Goal: Task Accomplishment & Management: Complete application form

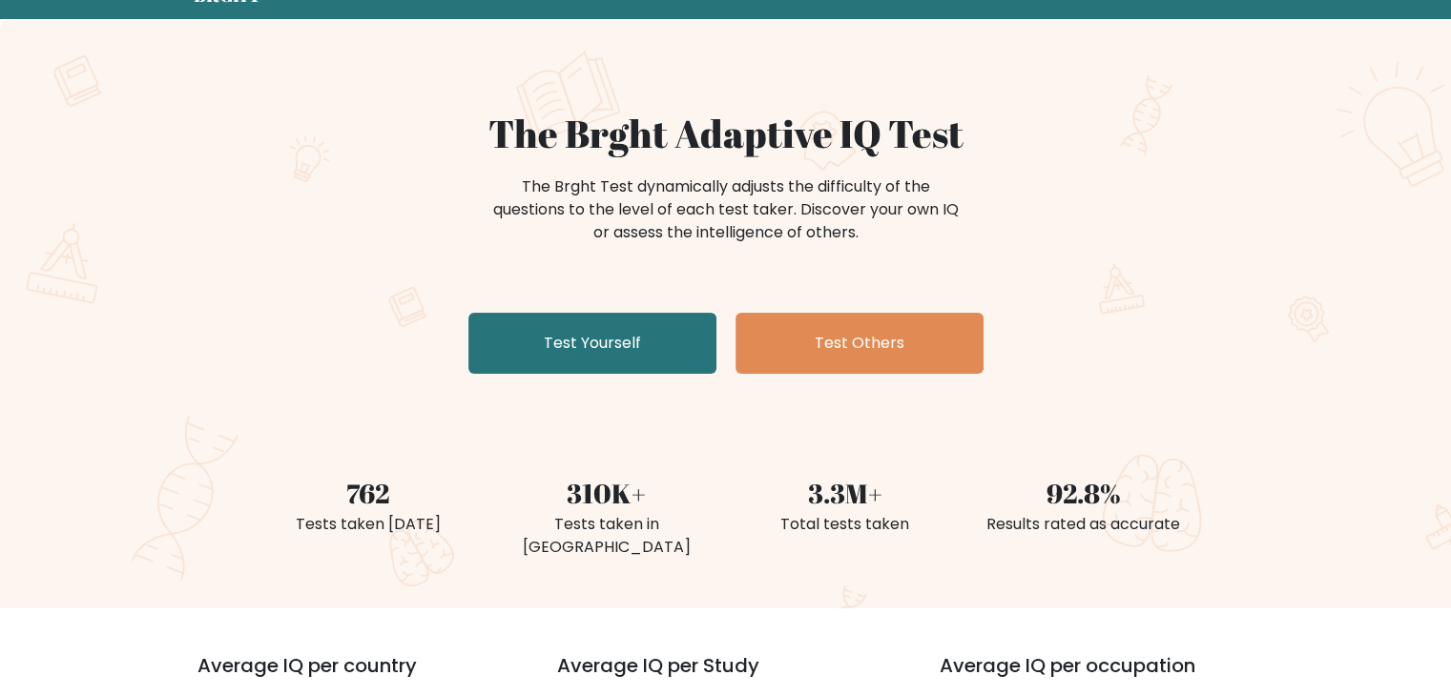
scroll to position [88, 0]
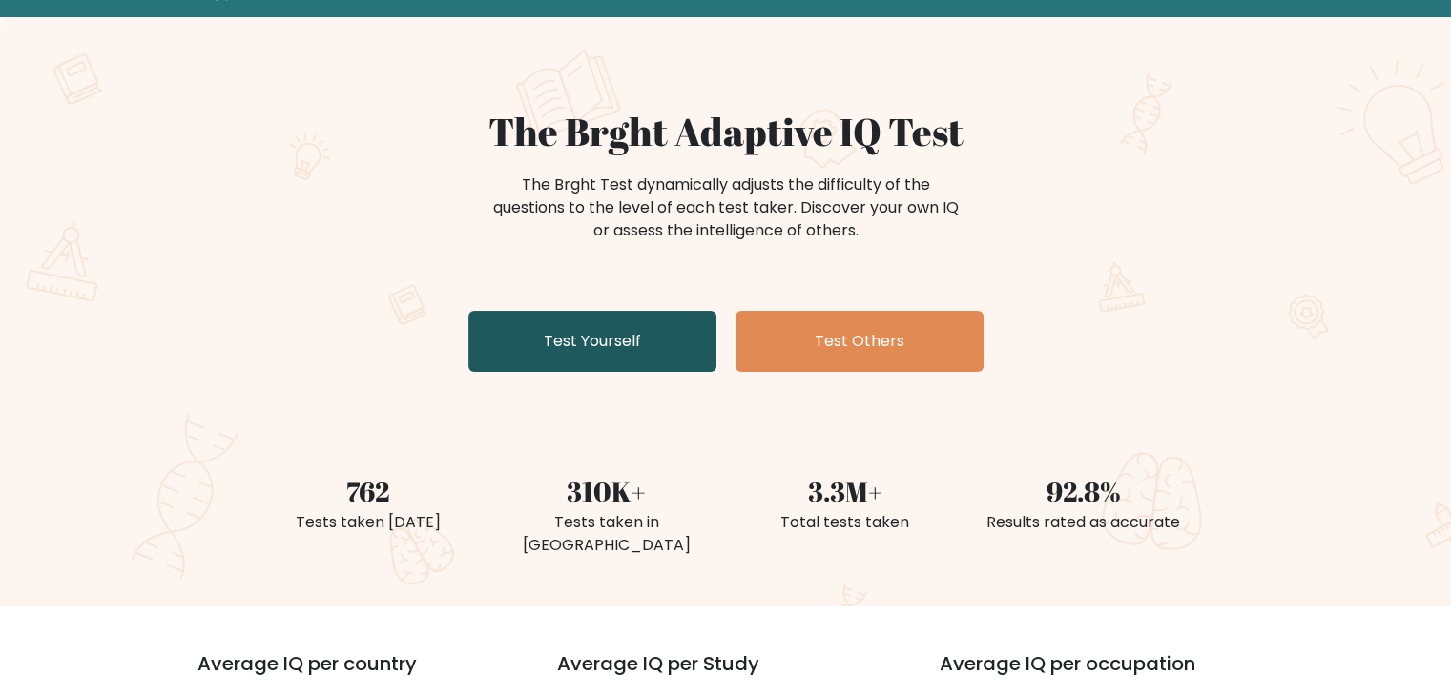
click at [616, 364] on link "Test Yourself" at bounding box center [592, 341] width 248 height 61
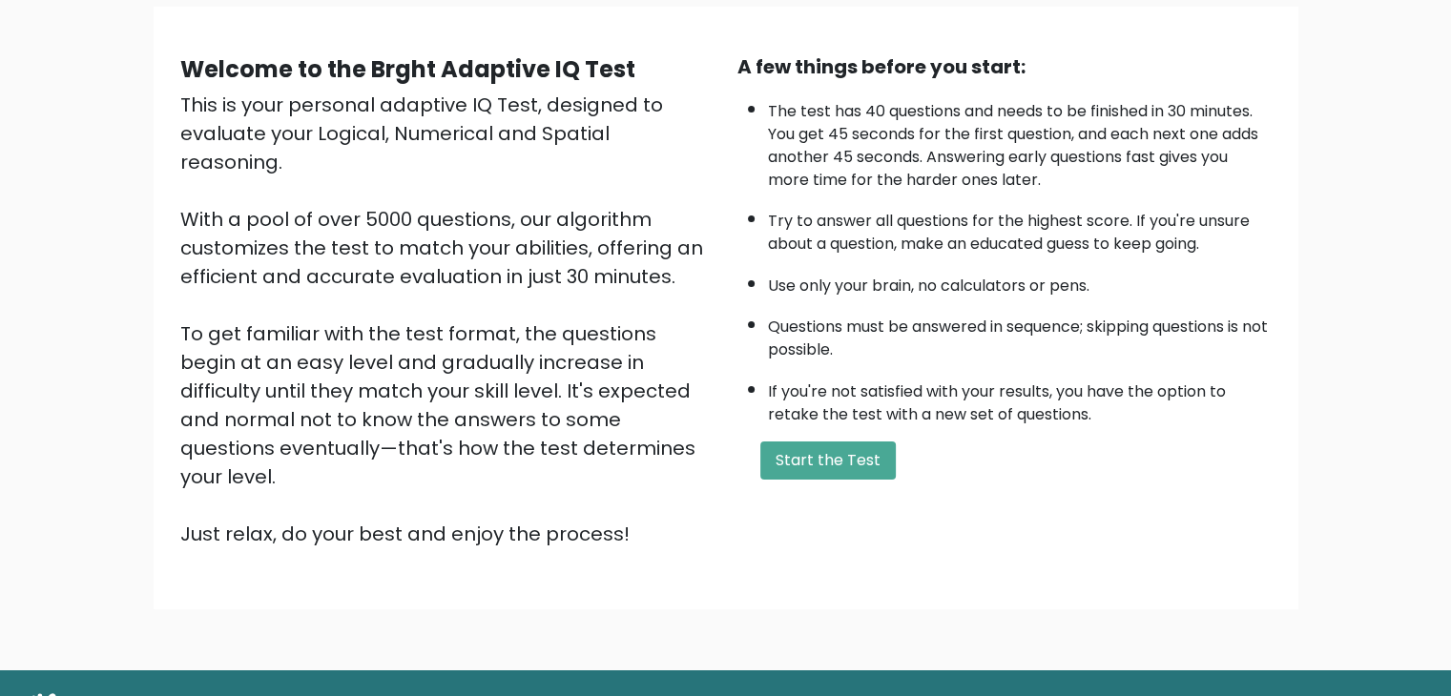
scroll to position [145, 0]
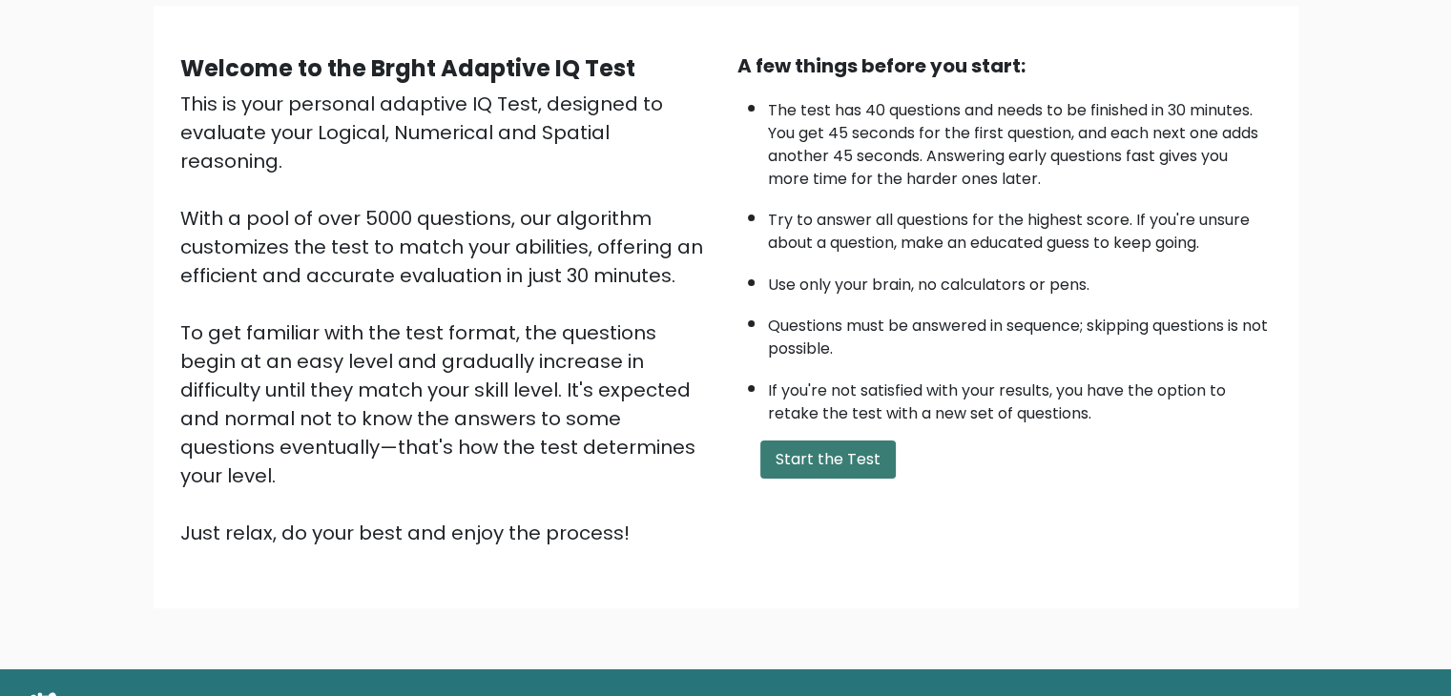
click at [778, 461] on button "Start the Test" at bounding box center [827, 460] width 135 height 38
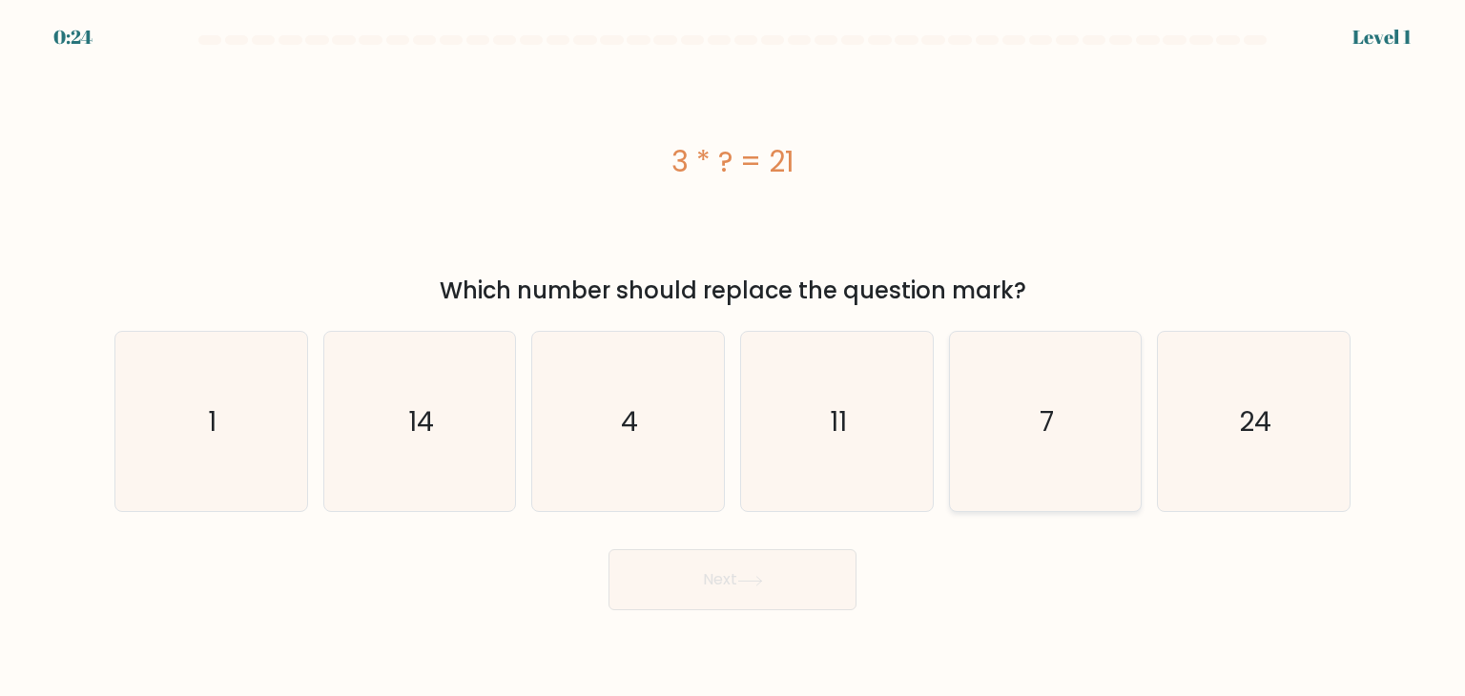
click at [1016, 462] on icon "7" at bounding box center [1045, 421] width 179 height 179
click at [733, 358] on input "e. 7" at bounding box center [732, 353] width 1 height 10
radio input "true"
click at [757, 577] on icon at bounding box center [750, 581] width 26 height 10
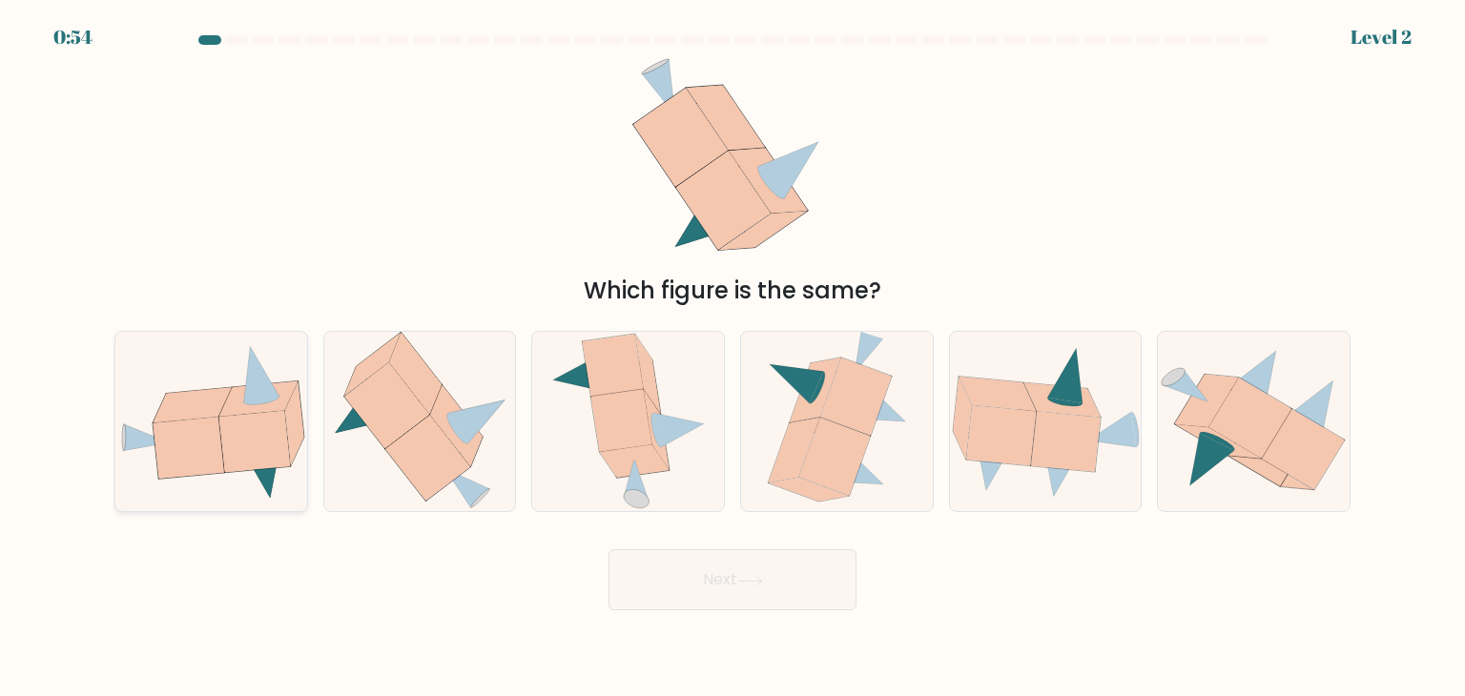
click at [142, 431] on icon at bounding box center [211, 421] width 192 height 156
click at [732, 358] on input "a." at bounding box center [732, 353] width 1 height 10
radio input "true"
click at [694, 582] on button "Next" at bounding box center [732, 579] width 248 height 61
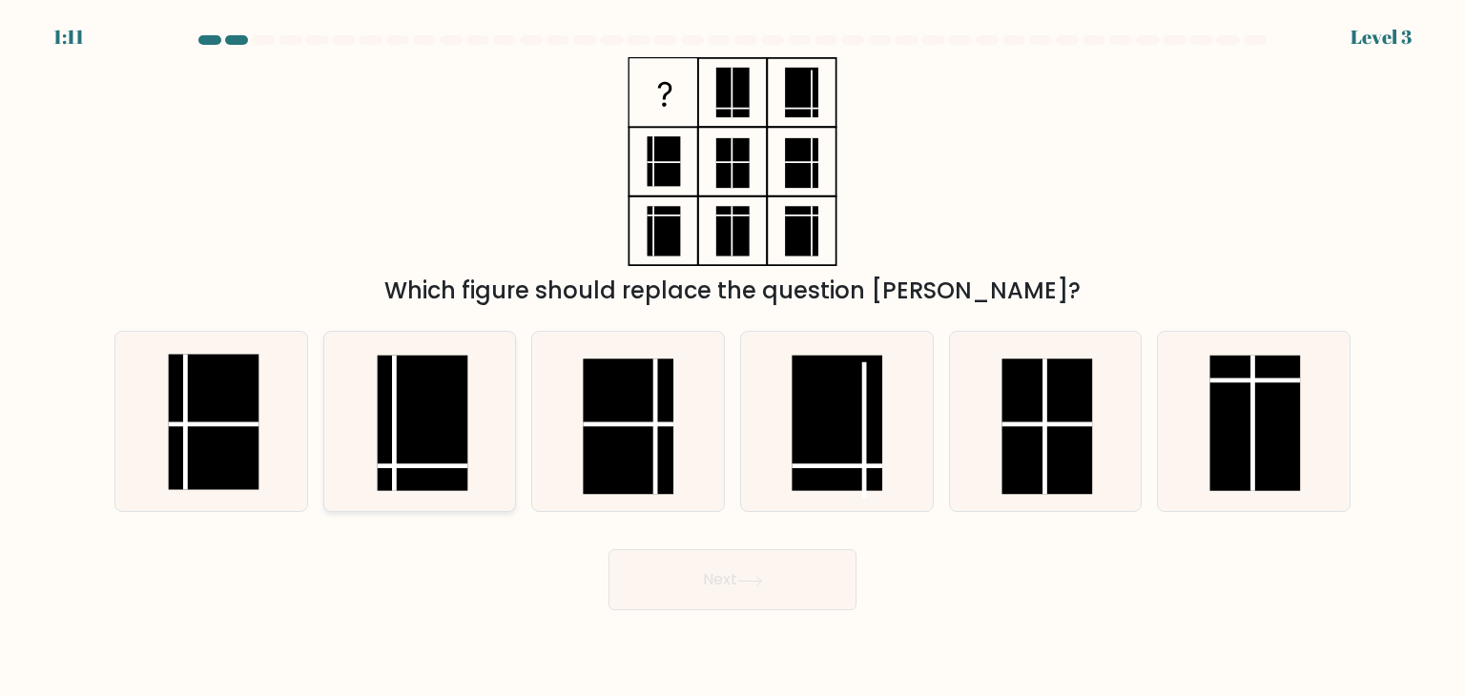
click at [501, 439] on icon at bounding box center [419, 421] width 179 height 179
click at [732, 358] on input "b." at bounding box center [732, 353] width 1 height 10
radio input "true"
click at [755, 586] on icon at bounding box center [750, 581] width 26 height 10
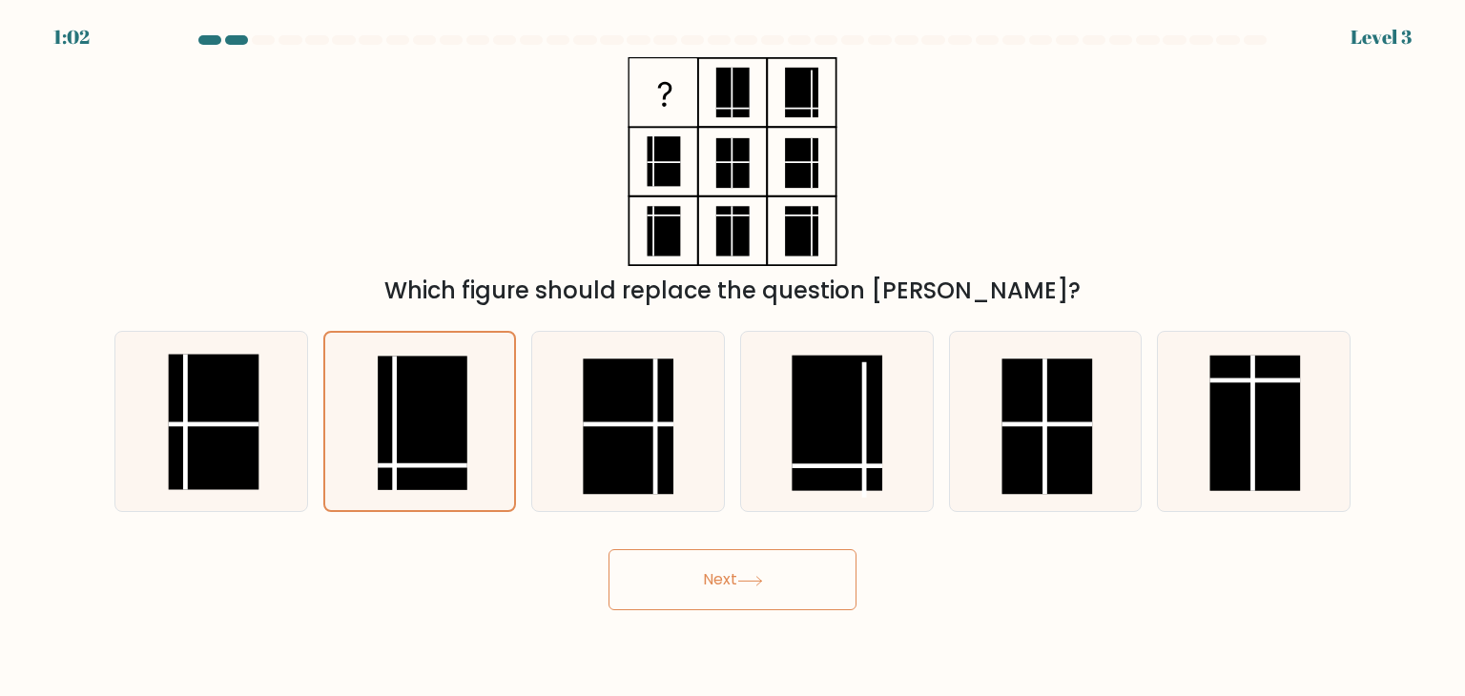
click at [755, 586] on icon at bounding box center [750, 581] width 26 height 10
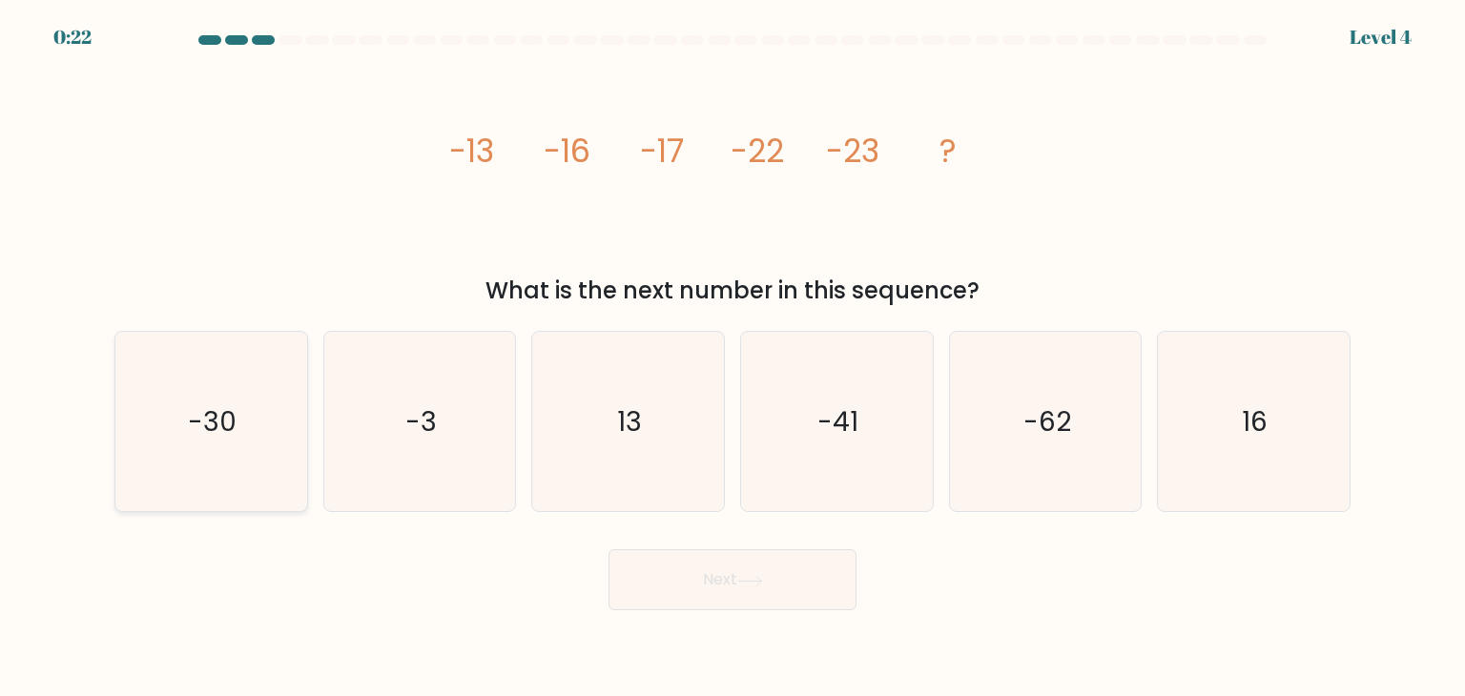
click at [228, 437] on text "-30" at bounding box center [213, 421] width 49 height 38
click at [732, 358] on input "a. -30" at bounding box center [732, 353] width 1 height 10
radio input "true"
click at [675, 597] on button "Next" at bounding box center [732, 579] width 248 height 61
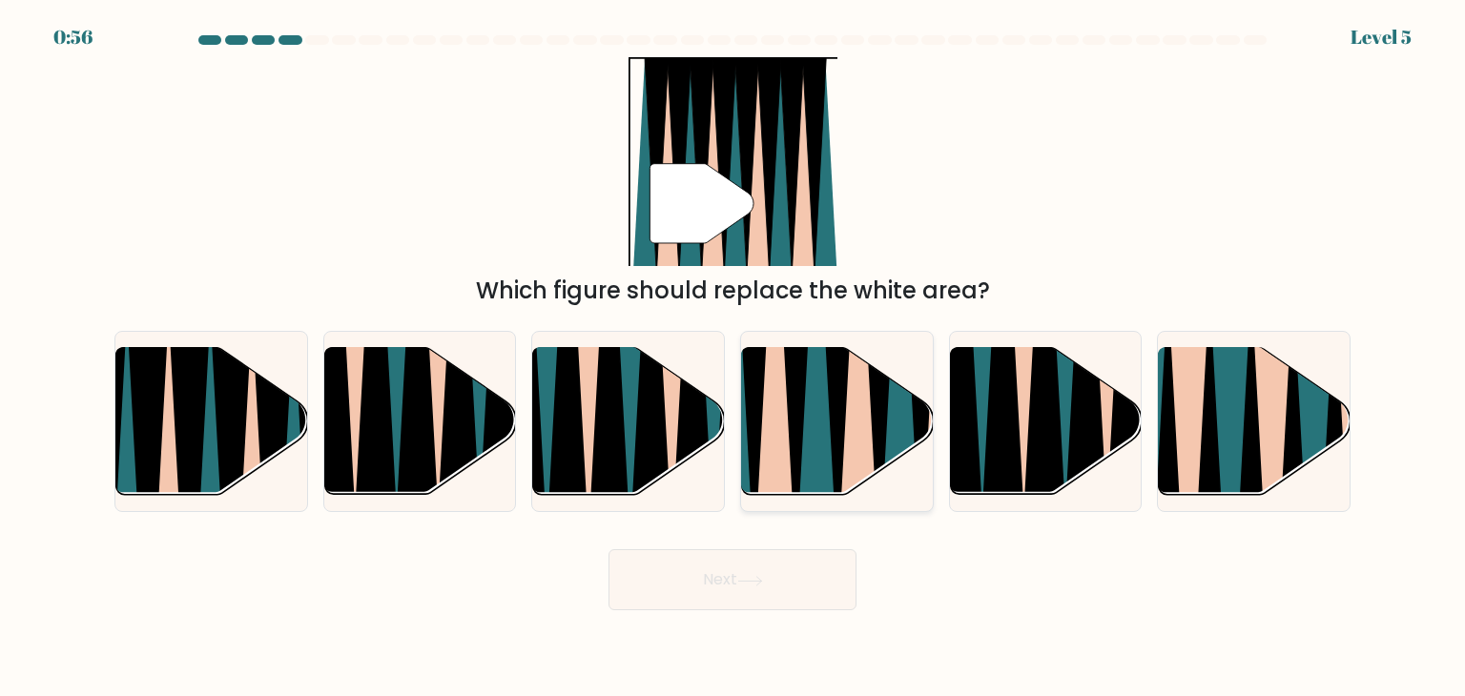
click at [840, 433] on icon at bounding box center [836, 345] width 43 height 383
click at [733, 358] on input "d." at bounding box center [732, 353] width 1 height 10
radio input "true"
click at [743, 578] on icon at bounding box center [750, 581] width 26 height 10
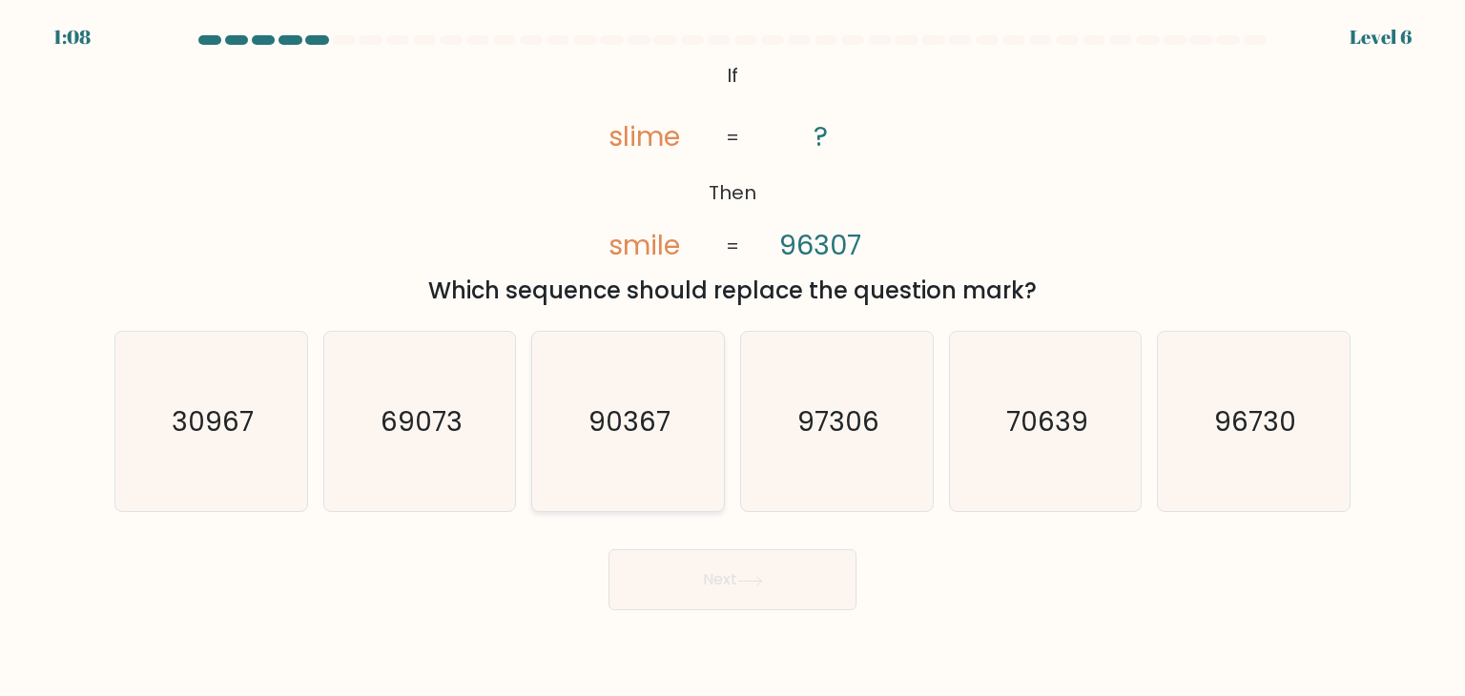
click at [581, 413] on icon "90367" at bounding box center [627, 421] width 179 height 179
click at [732, 358] on input "c. 90367" at bounding box center [732, 353] width 1 height 10
radio input "true"
click at [706, 583] on button "Next" at bounding box center [732, 579] width 248 height 61
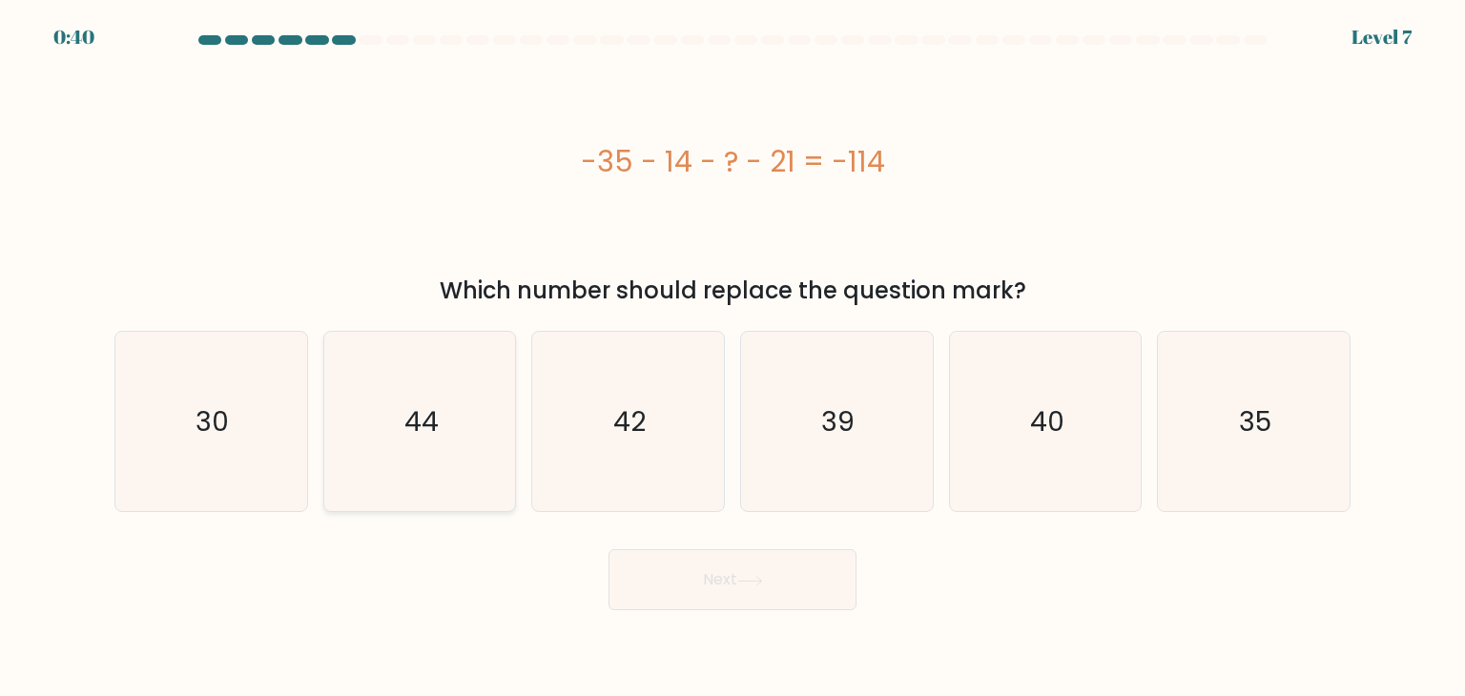
click at [416, 391] on icon "44" at bounding box center [419, 421] width 179 height 179
click at [732, 358] on input "b. 44" at bounding box center [732, 353] width 1 height 10
radio input "true"
click at [791, 578] on button "Next" at bounding box center [732, 579] width 248 height 61
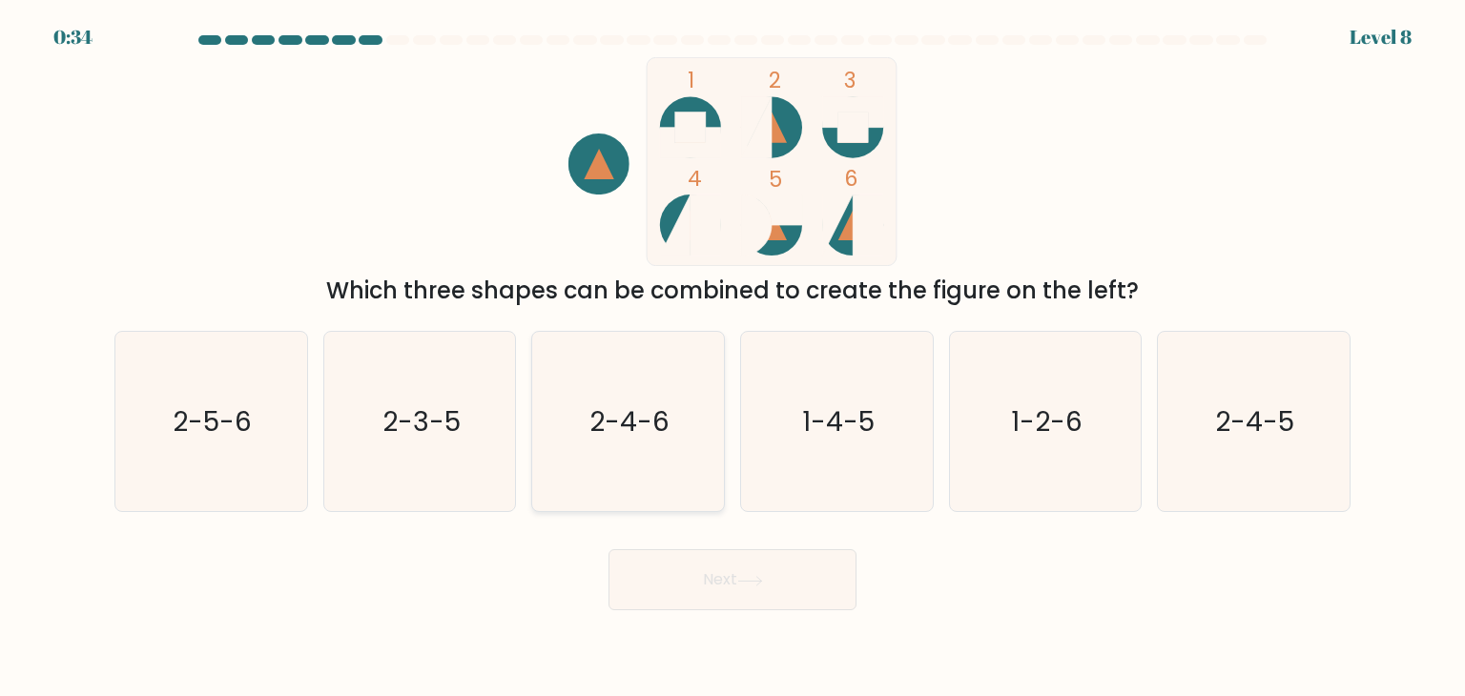
click at [577, 496] on icon "2-4-6" at bounding box center [627, 421] width 179 height 179
click at [732, 358] on input "c. 2-4-6" at bounding box center [732, 353] width 1 height 10
radio input "true"
click at [662, 582] on button "Next" at bounding box center [732, 579] width 248 height 61
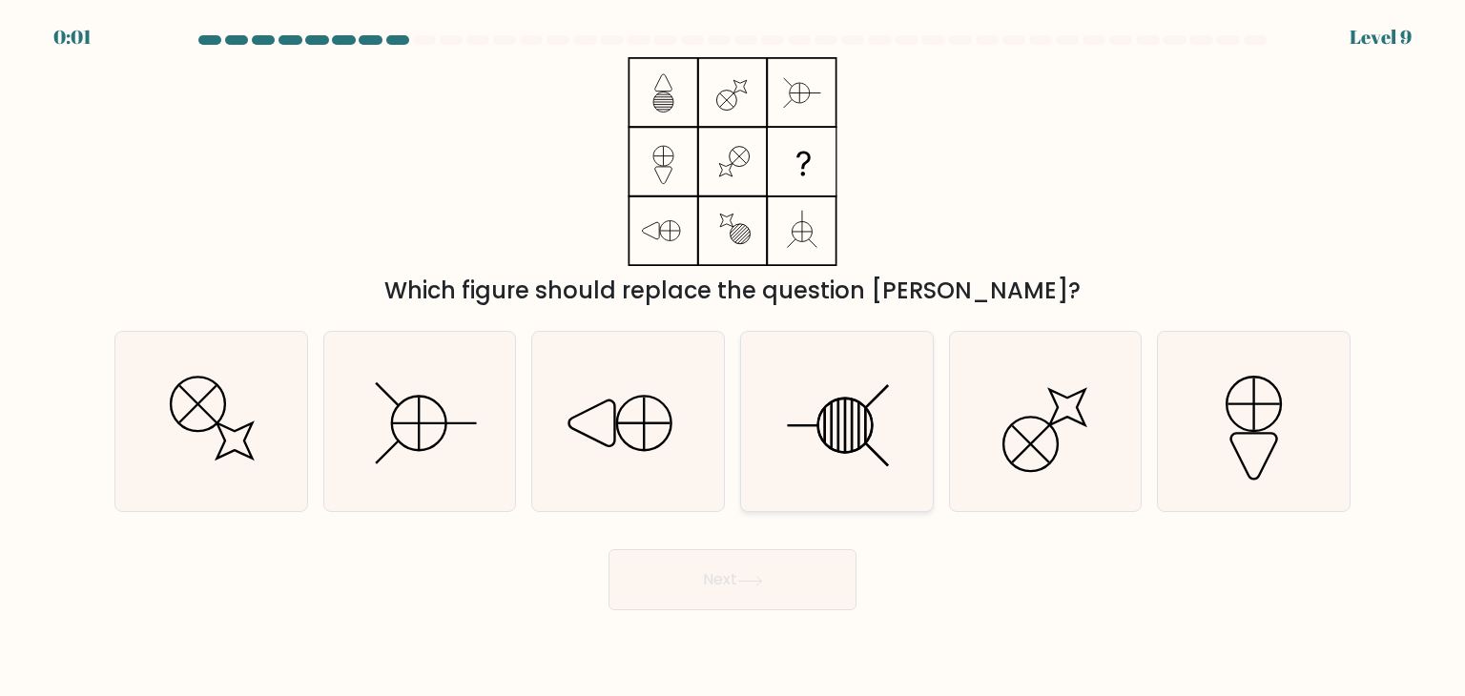
click at [863, 432] on icon at bounding box center [836, 421] width 179 height 179
click at [733, 358] on input "d." at bounding box center [732, 353] width 1 height 10
radio input "true"
click at [743, 600] on div "Next" at bounding box center [732, 572] width 1259 height 75
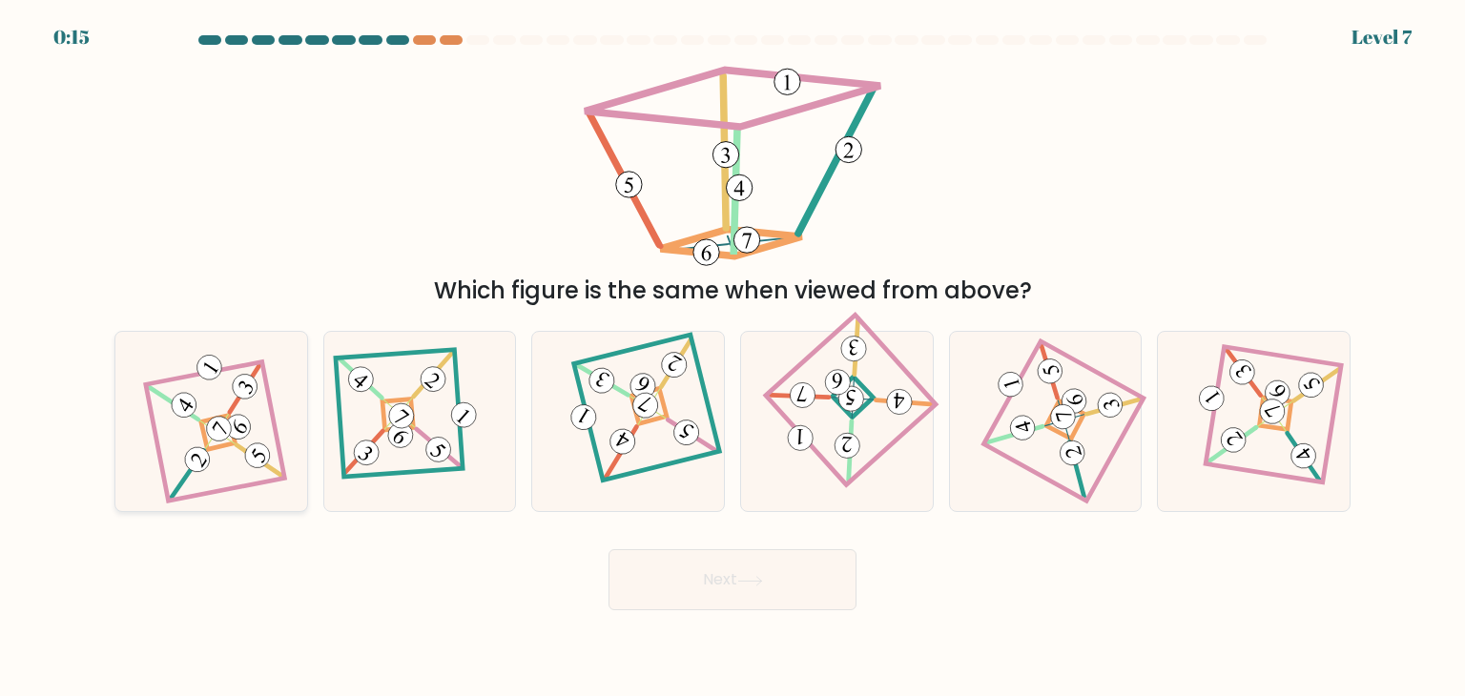
click at [223, 421] on 885 at bounding box center [218, 429] width 34 height 34
click at [732, 358] on input "a." at bounding box center [732, 353] width 1 height 10
radio input "true"
click at [806, 585] on button "Next" at bounding box center [732, 579] width 248 height 61
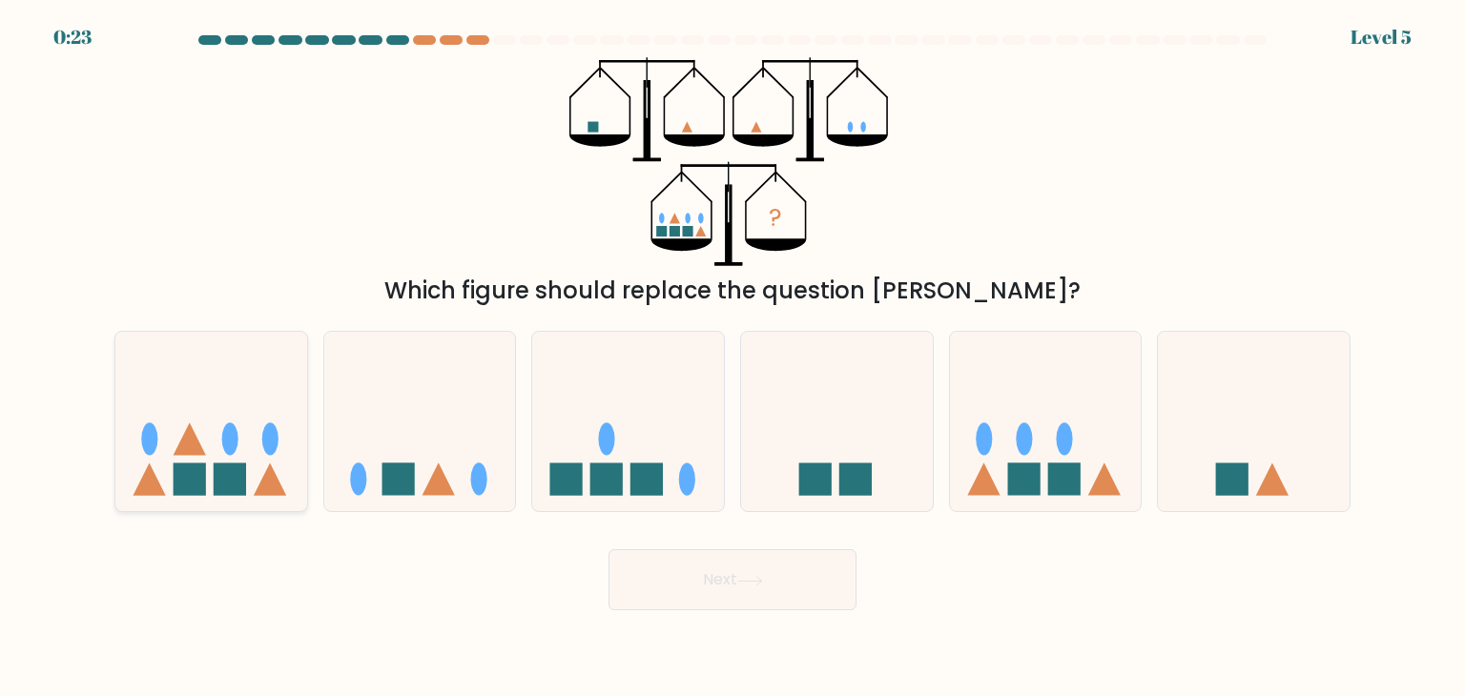
click at [225, 479] on rect at bounding box center [230, 479] width 32 height 32
click at [732, 358] on input "a." at bounding box center [732, 353] width 1 height 10
radio input "true"
click at [668, 578] on button "Next" at bounding box center [732, 579] width 248 height 61
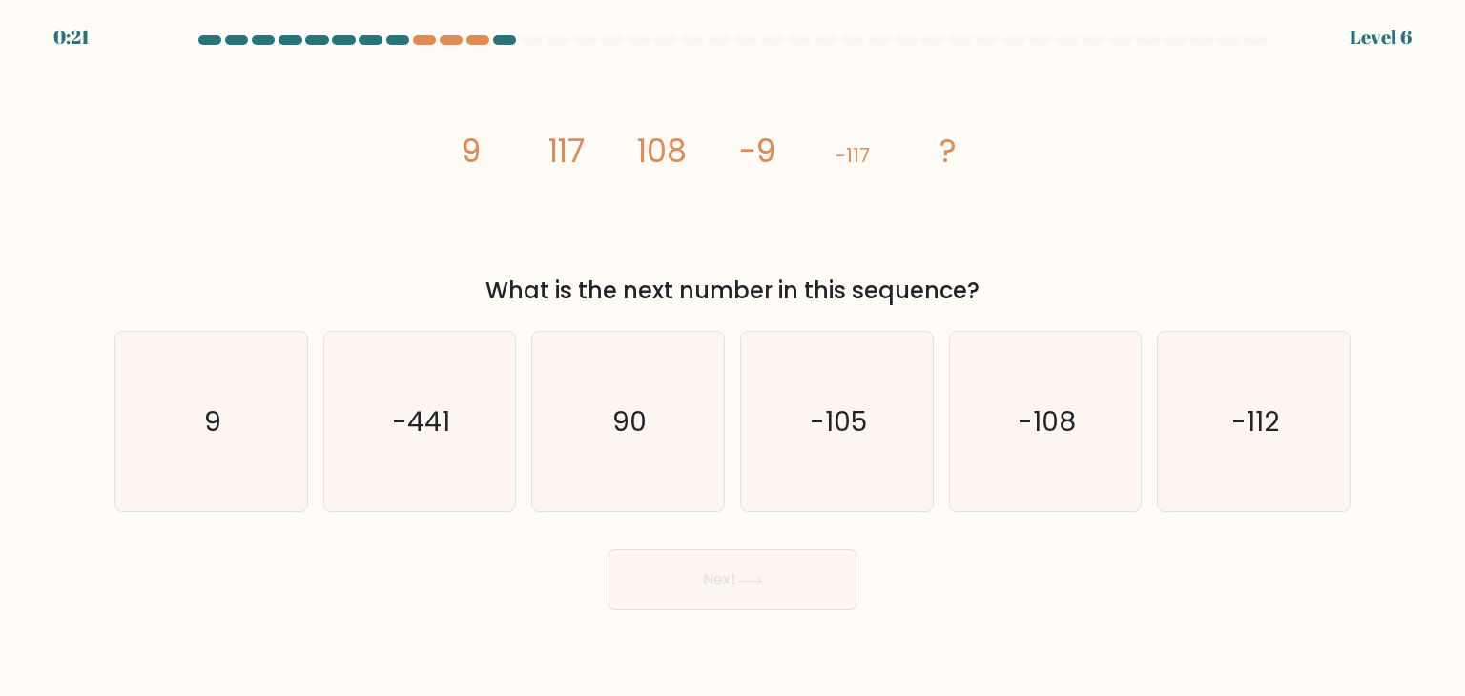
click at [668, 578] on button "Next" at bounding box center [732, 579] width 248 height 61
click at [577, 216] on icon "image/svg+xml 9 117 108 -9 -117 ?" at bounding box center [732, 161] width 572 height 209
click at [1101, 444] on icon "-108" at bounding box center [1045, 421] width 179 height 179
click at [733, 358] on input "e. -108" at bounding box center [732, 353] width 1 height 10
radio input "true"
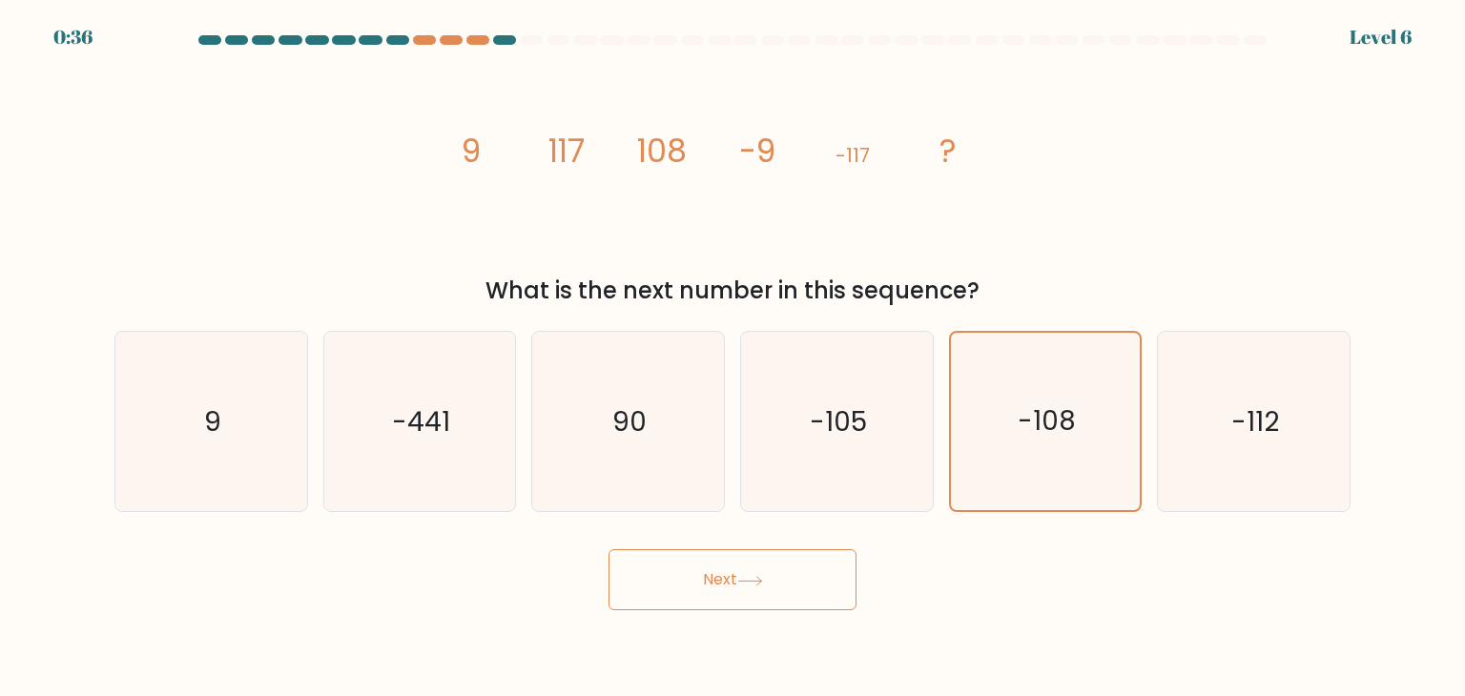
click at [664, 588] on button "Next" at bounding box center [732, 579] width 248 height 61
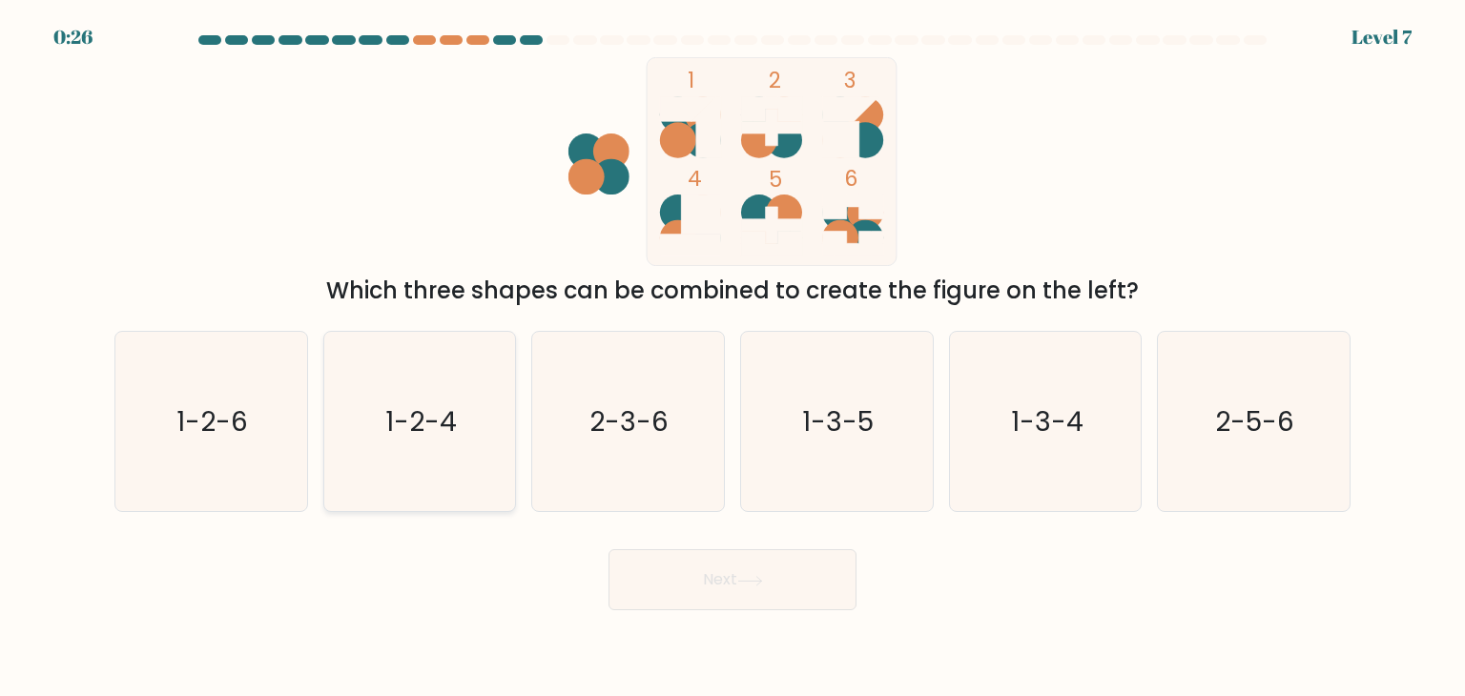
click at [405, 424] on text "1-2-4" at bounding box center [421, 421] width 72 height 38
click at [732, 358] on input "b. 1-2-4" at bounding box center [732, 353] width 1 height 10
radio input "true"
click at [393, 409] on text "1-2-4" at bounding box center [421, 421] width 72 height 37
click at [732, 358] on input "b. 1-2-4" at bounding box center [732, 353] width 1 height 10
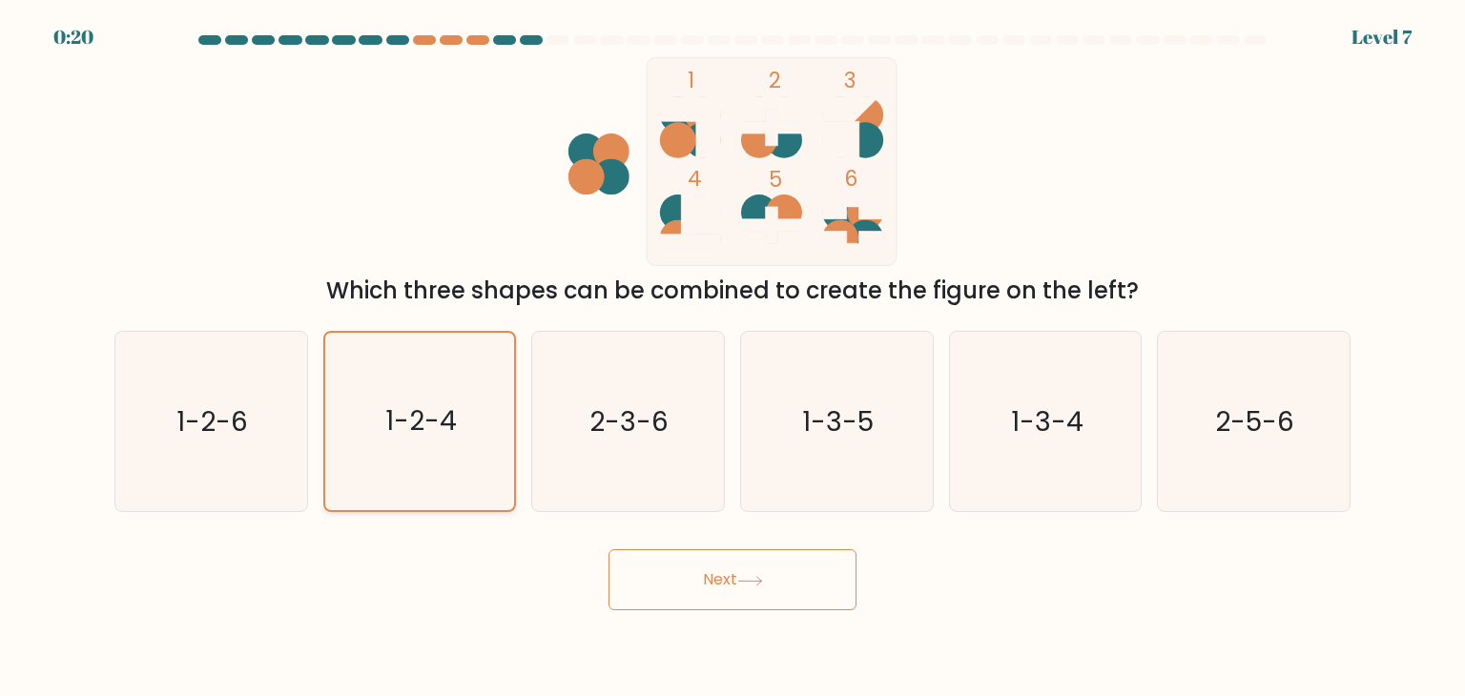
click at [426, 387] on icon "1-2-4" at bounding box center [419, 421] width 177 height 177
click at [732, 358] on input "b. 1-2-4" at bounding box center [732, 353] width 1 height 10
click at [278, 439] on icon "1-2-6" at bounding box center [210, 421] width 179 height 179
click at [732, 358] on input "a. 1-2-6" at bounding box center [732, 353] width 1 height 10
radio input "true"
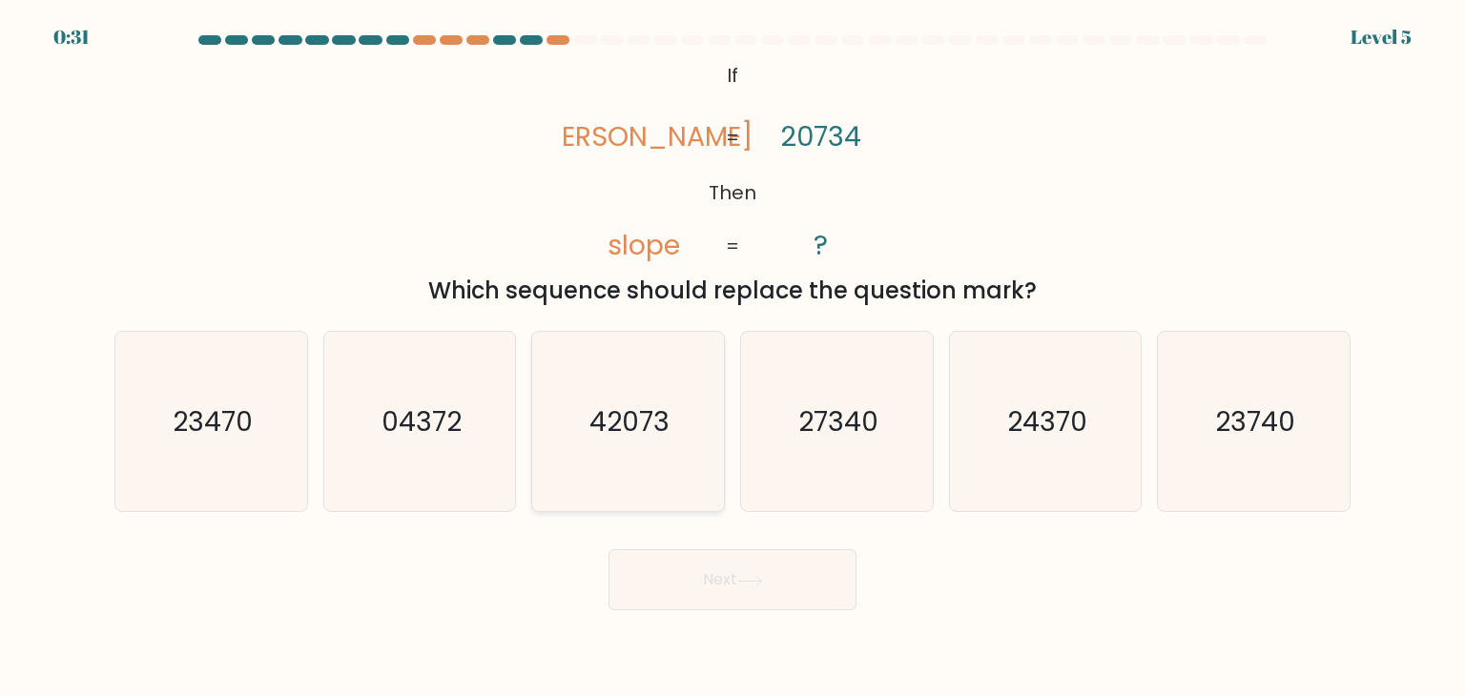
click at [598, 426] on text "42073" at bounding box center [630, 421] width 80 height 38
click at [732, 358] on input "c. 42073" at bounding box center [732, 353] width 1 height 10
radio input "true"
click at [692, 579] on button "Next" at bounding box center [732, 579] width 248 height 61
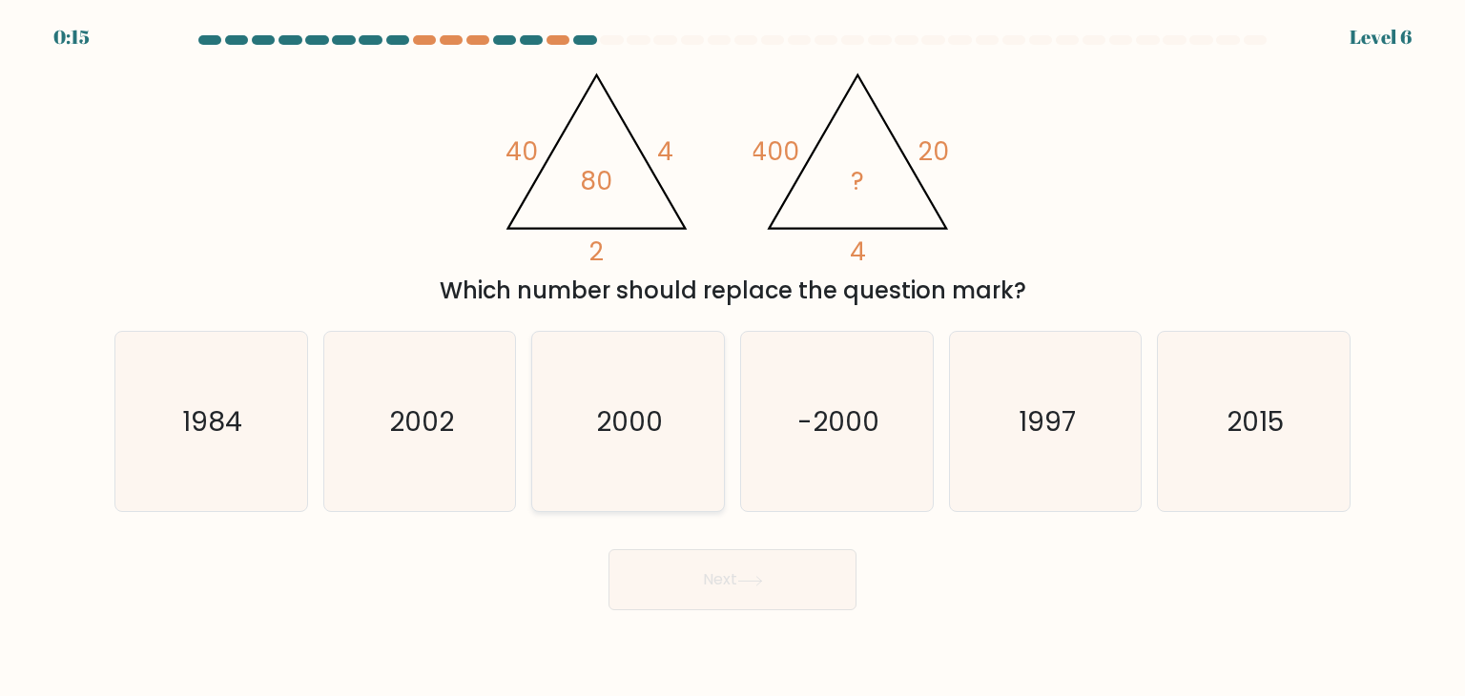
click at [633, 428] on text "2000" at bounding box center [630, 421] width 67 height 38
click at [732, 358] on input "c. 2000" at bounding box center [732, 353] width 1 height 10
radio input "true"
click at [683, 571] on button "Next" at bounding box center [732, 579] width 248 height 61
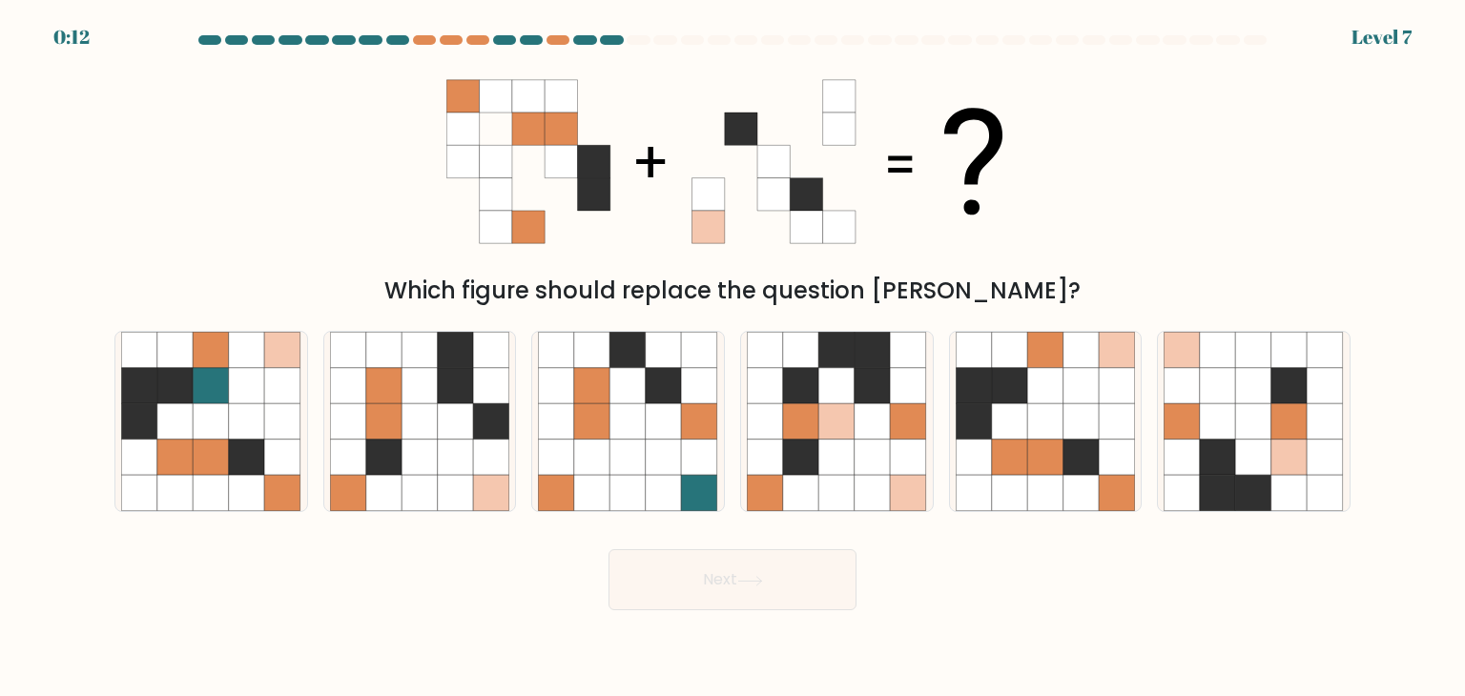
click at [683, 571] on button "Next" at bounding box center [732, 579] width 248 height 61
click at [439, 244] on div "Which figure should replace the question [PERSON_NAME]?" at bounding box center [732, 182] width 1259 height 251
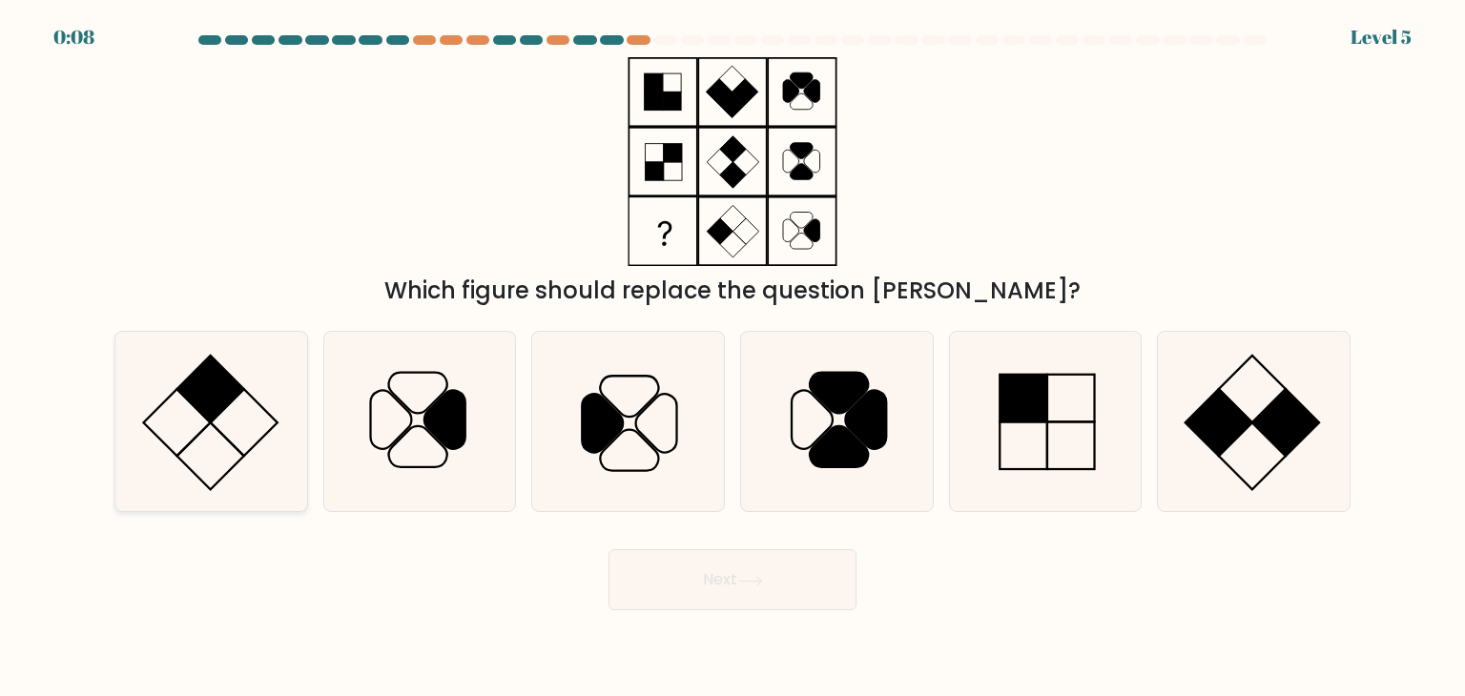
click at [212, 421] on rect at bounding box center [244, 422] width 67 height 67
click at [732, 358] on input "a." at bounding box center [732, 353] width 1 height 10
radio input "true"
click at [175, 436] on icon at bounding box center [210, 421] width 177 height 177
click at [732, 358] on input "a." at bounding box center [732, 353] width 1 height 10
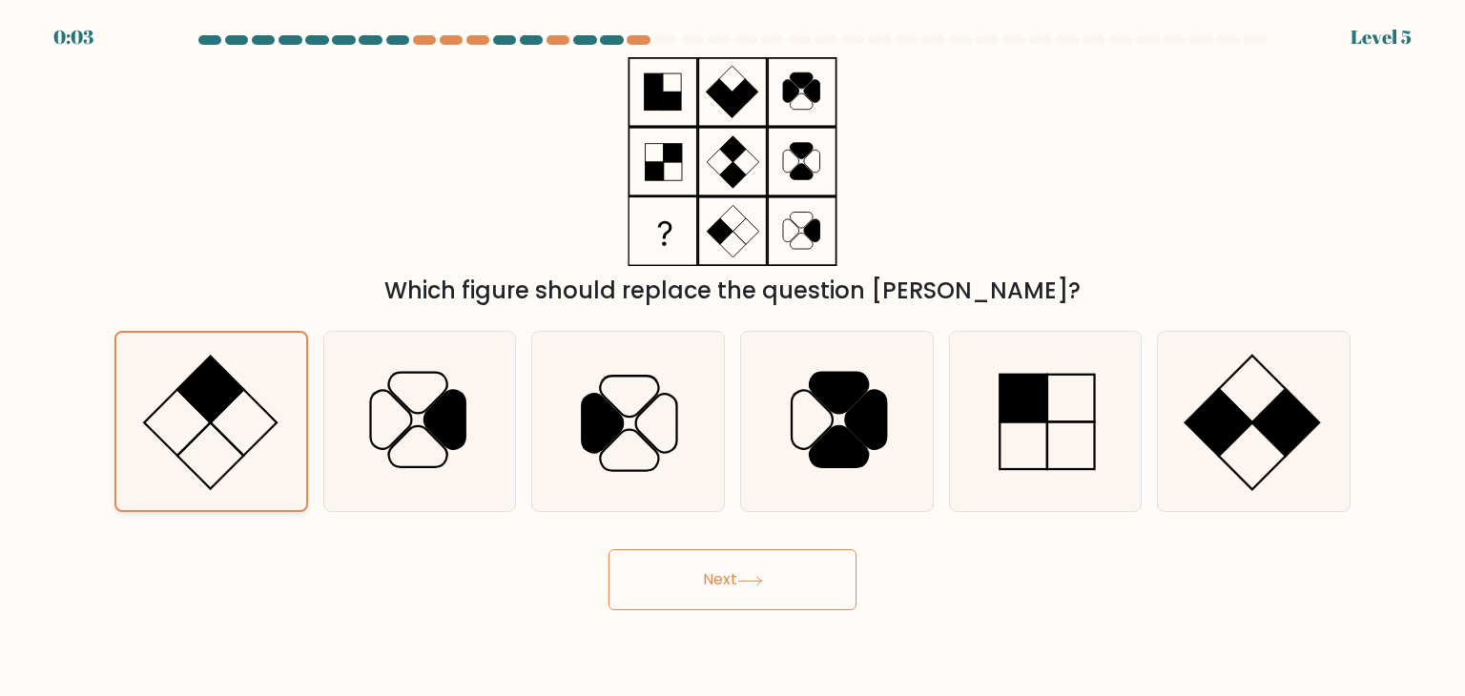
click at [240, 437] on icon at bounding box center [210, 421] width 177 height 177
click at [732, 358] on input "a." at bounding box center [732, 353] width 1 height 10
click at [1022, 390] on rect at bounding box center [1023, 399] width 48 height 48
click at [733, 358] on input "e." at bounding box center [732, 353] width 1 height 10
radio input "true"
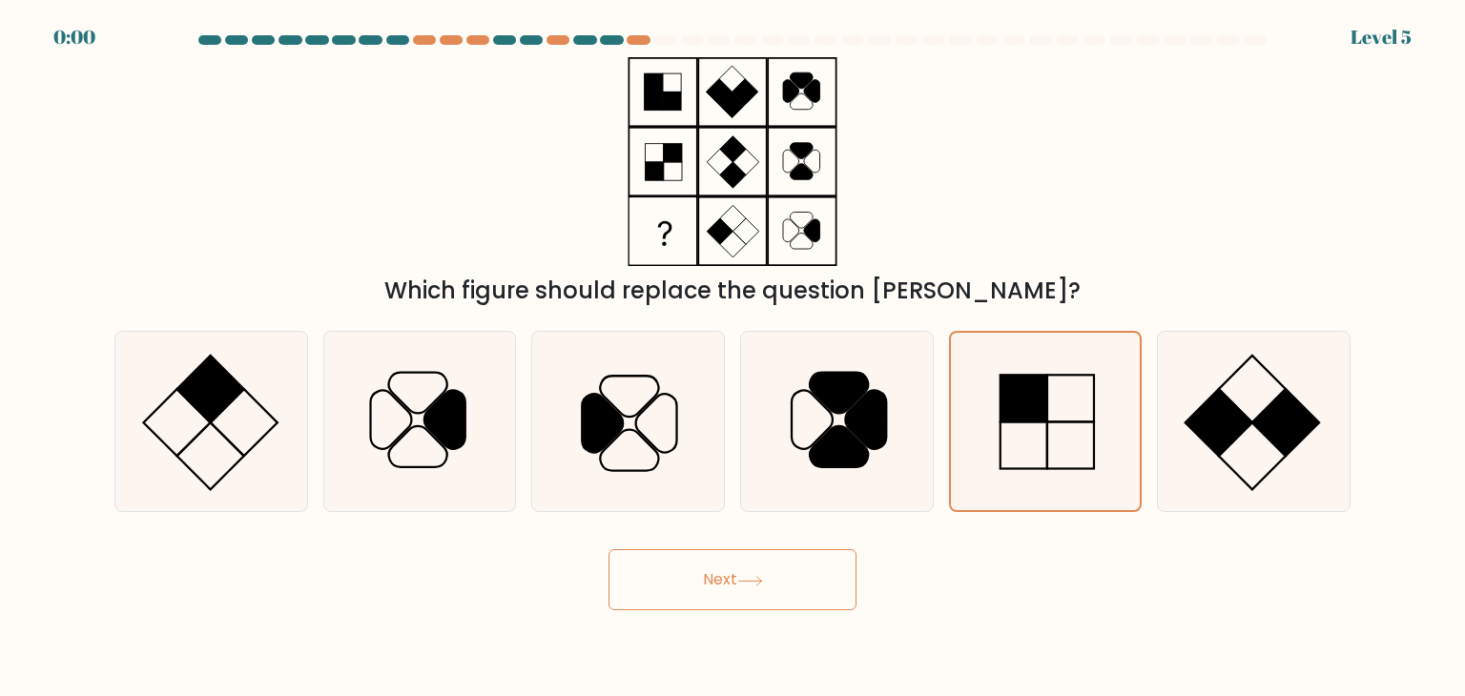
click at [698, 608] on button "Next" at bounding box center [732, 579] width 248 height 61
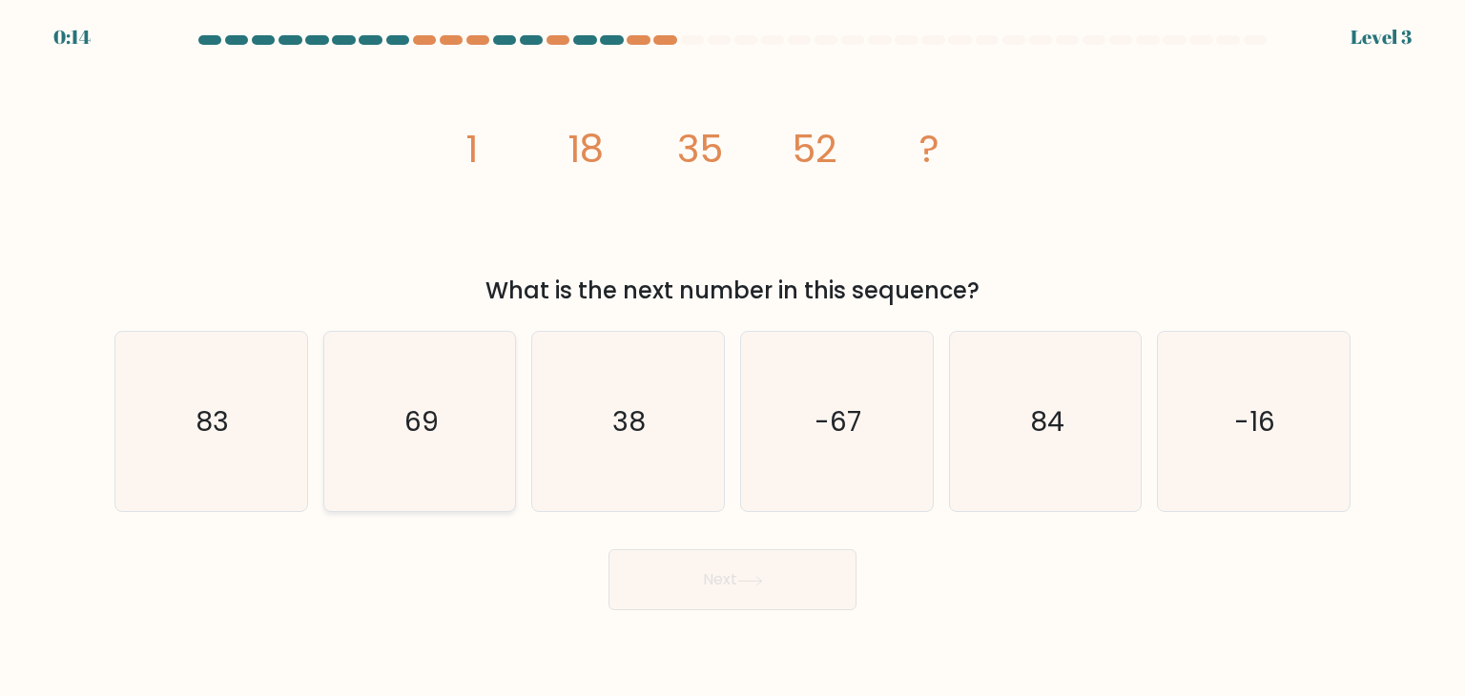
click at [423, 423] on text "69" at bounding box center [421, 421] width 34 height 38
click at [732, 358] on input "b. 69" at bounding box center [732, 353] width 1 height 10
radio input "true"
click at [809, 602] on button "Next" at bounding box center [732, 579] width 248 height 61
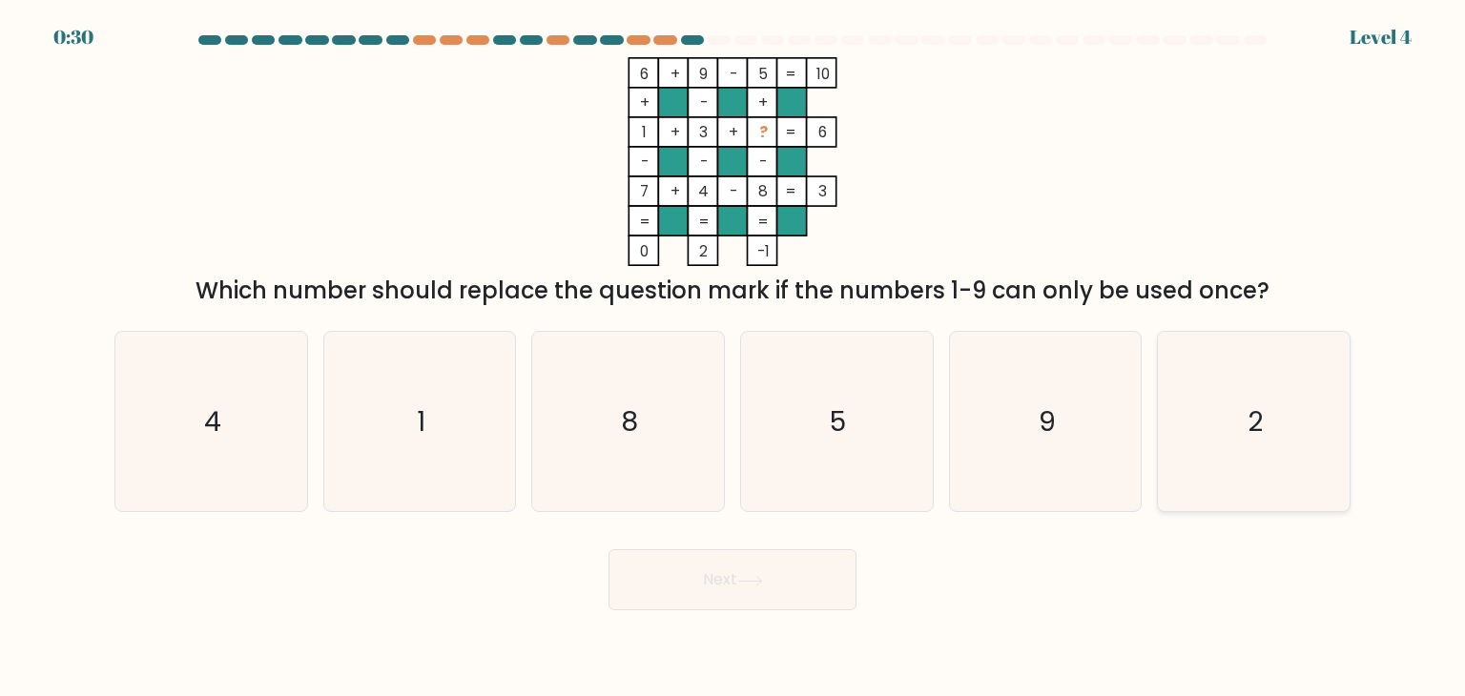
click at [1194, 438] on icon "2" at bounding box center [1252, 421] width 179 height 179
click at [733, 358] on input "f. 2" at bounding box center [732, 353] width 1 height 10
radio input "true"
click at [758, 577] on icon at bounding box center [750, 581] width 26 height 10
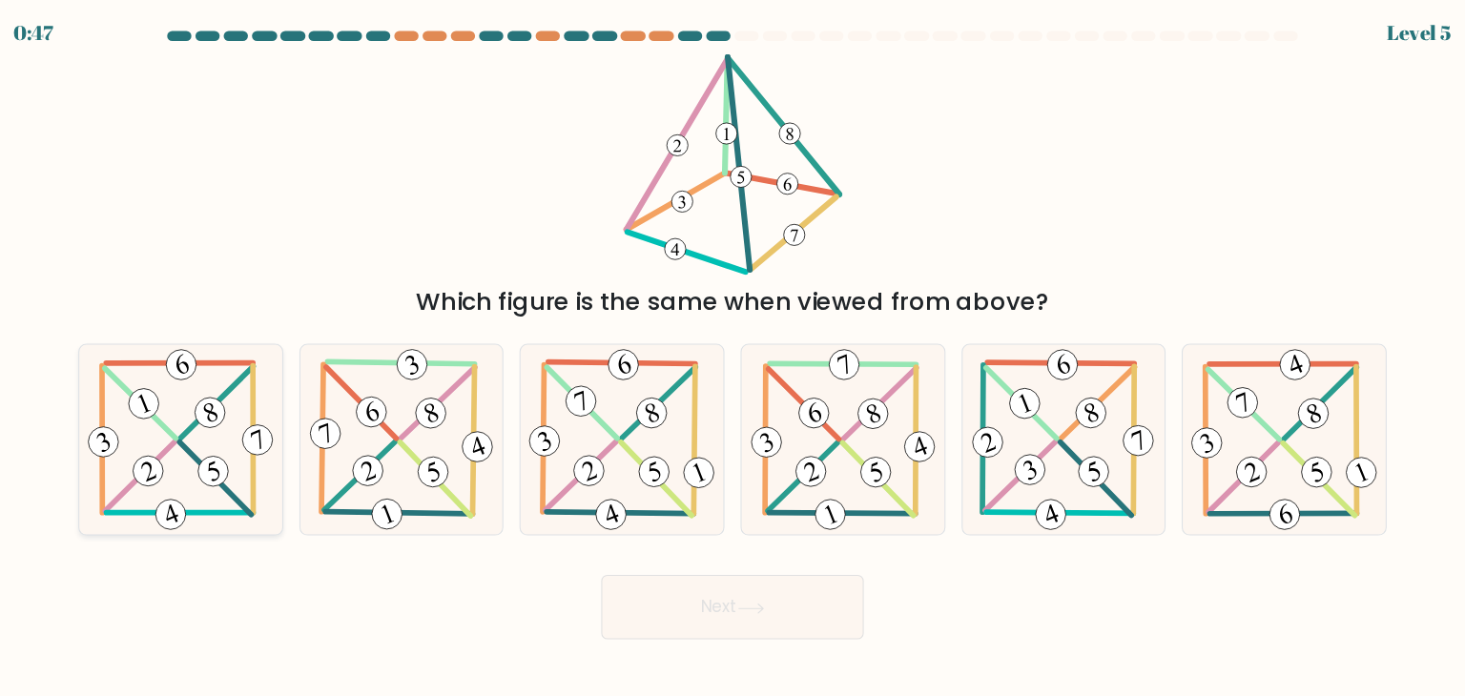
click at [175, 420] on icon at bounding box center [211, 421] width 184 height 179
click at [732, 358] on input "a." at bounding box center [732, 353] width 1 height 10
radio input "true"
click at [735, 601] on button "Next" at bounding box center [732, 579] width 248 height 61
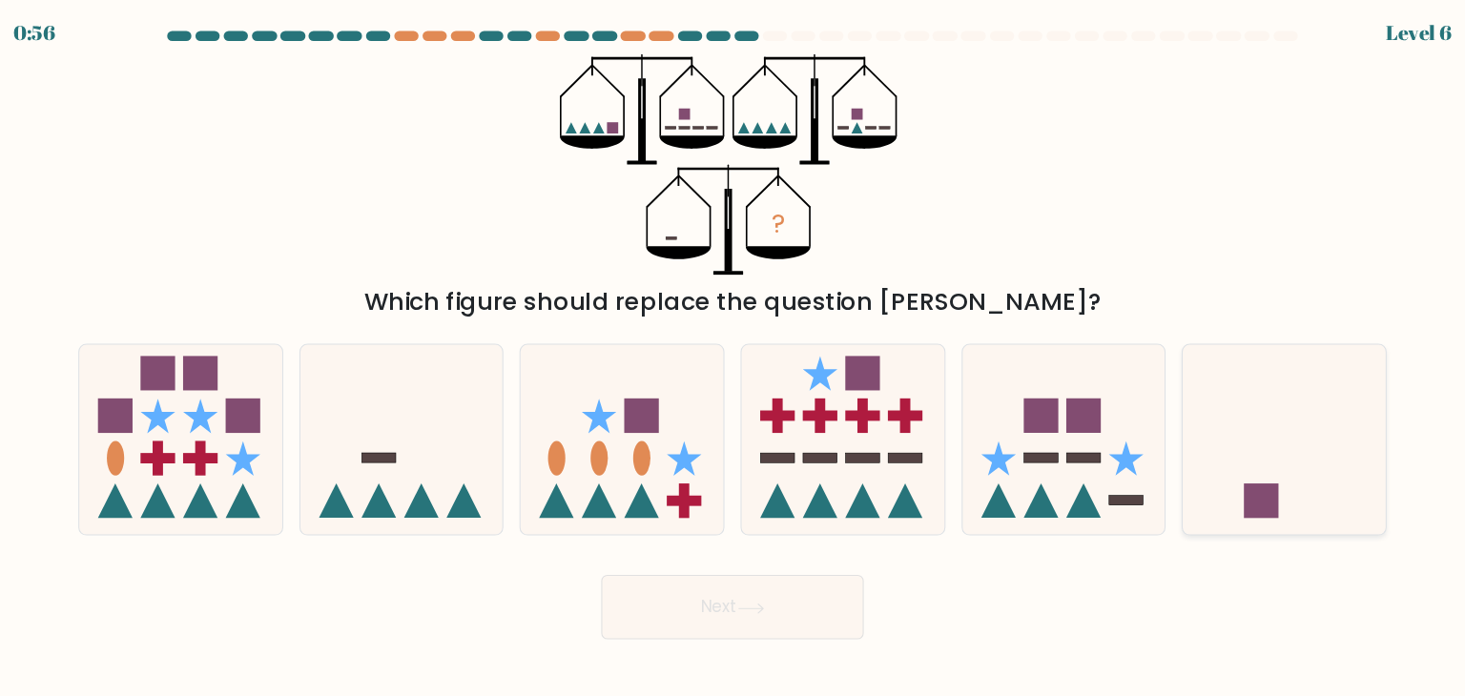
click at [1234, 475] on rect at bounding box center [1232, 479] width 32 height 32
click at [733, 358] on input "f." at bounding box center [732, 353] width 1 height 10
radio input "true"
click at [740, 594] on button "Next" at bounding box center [732, 579] width 248 height 61
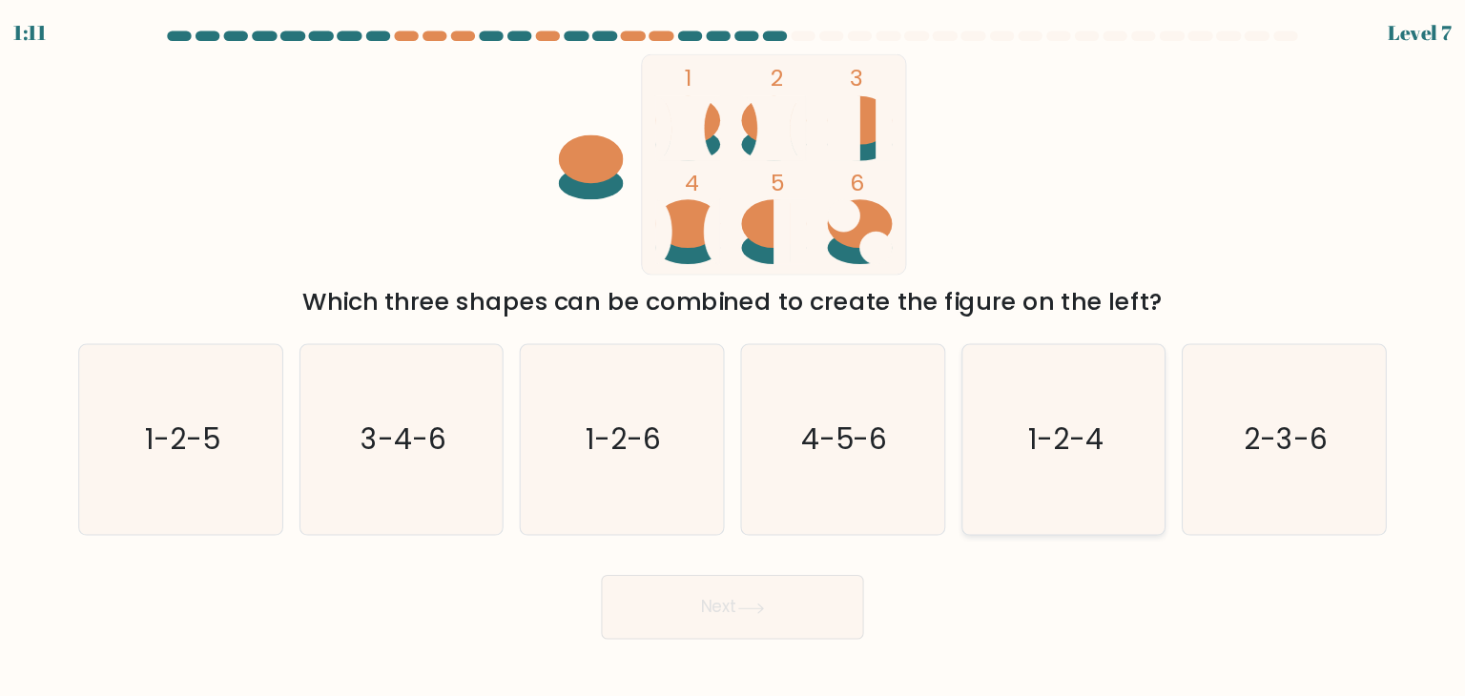
click at [1088, 444] on icon "1-2-4" at bounding box center [1045, 421] width 179 height 179
click at [733, 358] on input "e. 1-2-4" at bounding box center [732, 353] width 1 height 10
radio input "true"
click at [750, 603] on button "Next" at bounding box center [732, 579] width 248 height 61
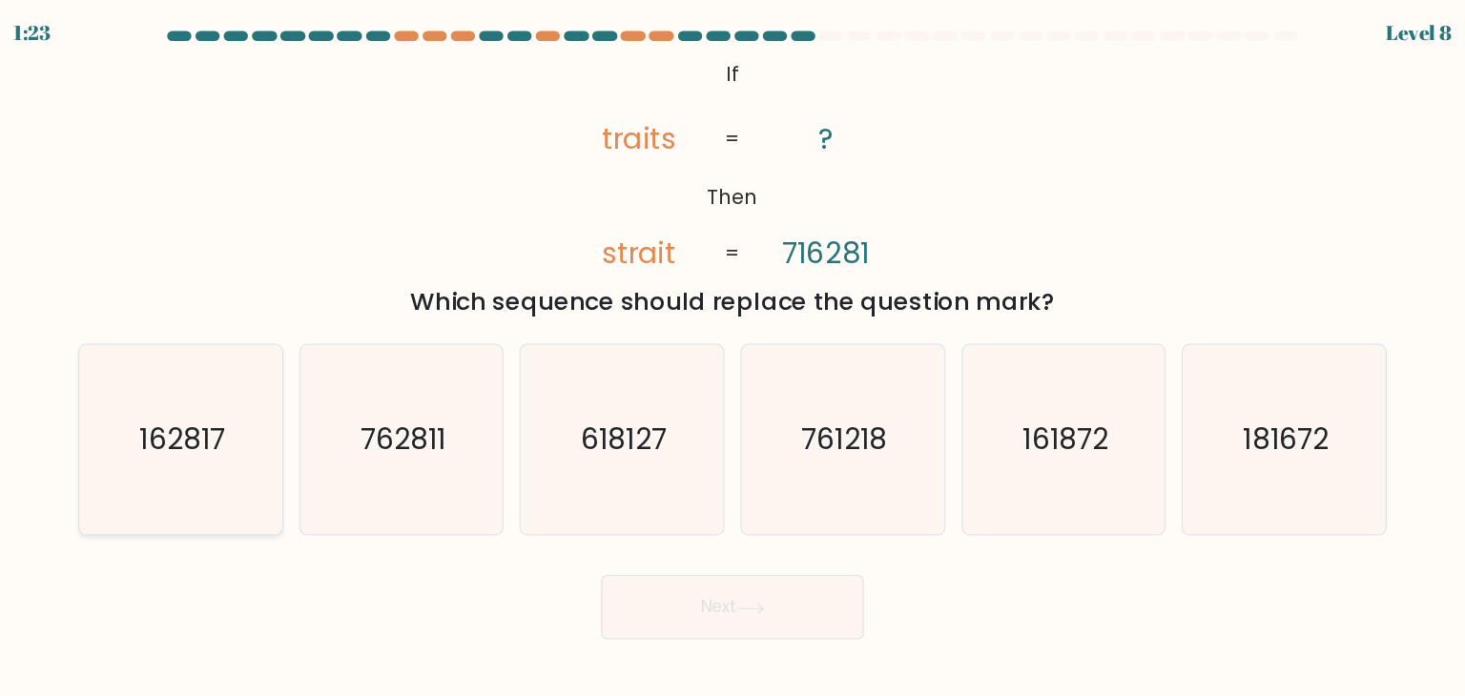
click at [242, 430] on text "162817" at bounding box center [213, 421] width 81 height 38
click at [732, 358] on input "a. 162817" at bounding box center [732, 353] width 1 height 10
radio input "true"
click at [696, 556] on button "Next" at bounding box center [732, 579] width 248 height 61
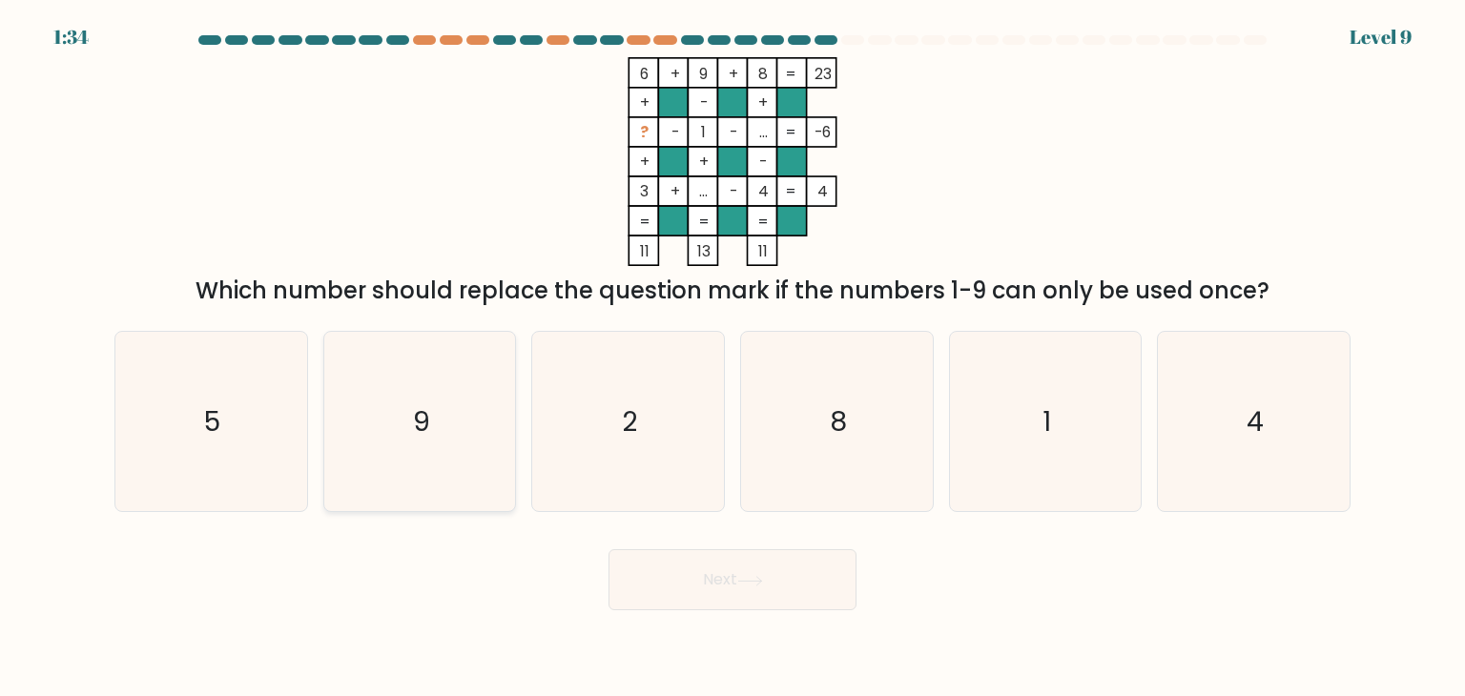
click at [462, 427] on icon "9" at bounding box center [419, 421] width 179 height 179
click at [732, 358] on input "b. 9" at bounding box center [732, 353] width 1 height 10
radio input "true"
click at [694, 573] on button "Next" at bounding box center [732, 579] width 248 height 61
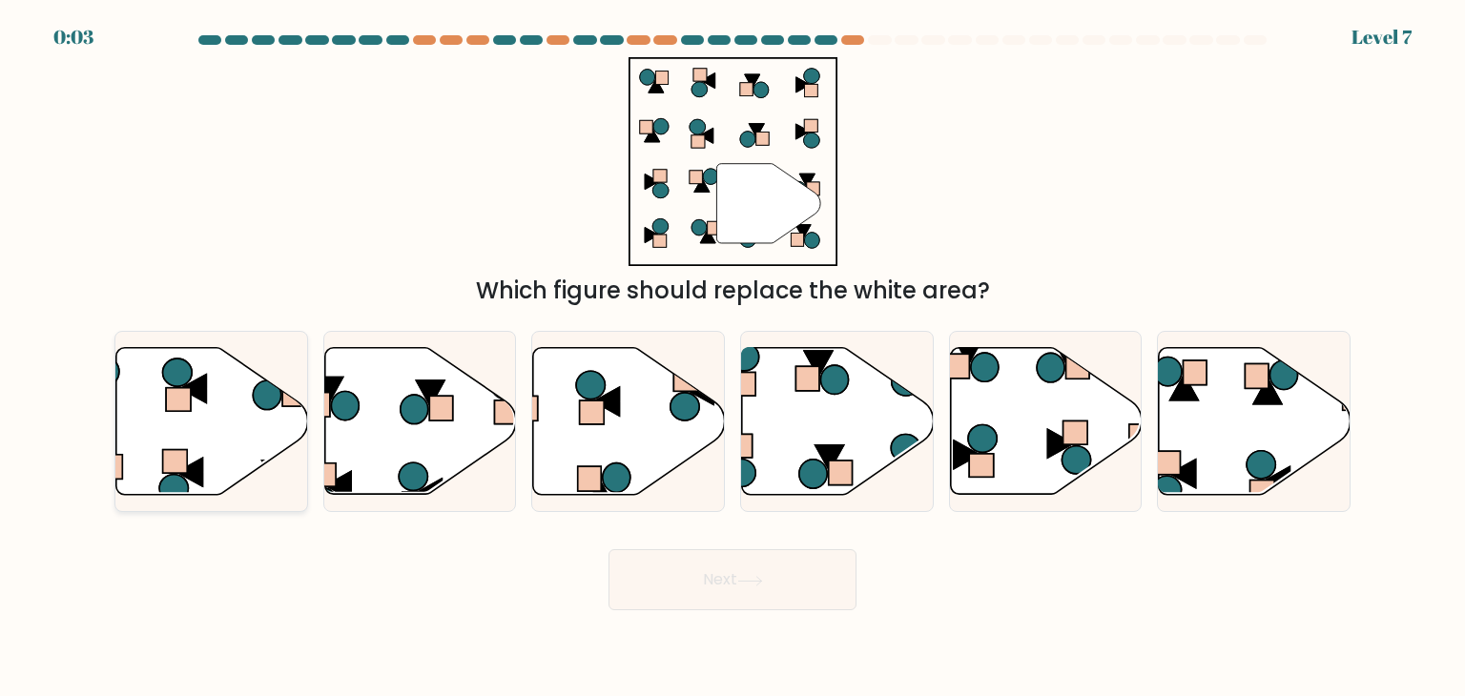
click at [175, 428] on icon at bounding box center [212, 421] width 192 height 147
click at [732, 358] on input "a." at bounding box center [732, 353] width 1 height 10
radio input "true"
click at [750, 582] on icon at bounding box center [750, 581] width 26 height 10
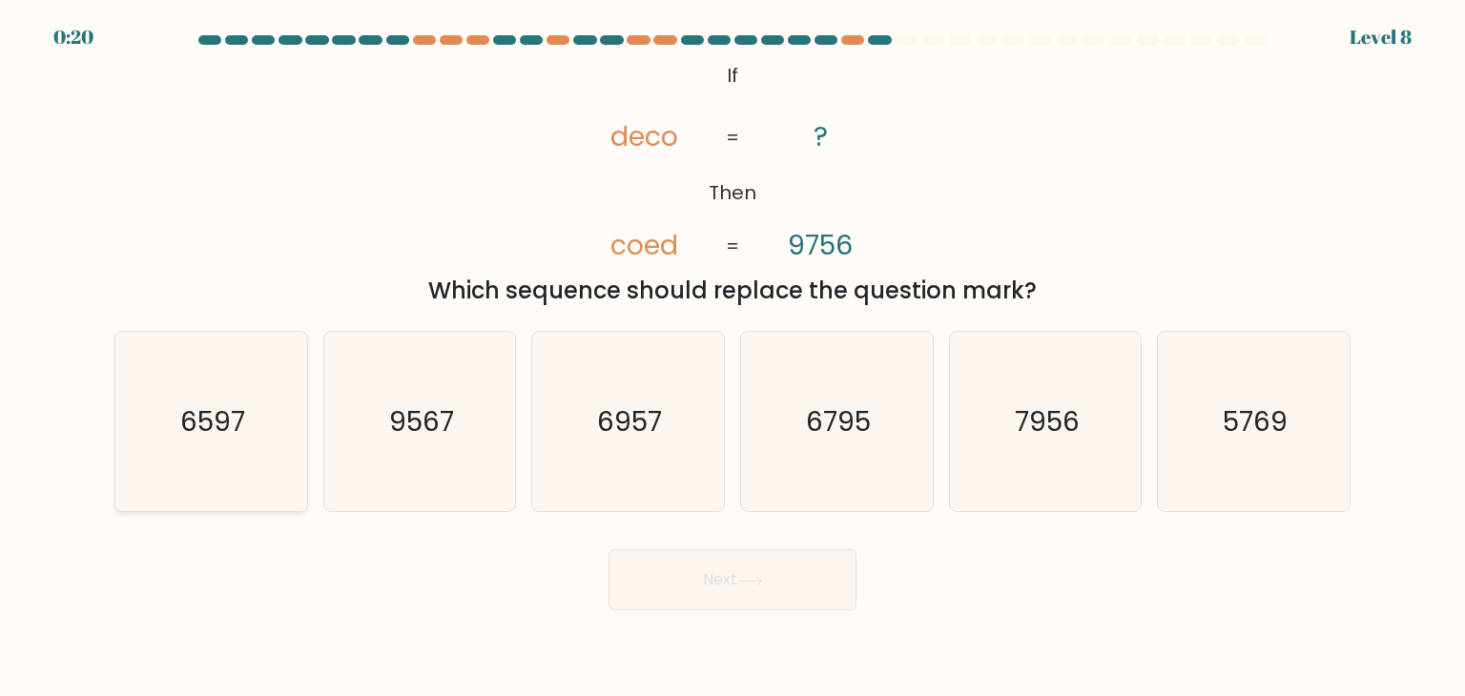
click at [185, 418] on text "6597" at bounding box center [212, 421] width 65 height 38
click at [732, 358] on input "a. 6597" at bounding box center [732, 353] width 1 height 10
radio input "true"
click at [683, 581] on button "Next" at bounding box center [732, 579] width 248 height 61
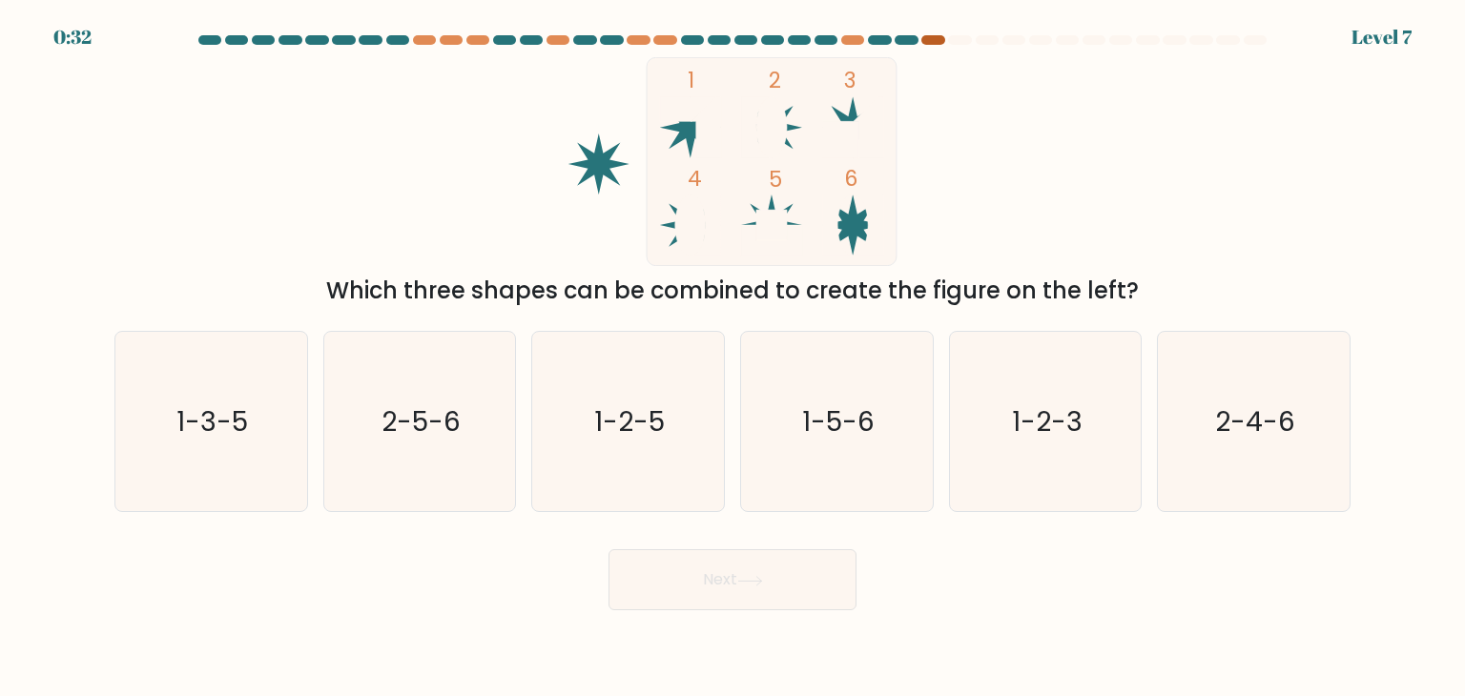
click at [931, 39] on div at bounding box center [932, 40] width 23 height 10
click at [1251, 444] on icon "2-4-6" at bounding box center [1252, 421] width 179 height 179
click at [733, 358] on input "f. 2-4-6" at bounding box center [732, 353] width 1 height 10
radio input "true"
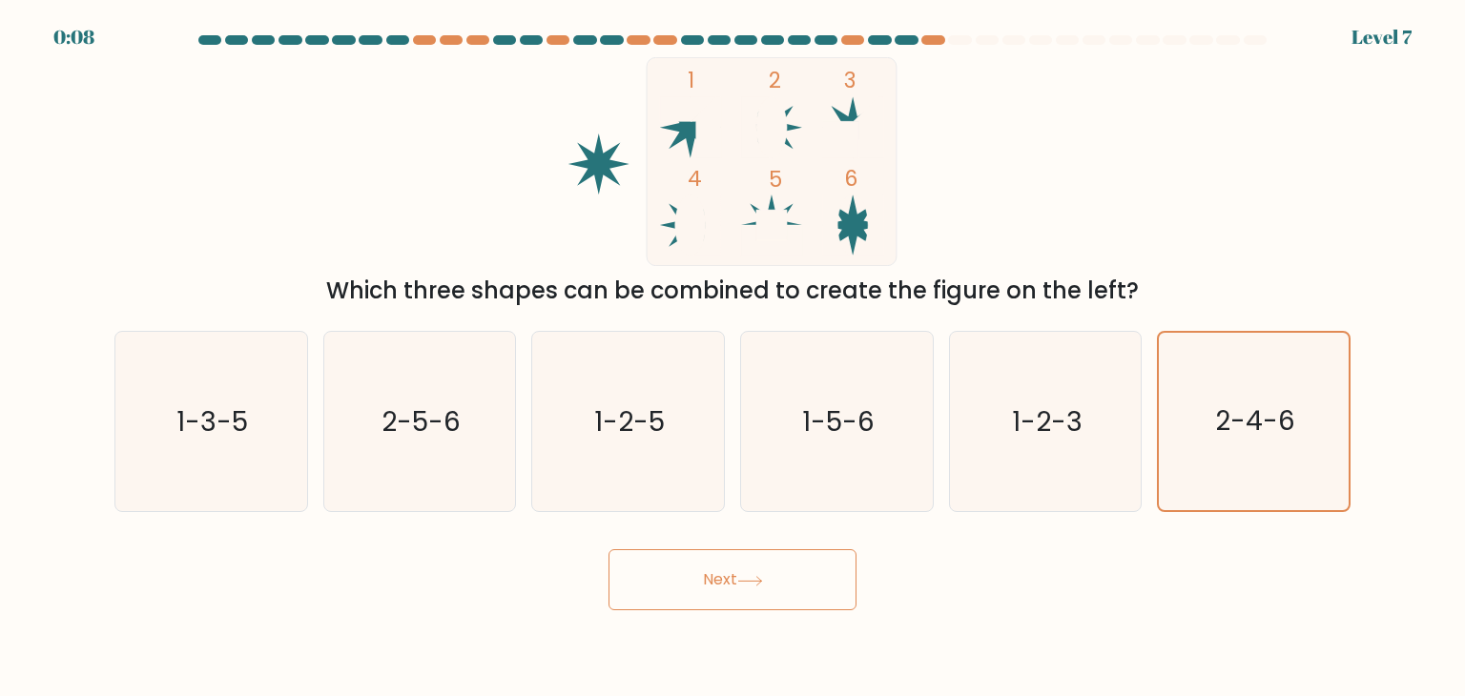
click at [748, 584] on icon at bounding box center [750, 581] width 26 height 10
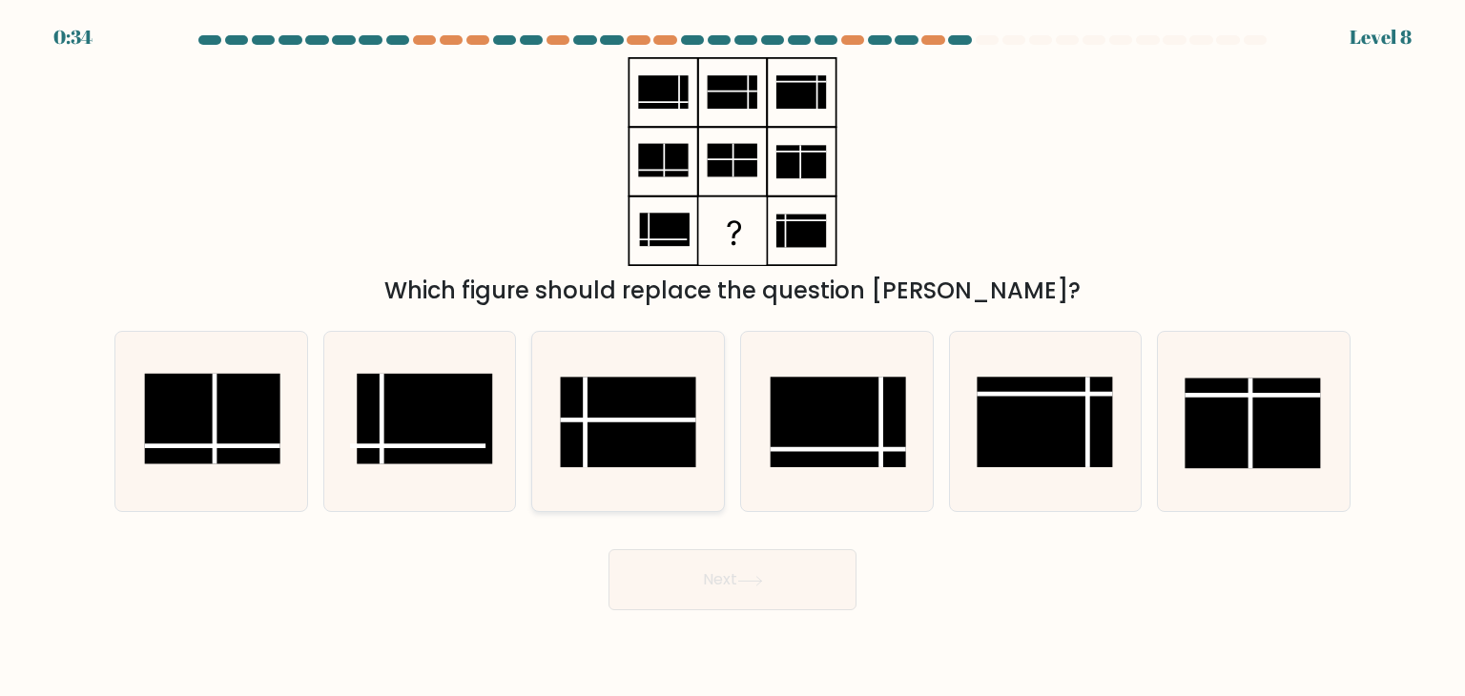
click at [602, 437] on rect at bounding box center [628, 423] width 135 height 91
click at [732, 358] on input "c." at bounding box center [732, 353] width 1 height 10
radio input "true"
click at [686, 604] on button "Next" at bounding box center [732, 579] width 248 height 61
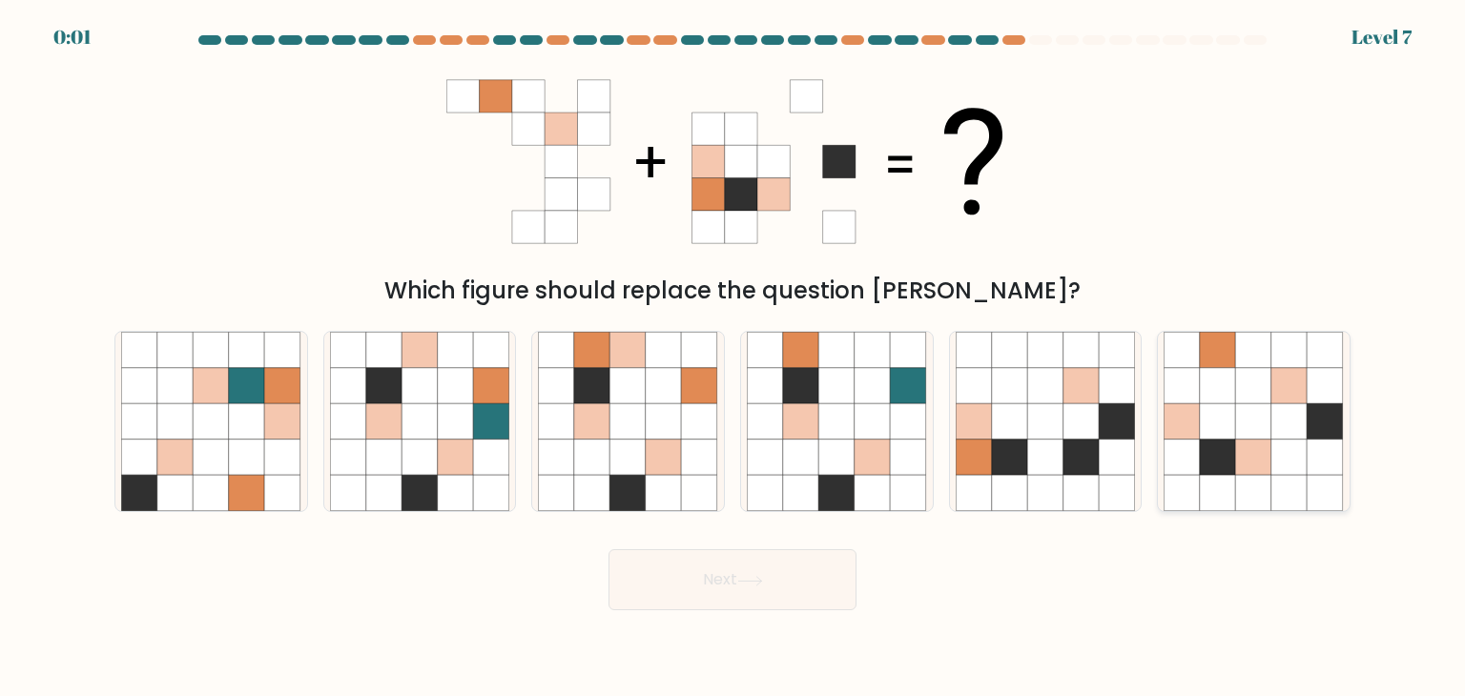
click at [1199, 380] on icon at bounding box center [1182, 386] width 36 height 36
click at [733, 358] on input "f." at bounding box center [732, 353] width 1 height 10
radio input "true"
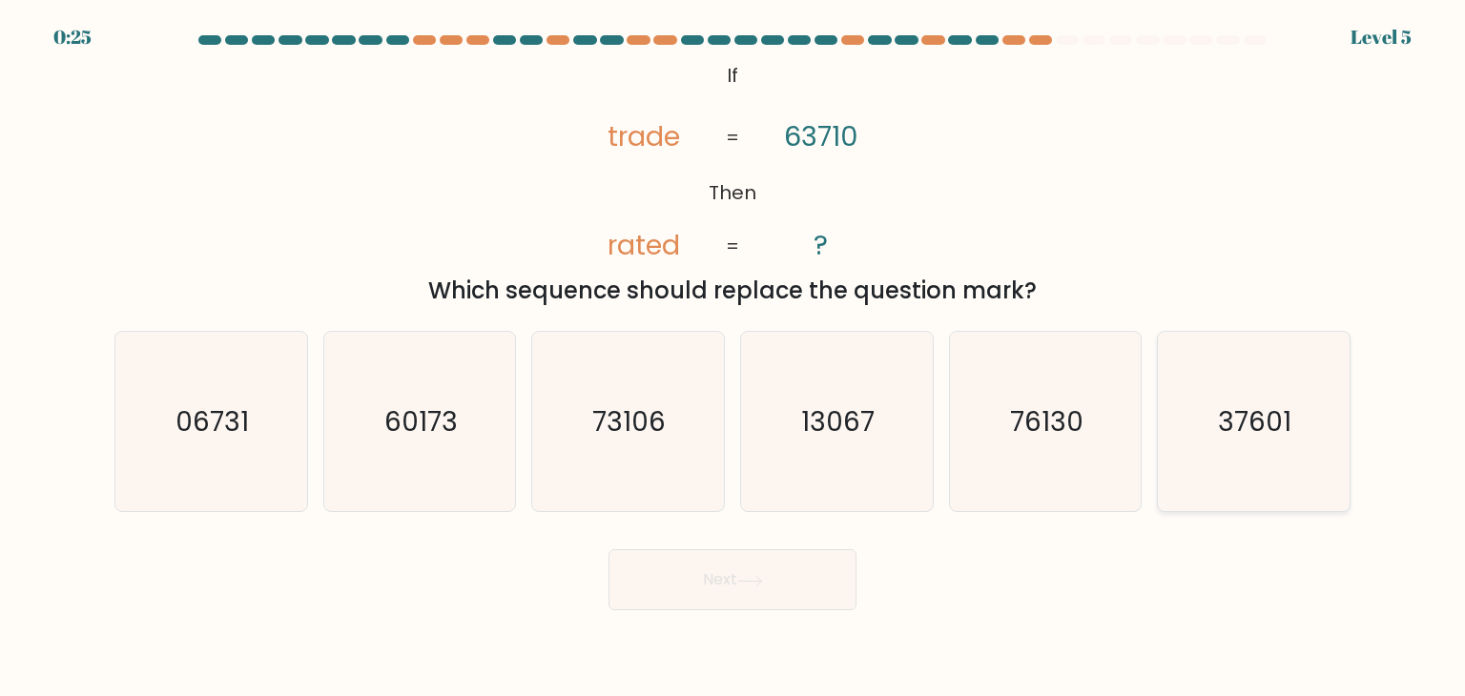
click at [1212, 384] on icon "37601" at bounding box center [1252, 421] width 179 height 179
click at [733, 358] on input "f. 37601" at bounding box center [732, 353] width 1 height 10
radio input "true"
click at [800, 577] on button "Next" at bounding box center [732, 579] width 248 height 61
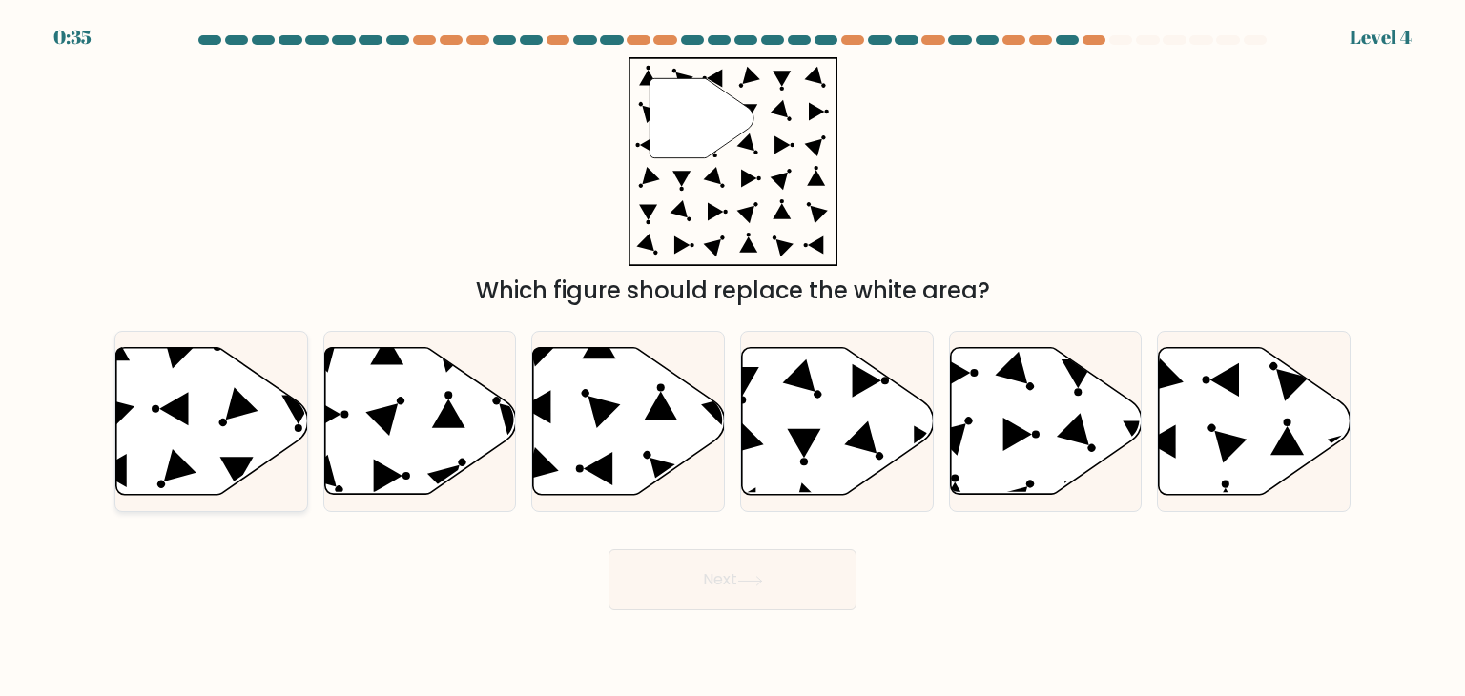
click at [261, 450] on icon at bounding box center [212, 421] width 192 height 147
click at [732, 358] on input "a." at bounding box center [732, 353] width 1 height 10
radio input "true"
click at [669, 578] on button "Next" at bounding box center [732, 579] width 248 height 61
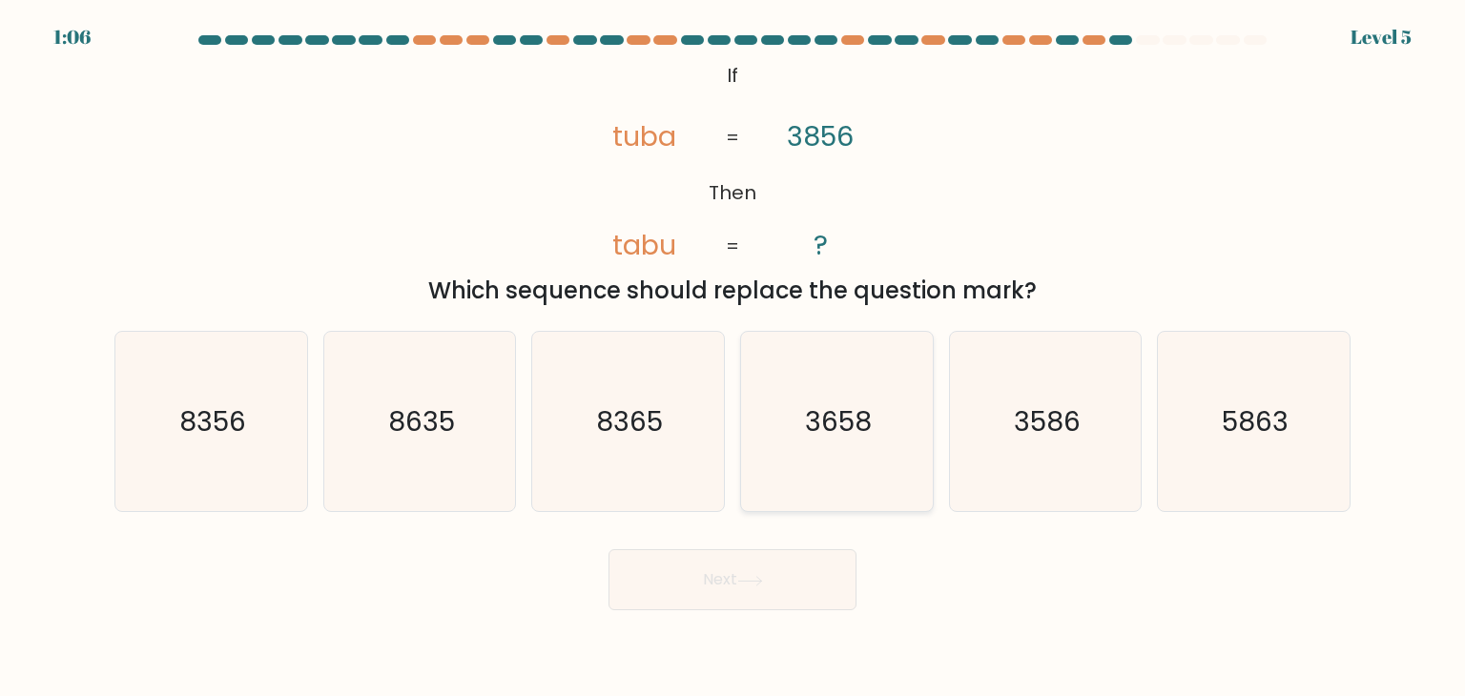
click at [900, 403] on icon "3658" at bounding box center [836, 421] width 179 height 179
click at [733, 358] on input "d. 3658" at bounding box center [732, 353] width 1 height 10
radio input "true"
click at [763, 581] on icon at bounding box center [750, 581] width 26 height 10
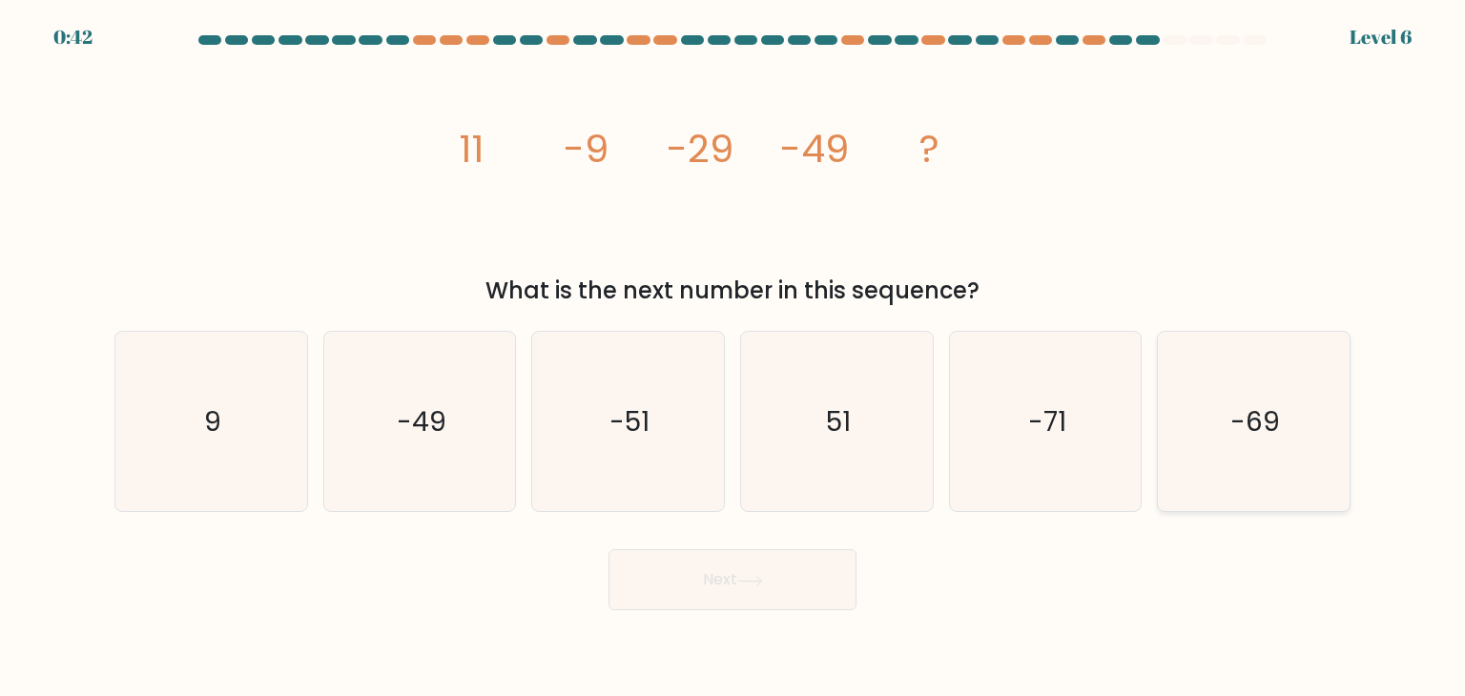
click at [1230, 497] on icon "-69" at bounding box center [1252, 421] width 179 height 179
click at [733, 358] on input "f. -69" at bounding box center [732, 353] width 1 height 10
radio input "true"
click at [703, 600] on button "Next" at bounding box center [732, 579] width 248 height 61
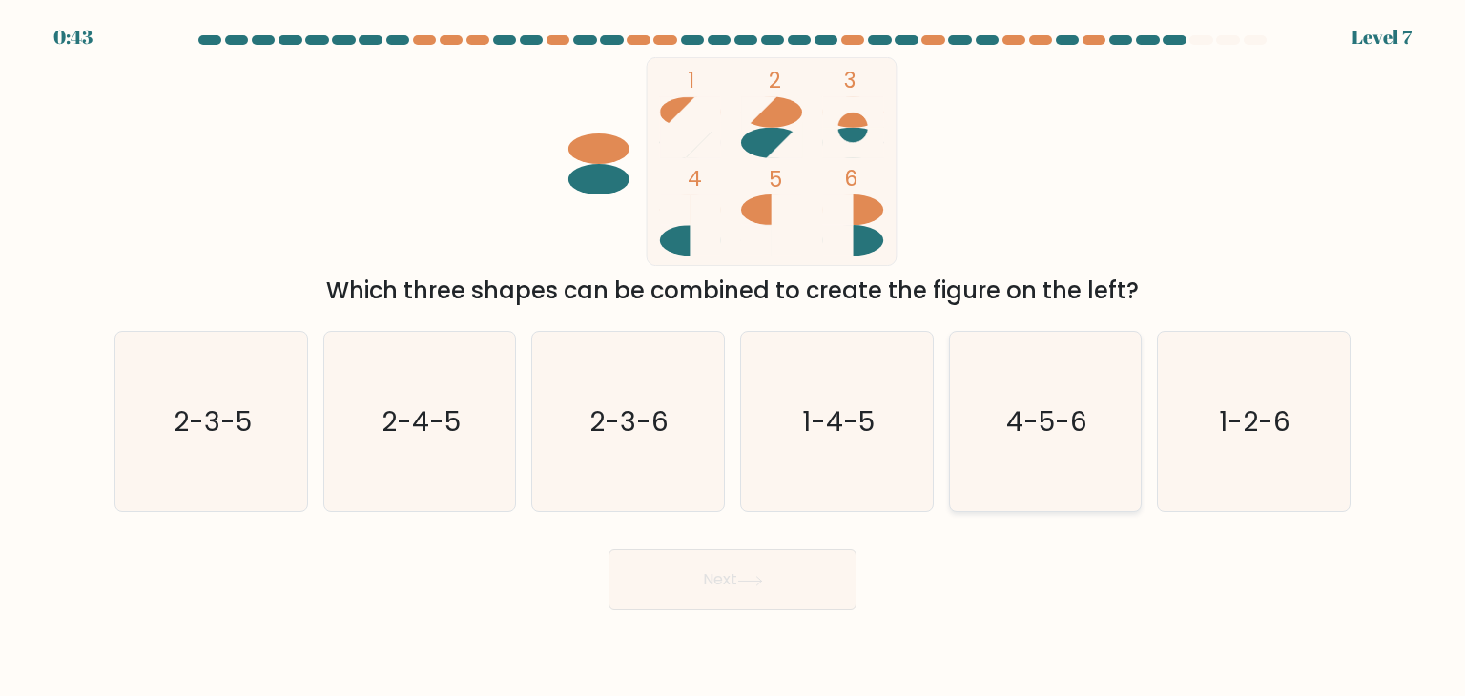
click at [1092, 456] on icon "4-5-6" at bounding box center [1045, 421] width 179 height 179
click at [733, 358] on input "e. 4-5-6" at bounding box center [732, 353] width 1 height 10
radio input "true"
click at [777, 600] on button "Next" at bounding box center [732, 579] width 248 height 61
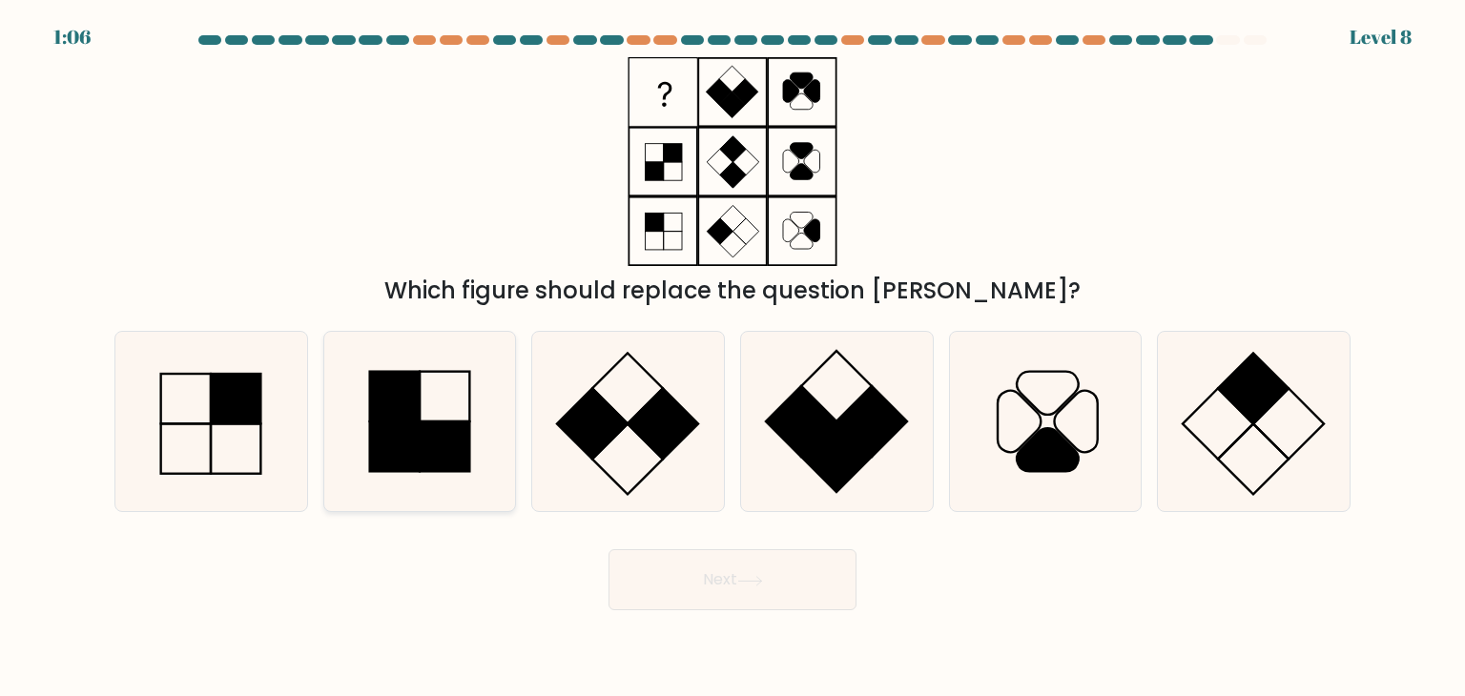
click at [386, 407] on rect at bounding box center [394, 397] width 50 height 50
click at [732, 358] on input "b." at bounding box center [732, 353] width 1 height 10
radio input "true"
click at [649, 568] on button "Next" at bounding box center [732, 579] width 248 height 61
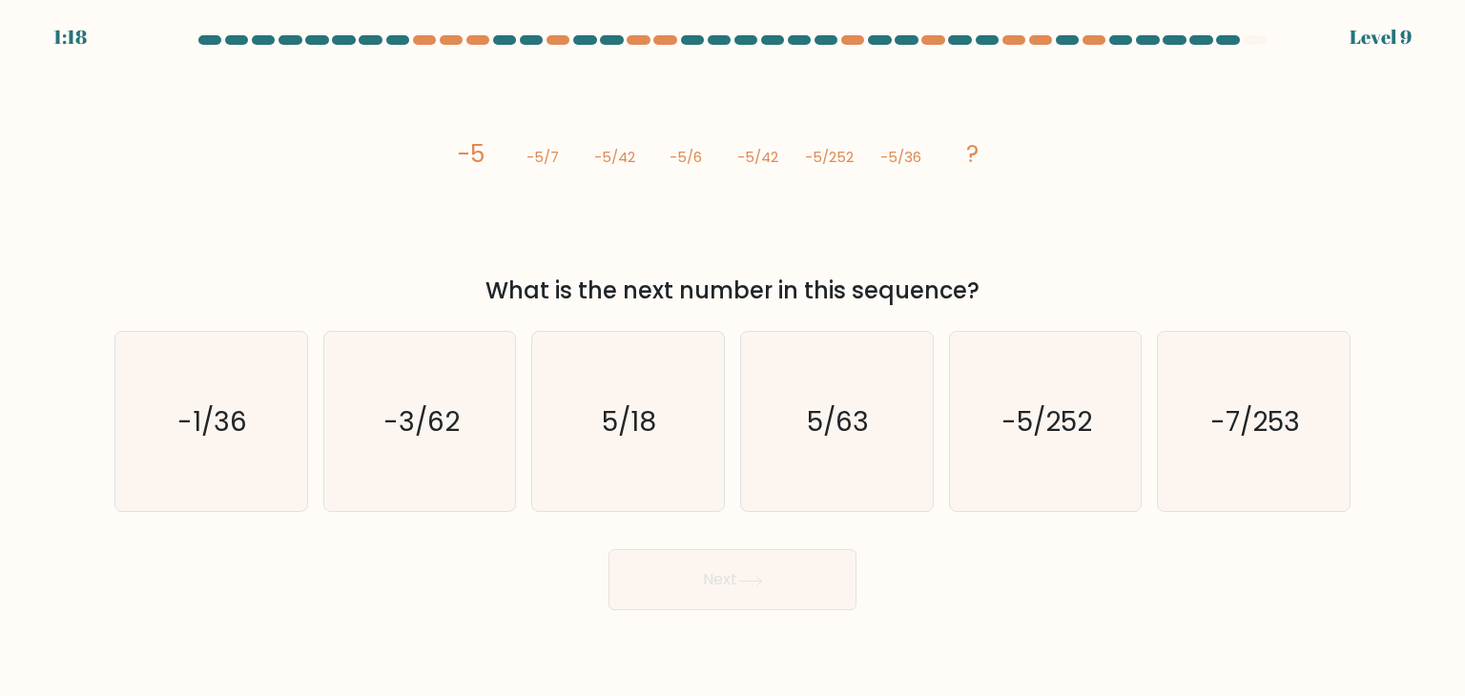
click at [649, 569] on button "Next" at bounding box center [732, 579] width 248 height 61
click at [1019, 406] on text "-5/252" at bounding box center [1046, 421] width 91 height 38
click at [733, 358] on input "e. -5/252" at bounding box center [732, 353] width 1 height 10
radio input "true"
click at [834, 605] on button "Next" at bounding box center [732, 579] width 248 height 61
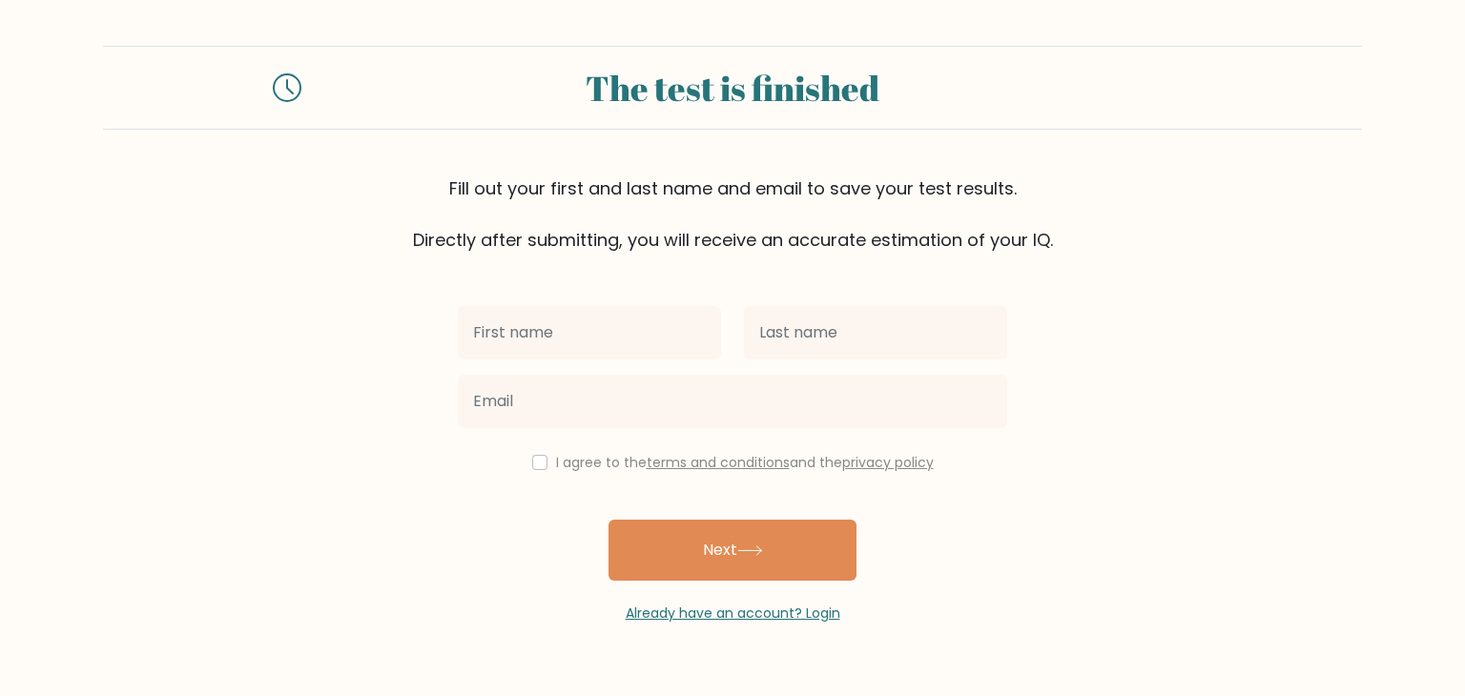
type input "S"
type input "tyler"
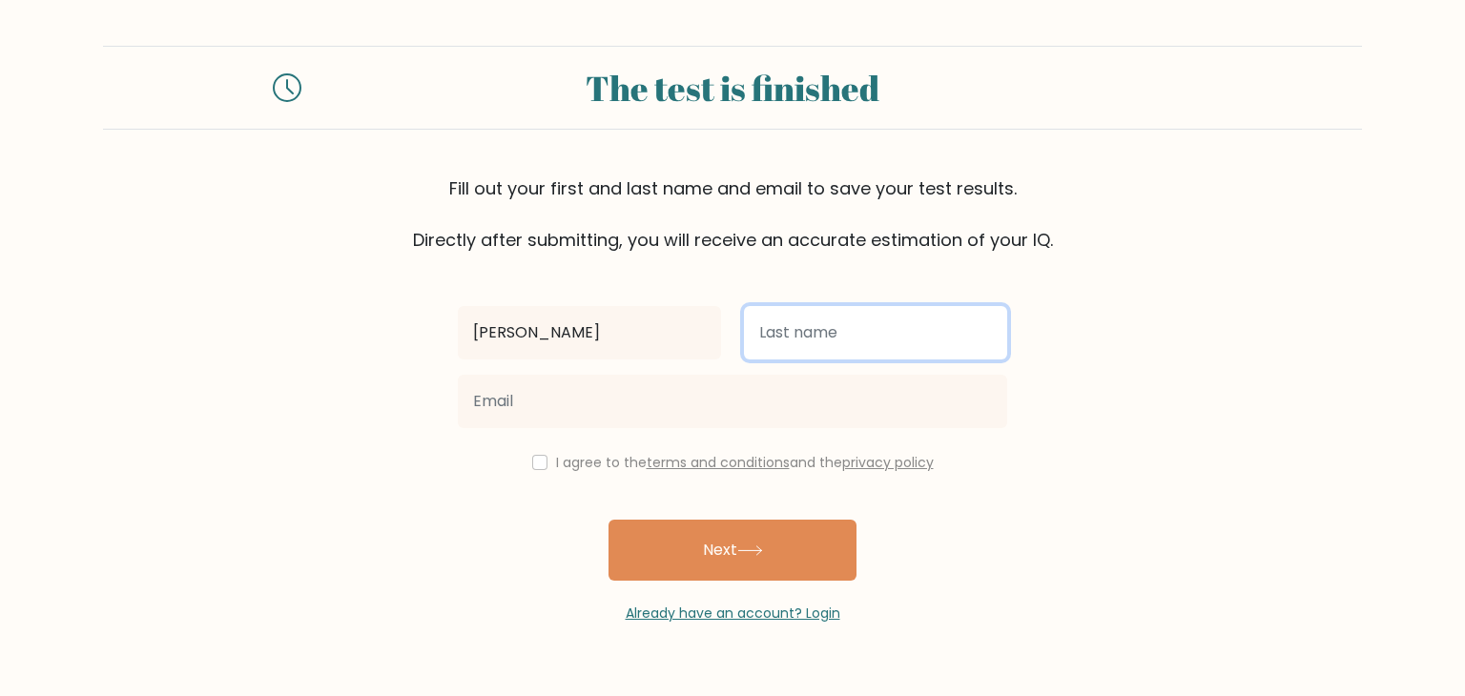
click at [775, 352] on input "text" at bounding box center [875, 332] width 263 height 53
click at [773, 348] on input "jobnes" at bounding box center [875, 332] width 263 height 53
type input "jones"
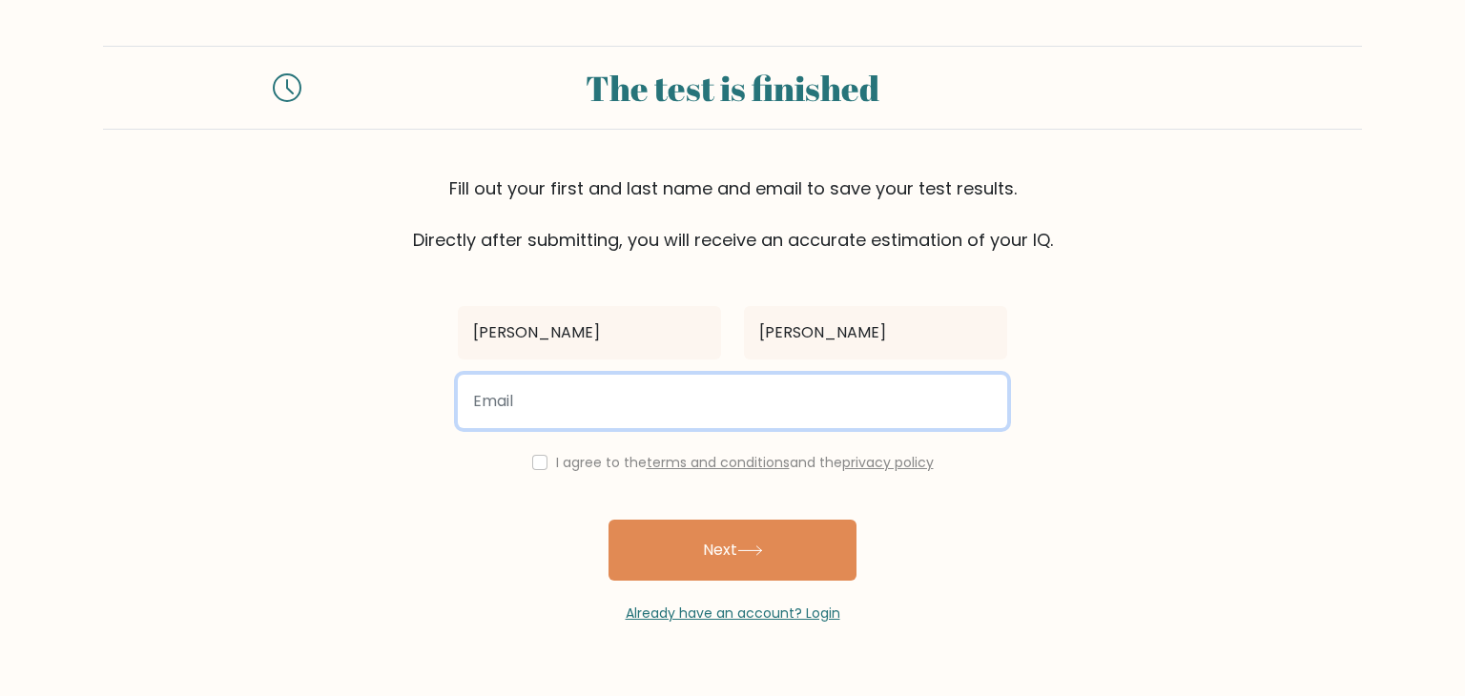
click at [688, 421] on input "email" at bounding box center [732, 401] width 549 height 53
type input "tylerjames00433@gmail.com"
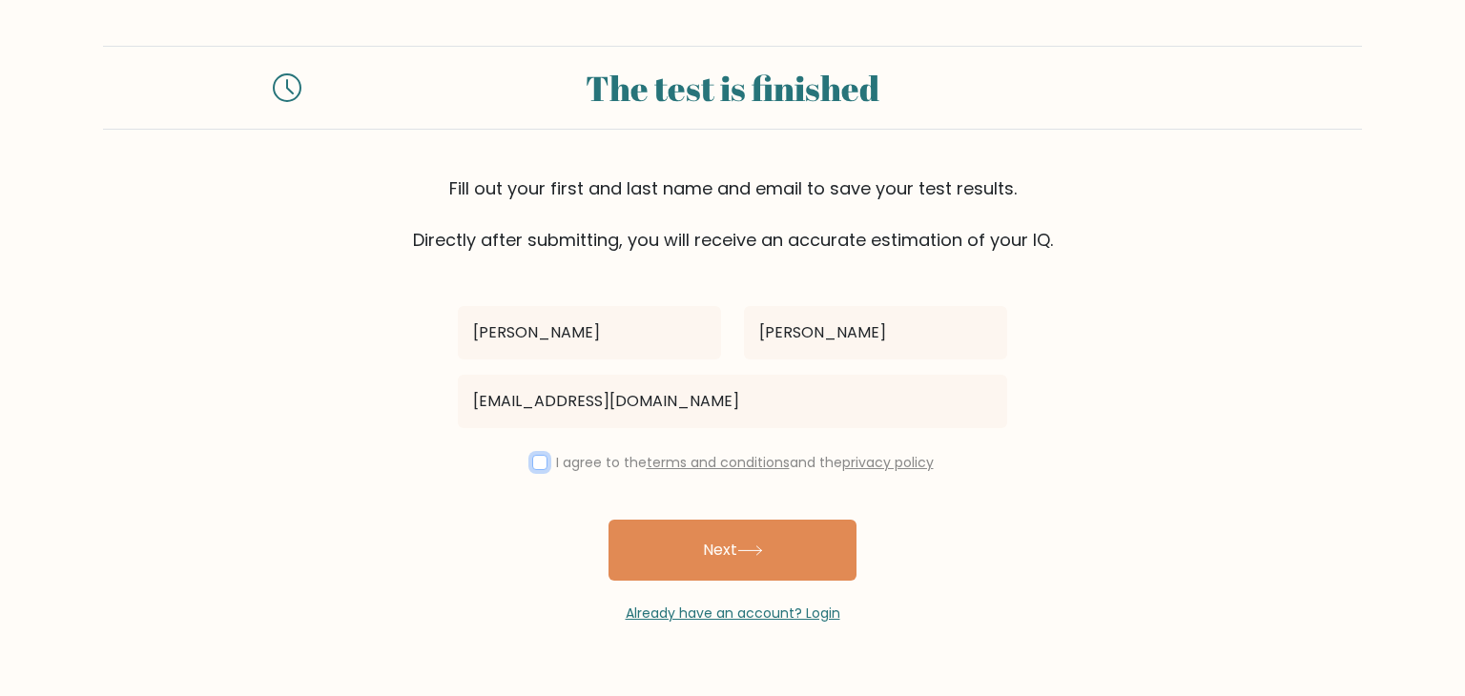
click at [534, 463] on input "checkbox" at bounding box center [539, 462] width 15 height 15
checkbox input "true"
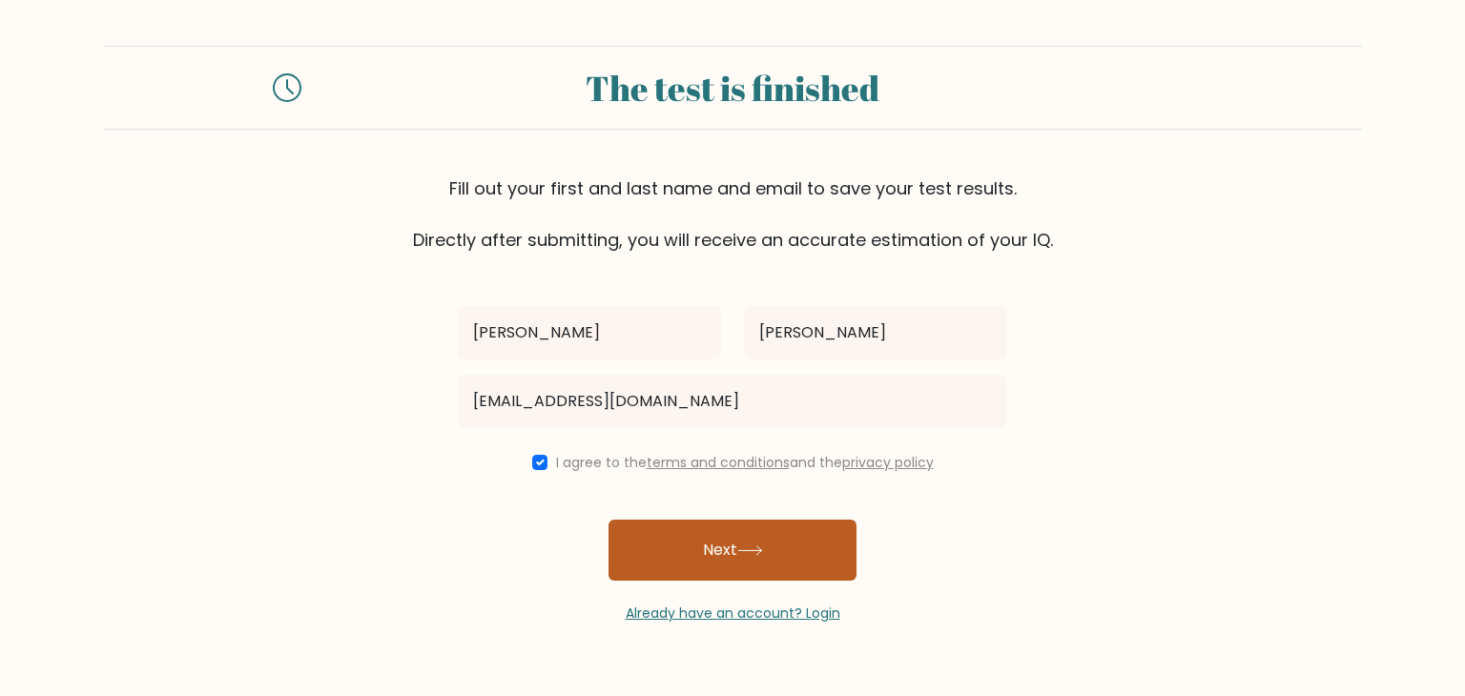
click at [726, 566] on button "Next" at bounding box center [732, 550] width 248 height 61
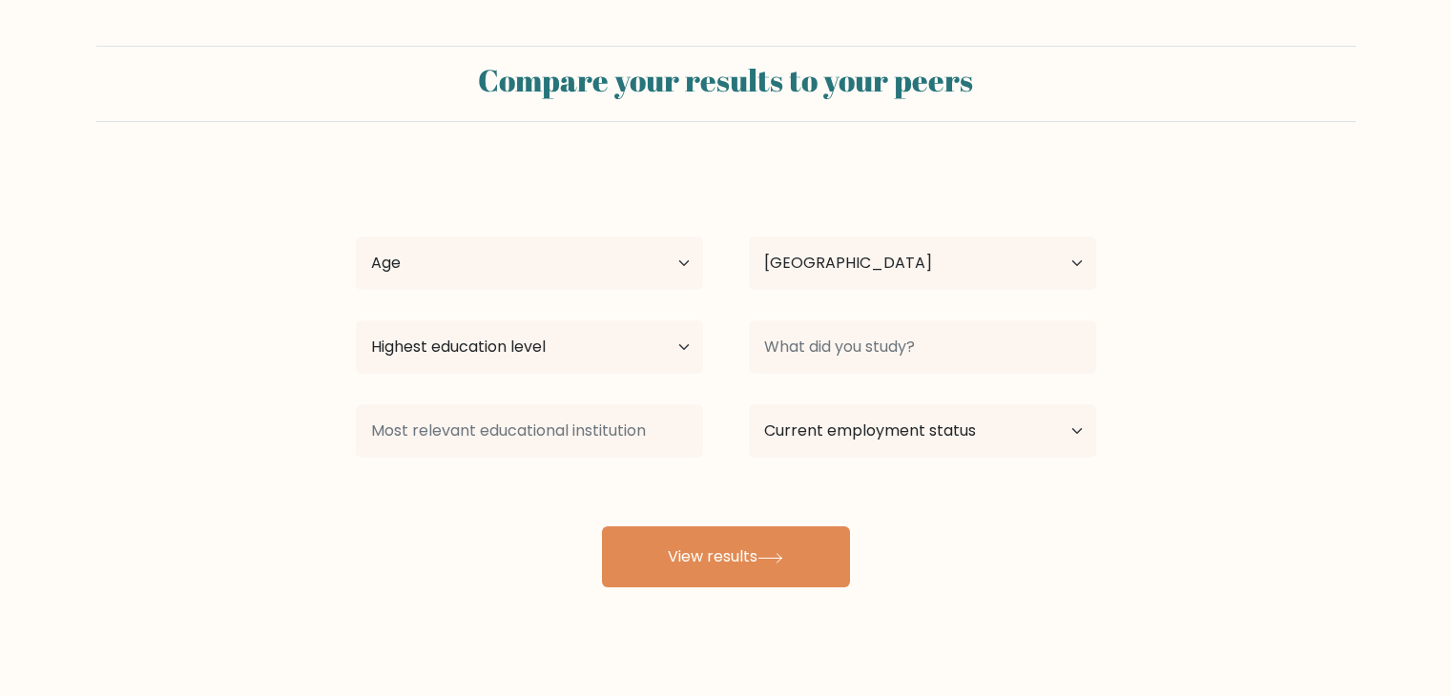
select select "IN"
click at [629, 336] on select "Highest education level No schooling Primary Lower Secondary Upper Secondary Oc…" at bounding box center [529, 346] width 347 height 53
select select "upper_secondary"
click at [356, 320] on select "Highest education level No schooling Primary Lower Secondary Upper Secondary Oc…" at bounding box center [529, 346] width 347 height 53
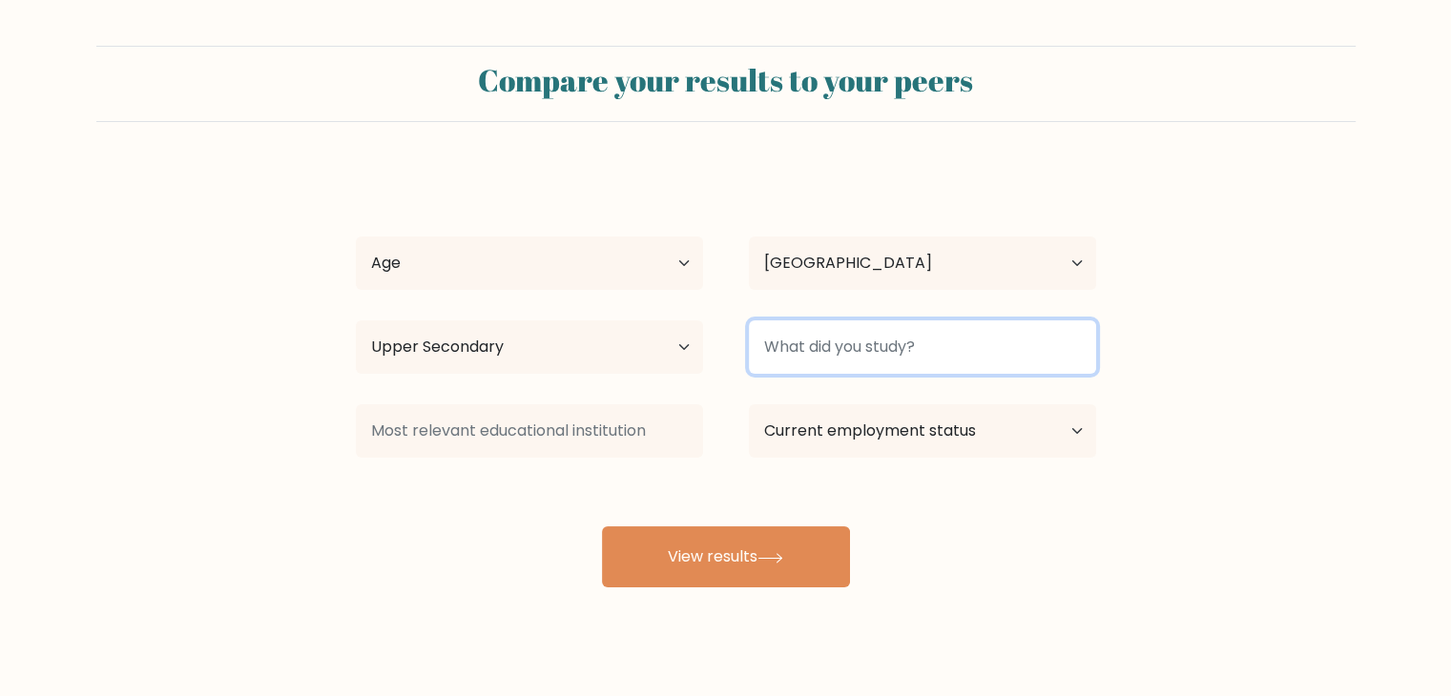
click at [775, 352] on input at bounding box center [922, 346] width 347 height 53
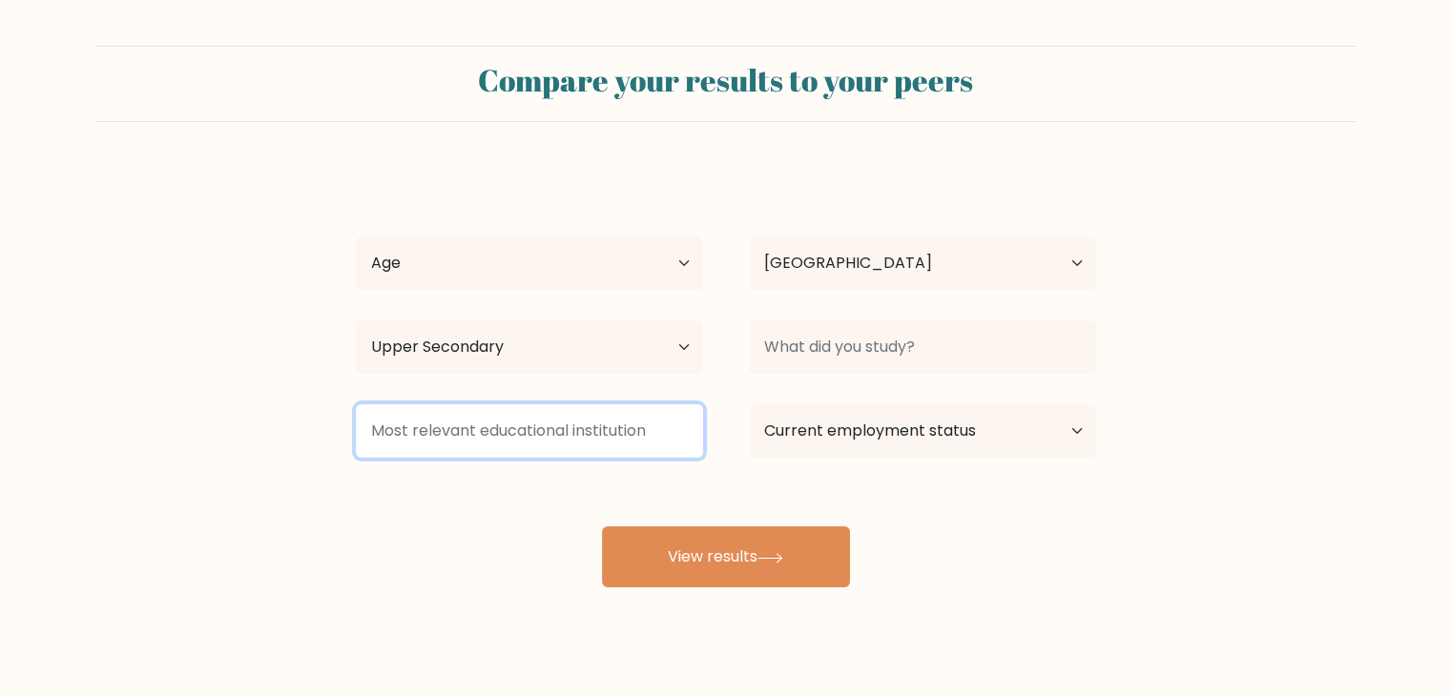
click at [555, 425] on input at bounding box center [529, 430] width 347 height 53
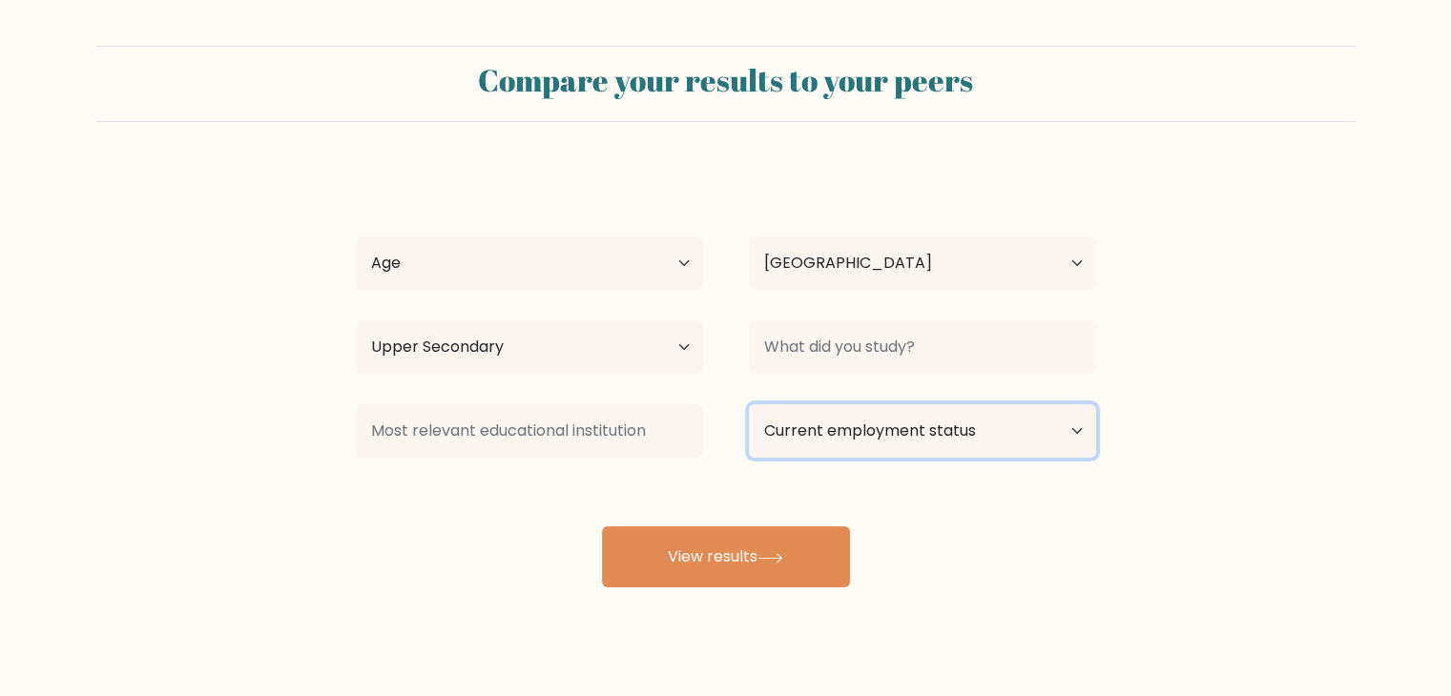
click at [855, 432] on select "Current employment status Employed Student Retired Other / prefer not to answer" at bounding box center [922, 430] width 347 height 53
select select "student"
click at [749, 404] on select "Current employment status Employed Student Retired Other / prefer not to answer" at bounding box center [922, 430] width 347 height 53
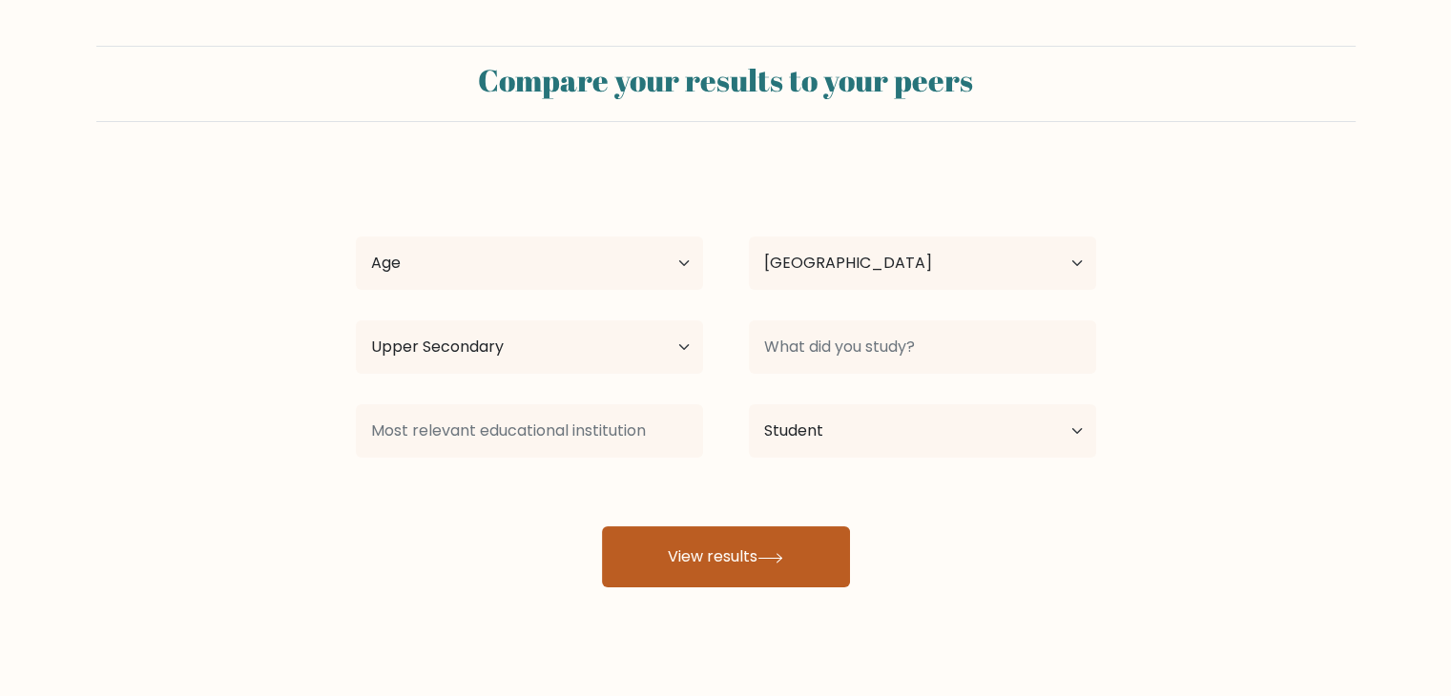
click at [744, 558] on button "View results" at bounding box center [726, 556] width 248 height 61
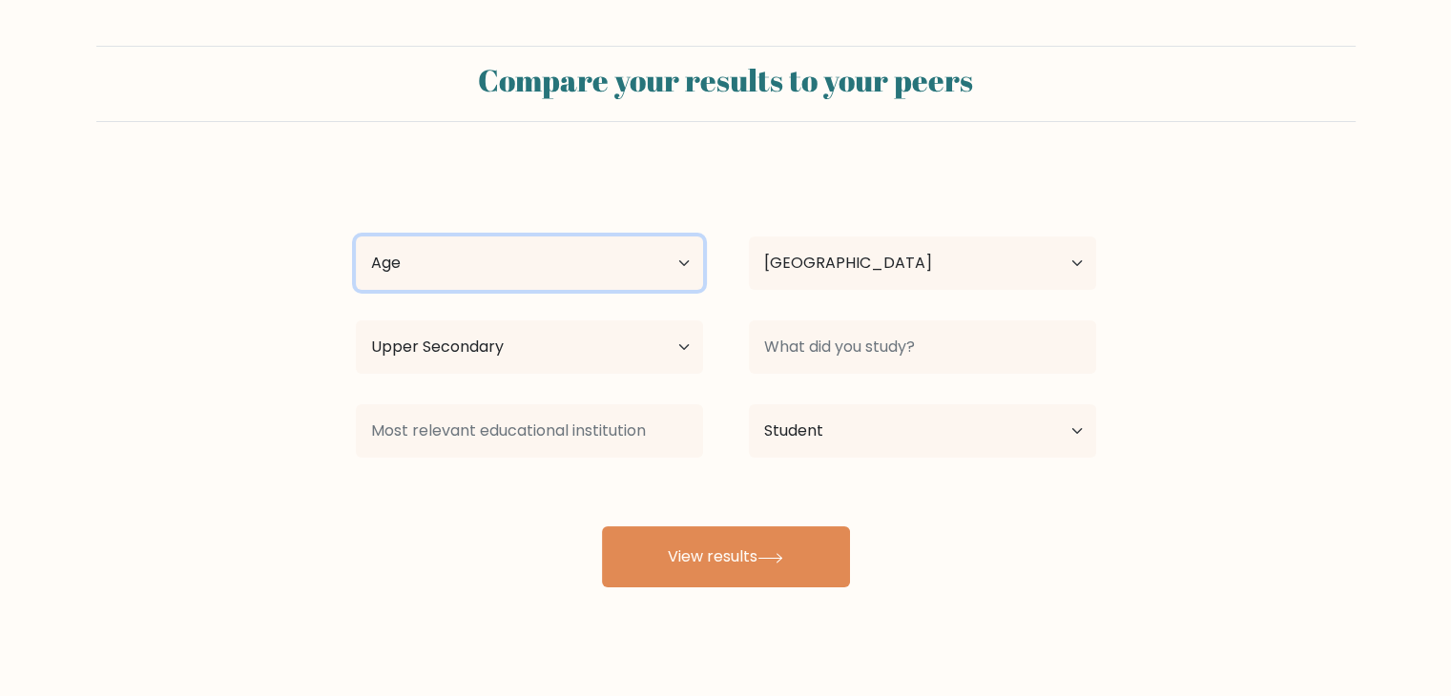
click at [586, 273] on select "Age Under 18 years old 18-24 years old 25-34 years old 35-44 years old 45-54 ye…" at bounding box center [529, 263] width 347 height 53
select select "min_18"
click at [356, 237] on select "Age Under 18 years old 18-24 years old 25-34 years old 35-44 years old 45-54 ye…" at bounding box center [529, 263] width 347 height 53
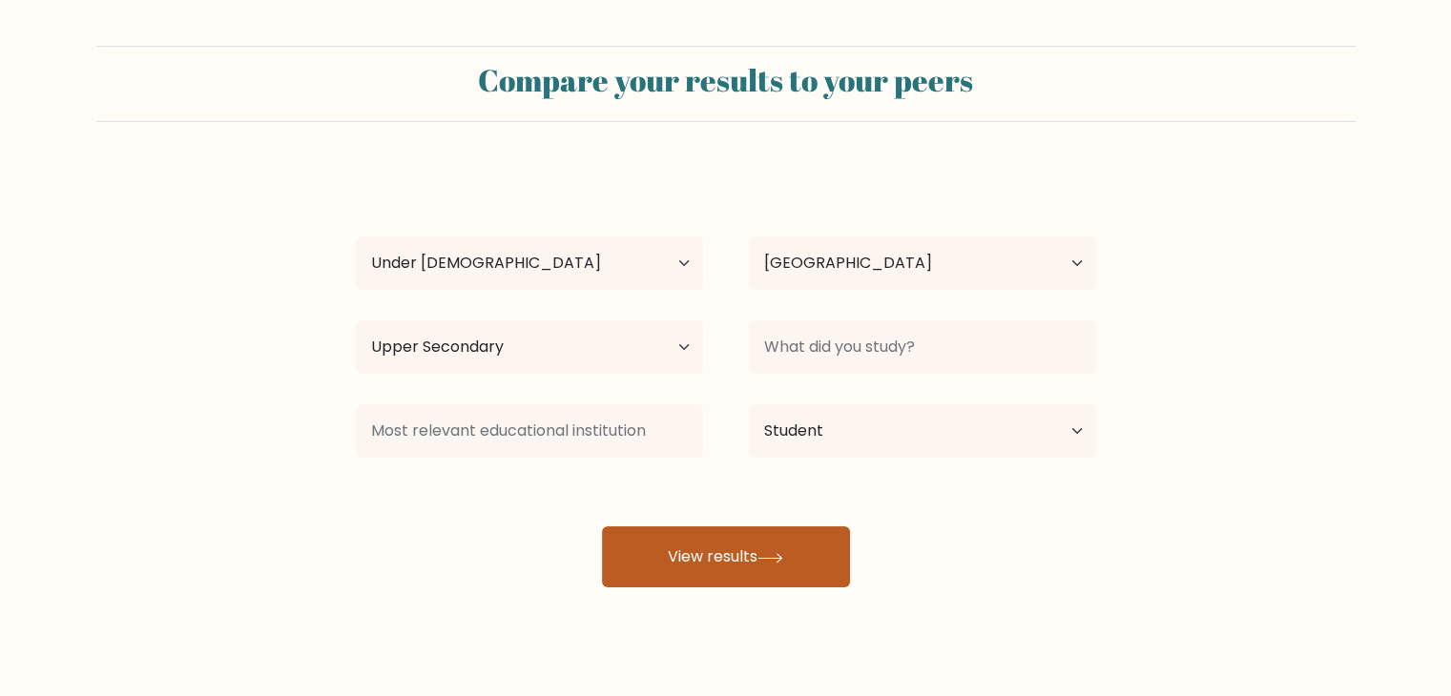
click at [685, 545] on button "View results" at bounding box center [726, 556] width 248 height 61
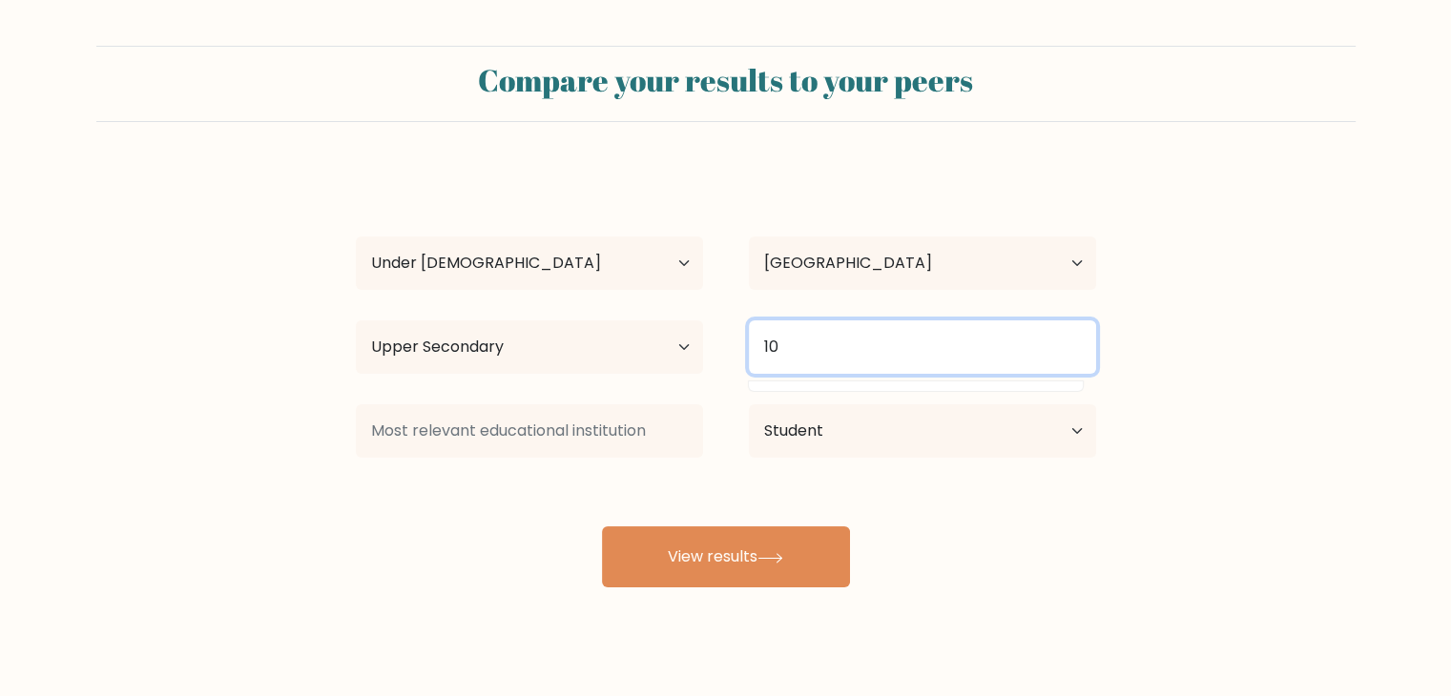
type input "1"
type input "m"
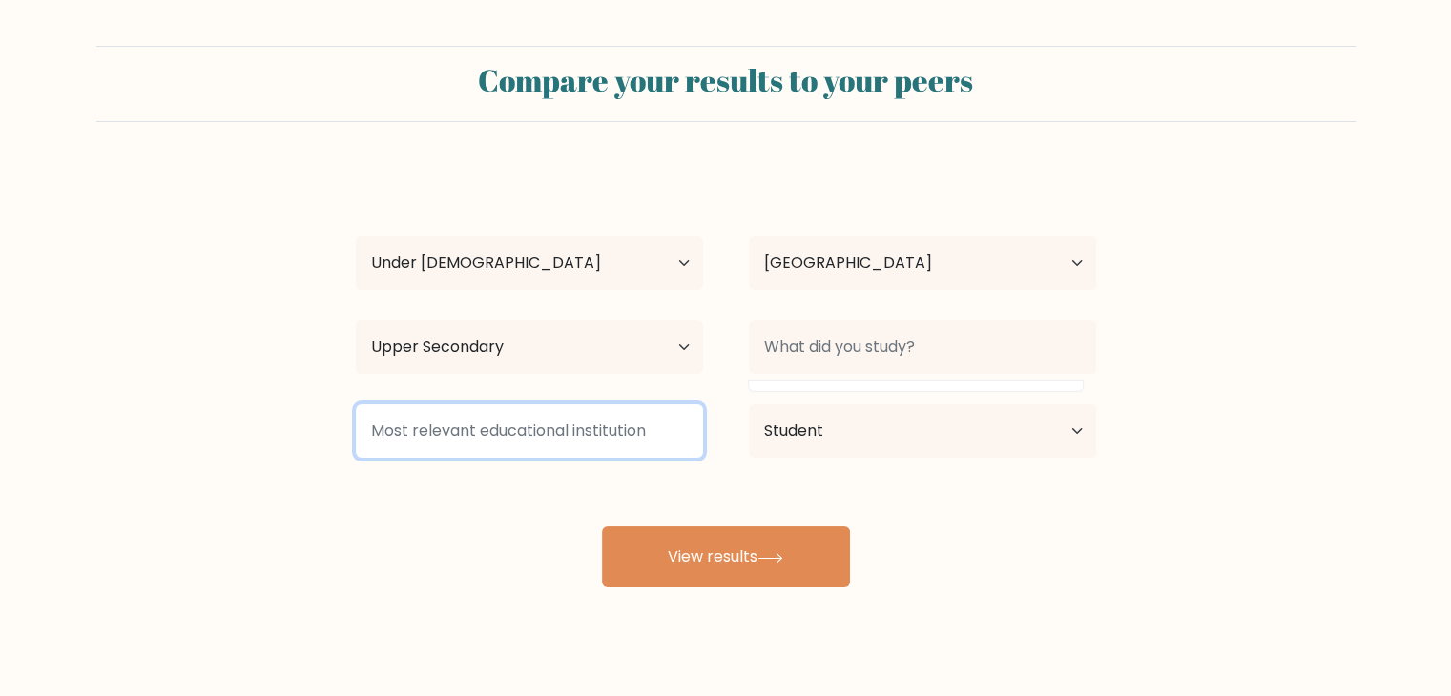
click at [481, 432] on input at bounding box center [529, 430] width 347 height 53
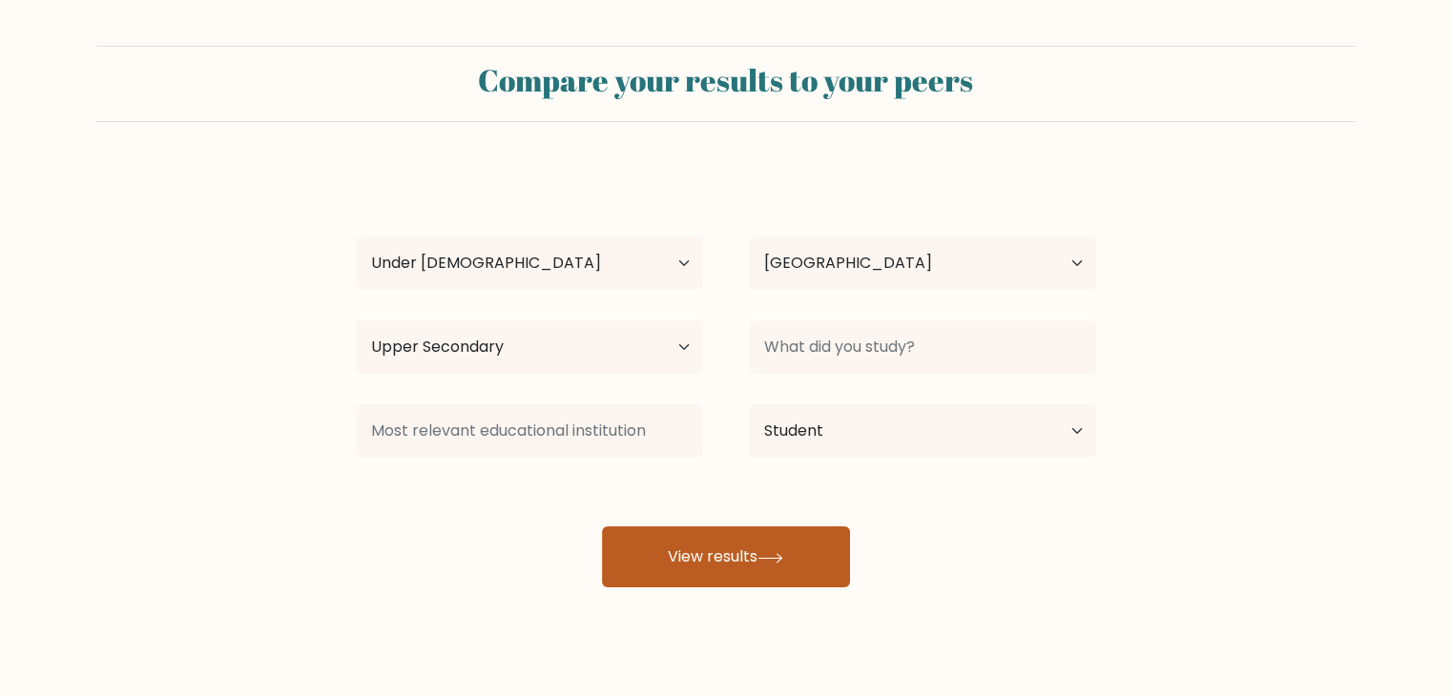
click at [689, 566] on button "View results" at bounding box center [726, 556] width 248 height 61
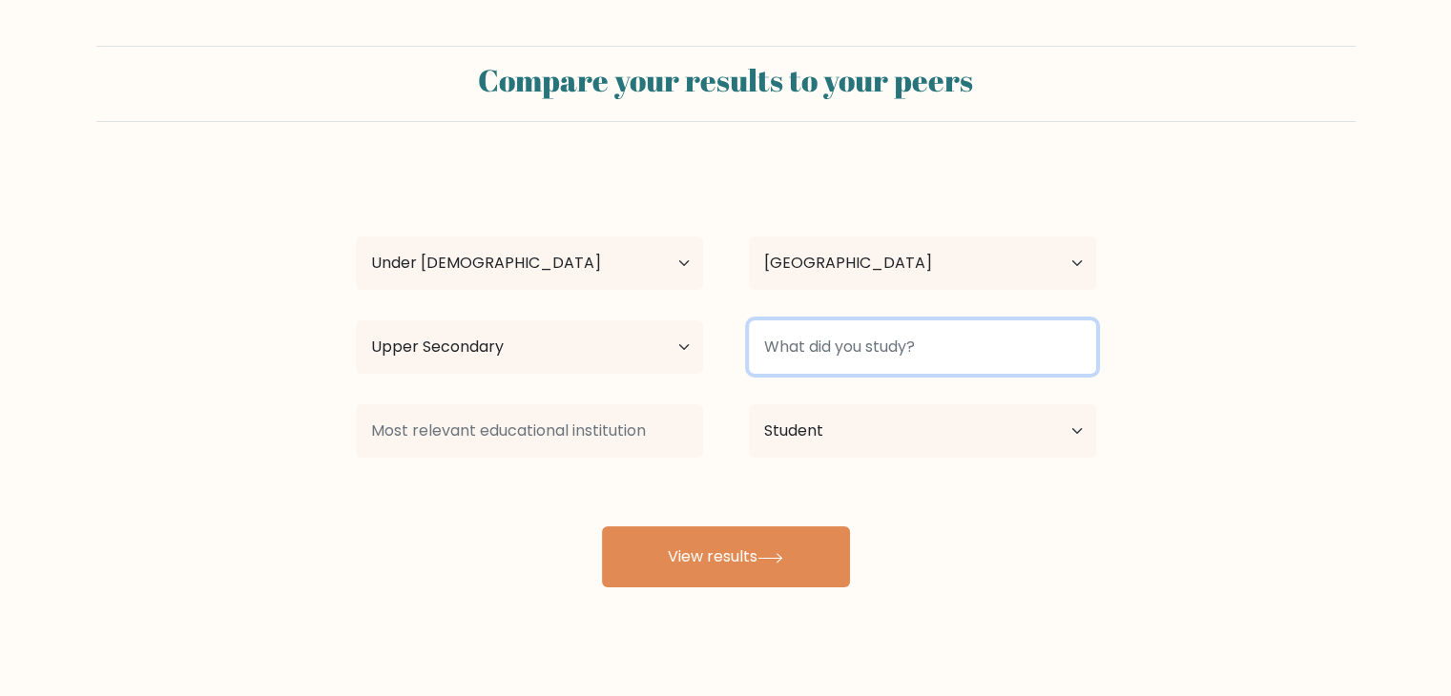
click at [846, 350] on input at bounding box center [922, 346] width 347 height 53
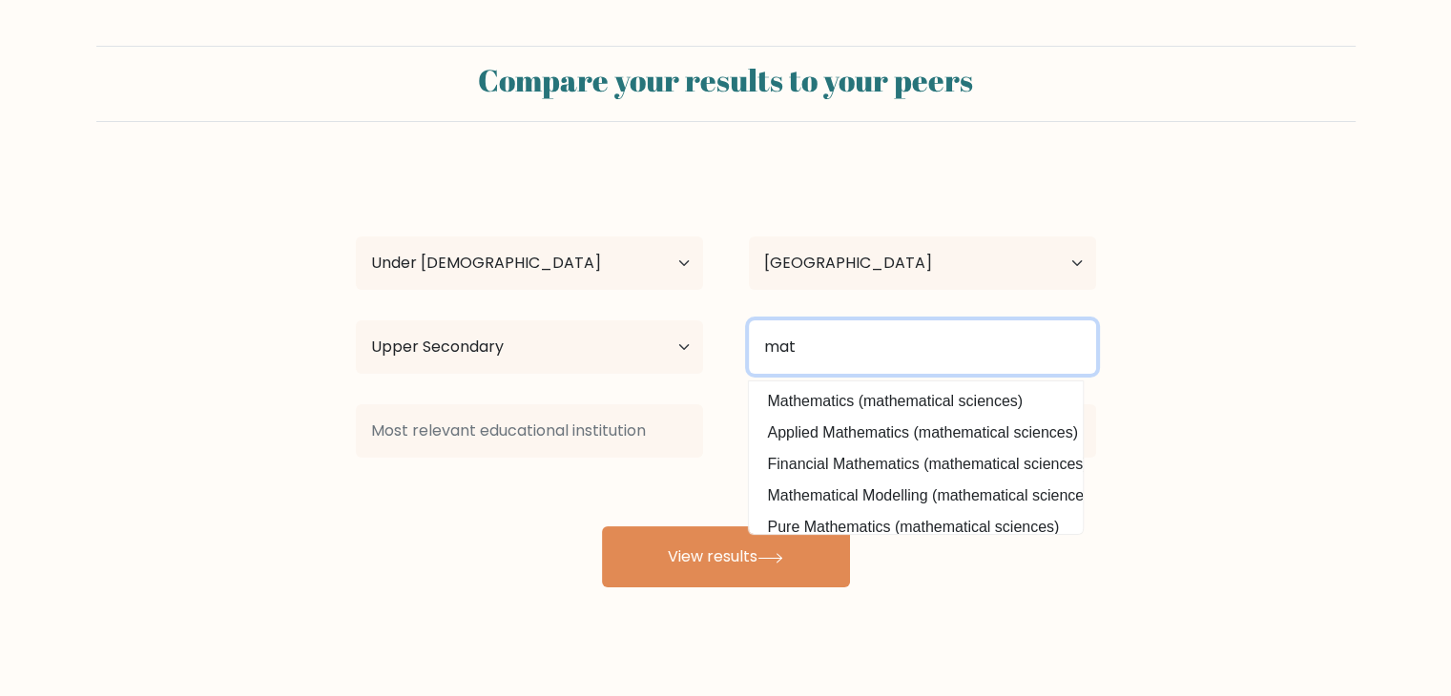
type input "mat"
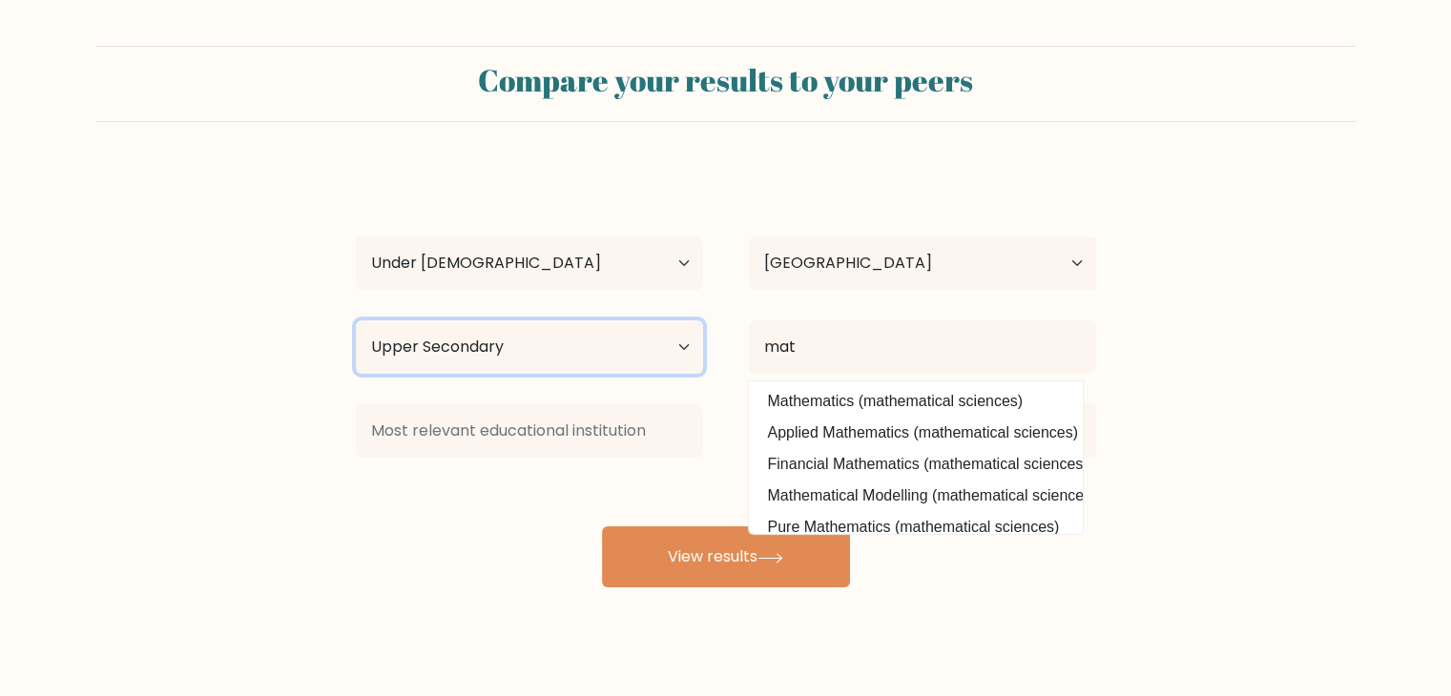
click at [655, 362] on select "Highest education level No schooling Primary Lower Secondary Upper Secondary Oc…" at bounding box center [529, 346] width 347 height 53
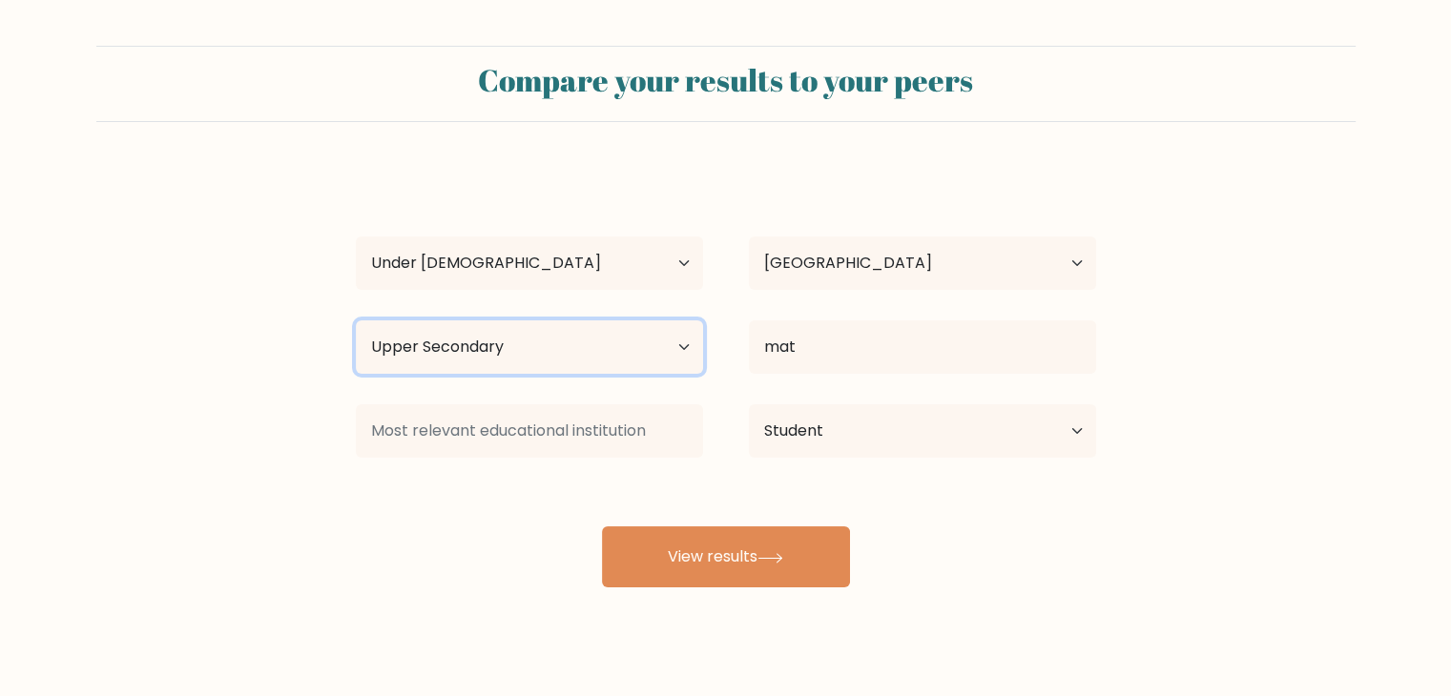
select select "lower_secondary"
click at [356, 320] on select "Highest education level No schooling Primary Lower Secondary Upper Secondary Oc…" at bounding box center [529, 346] width 347 height 53
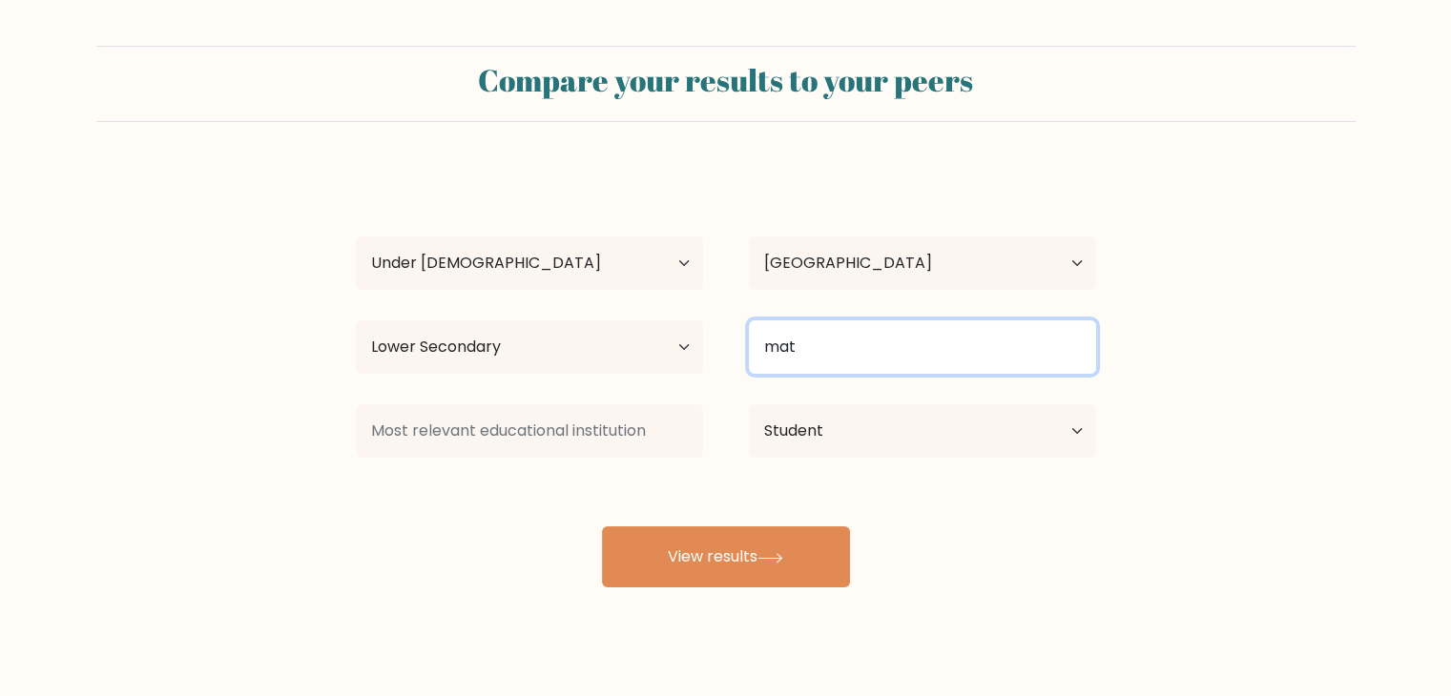
click at [808, 373] on input "mat" at bounding box center [922, 346] width 347 height 53
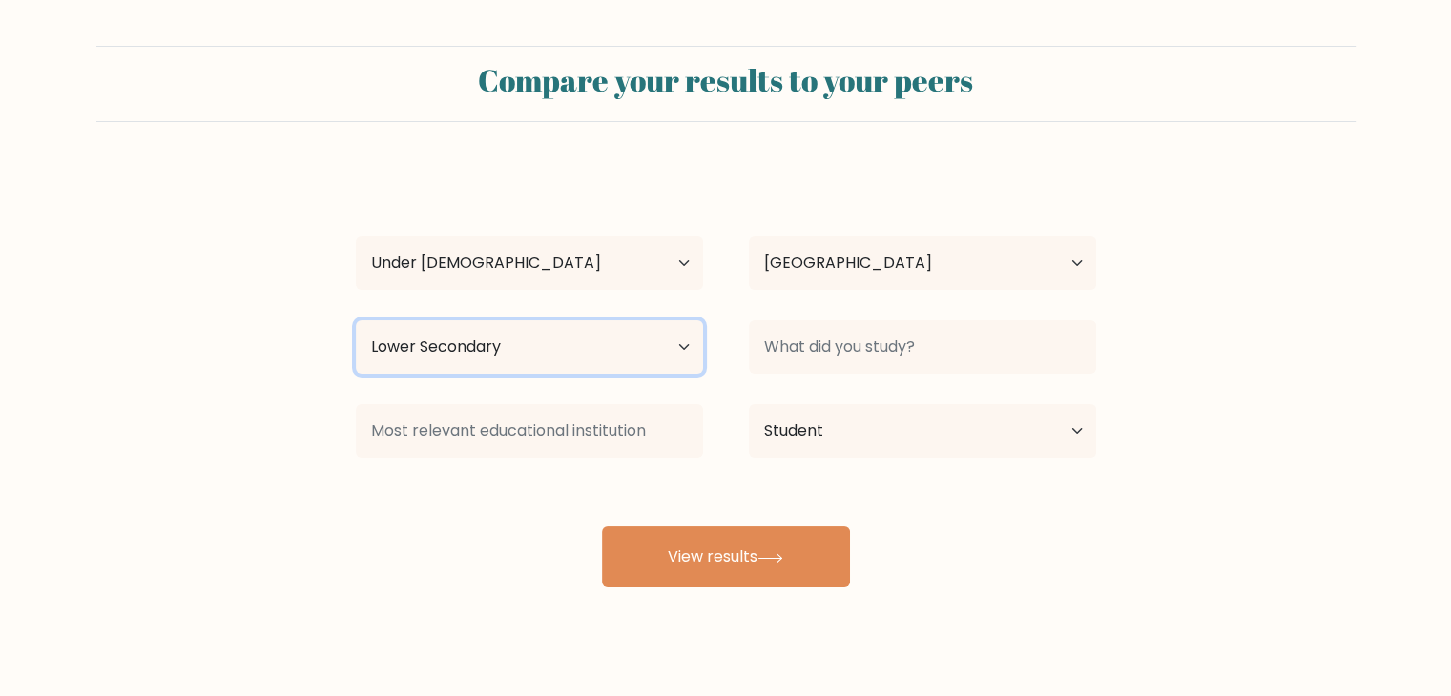
click at [591, 352] on select "Highest education level No schooling Primary Lower Secondary Upper Secondary Oc…" at bounding box center [529, 346] width 347 height 53
select select "upper_secondary"
click at [356, 320] on select "Highest education level No schooling Primary Lower Secondary Upper Secondary Oc…" at bounding box center [529, 346] width 347 height 53
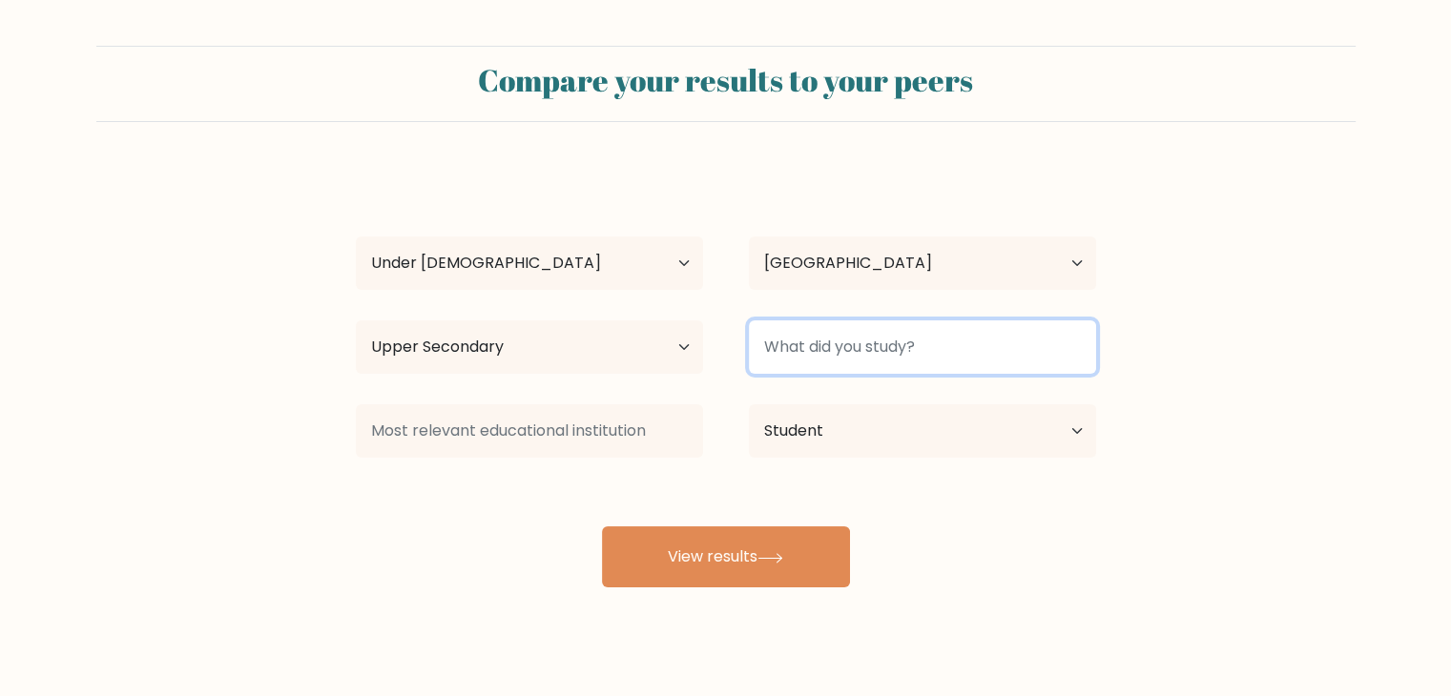
click at [815, 367] on input at bounding box center [922, 346] width 347 height 53
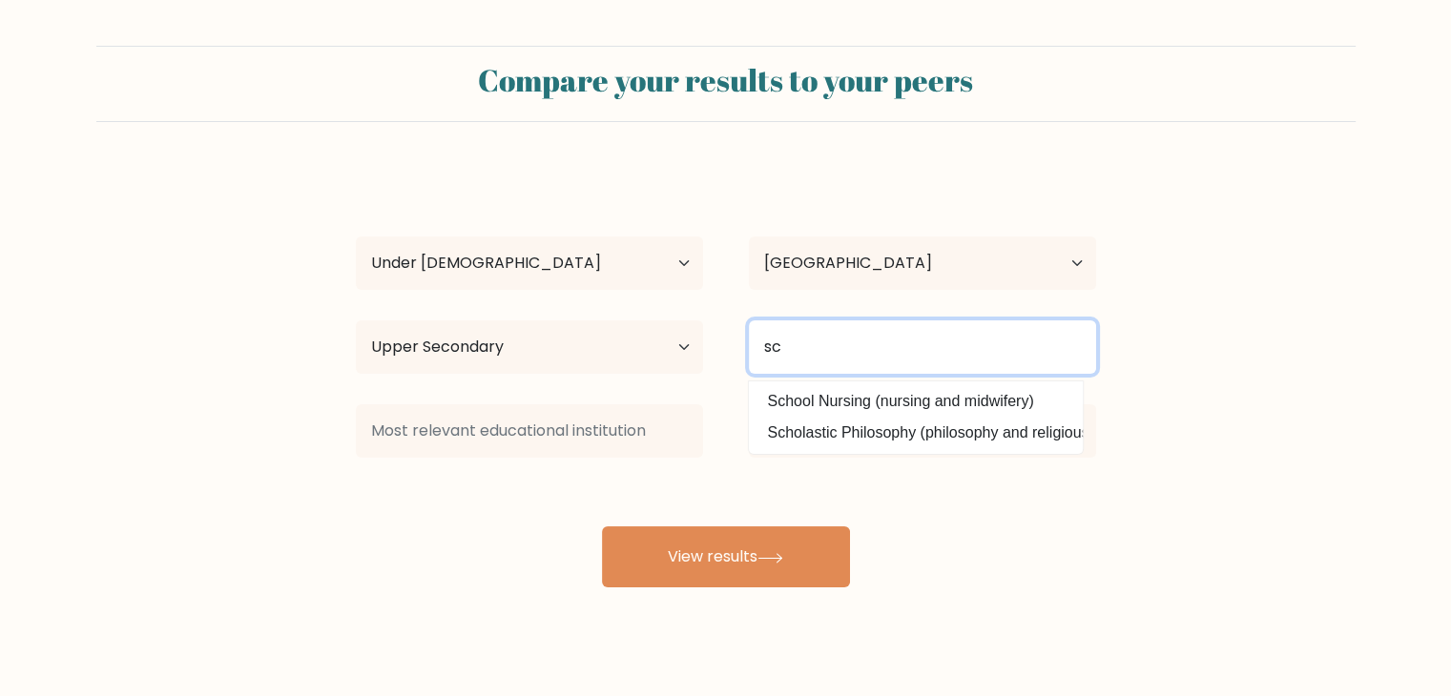
type input "s"
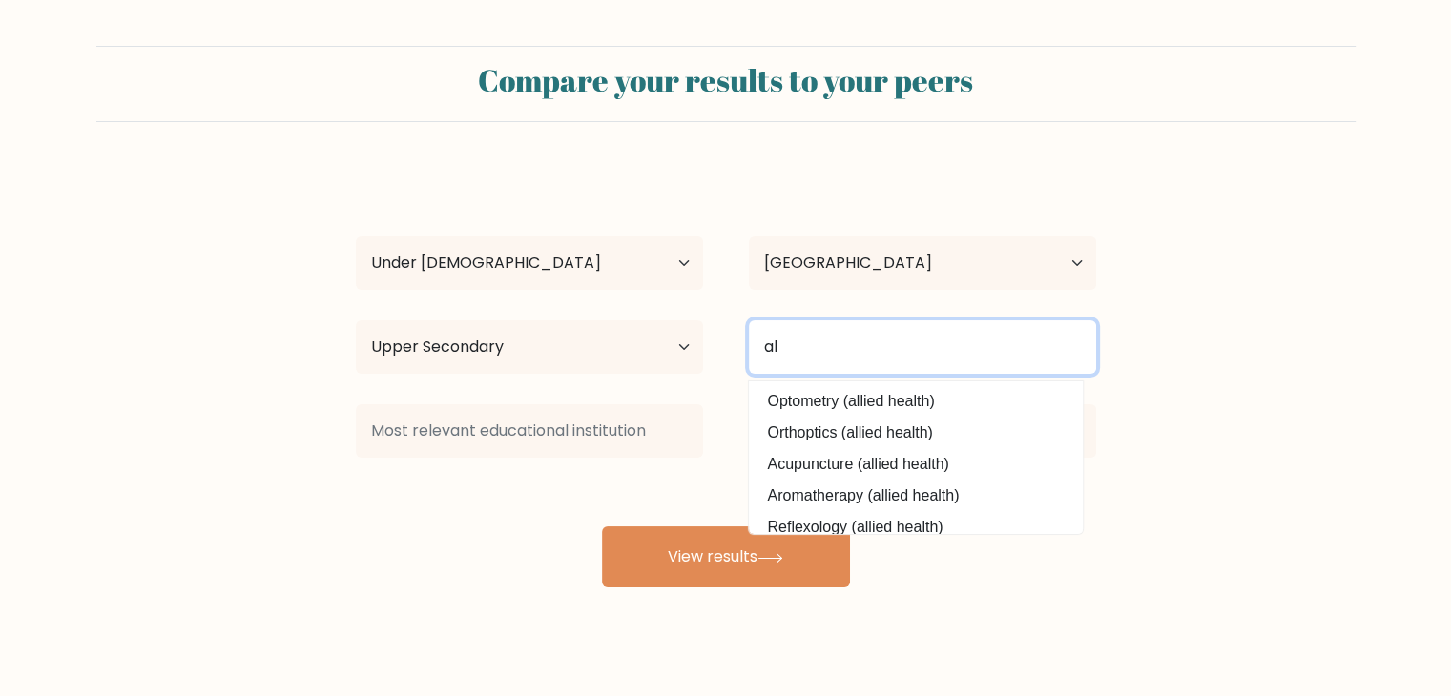
type input "a"
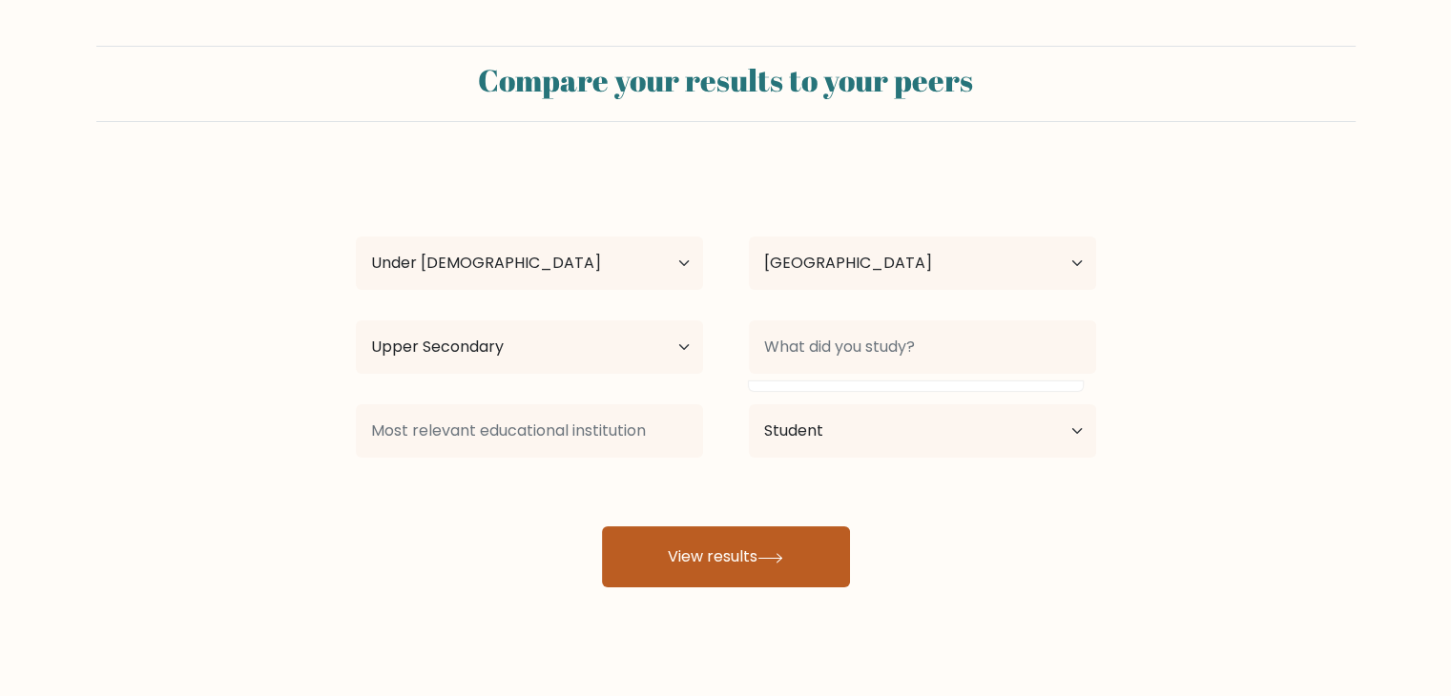
click at [676, 564] on button "View results" at bounding box center [726, 556] width 248 height 61
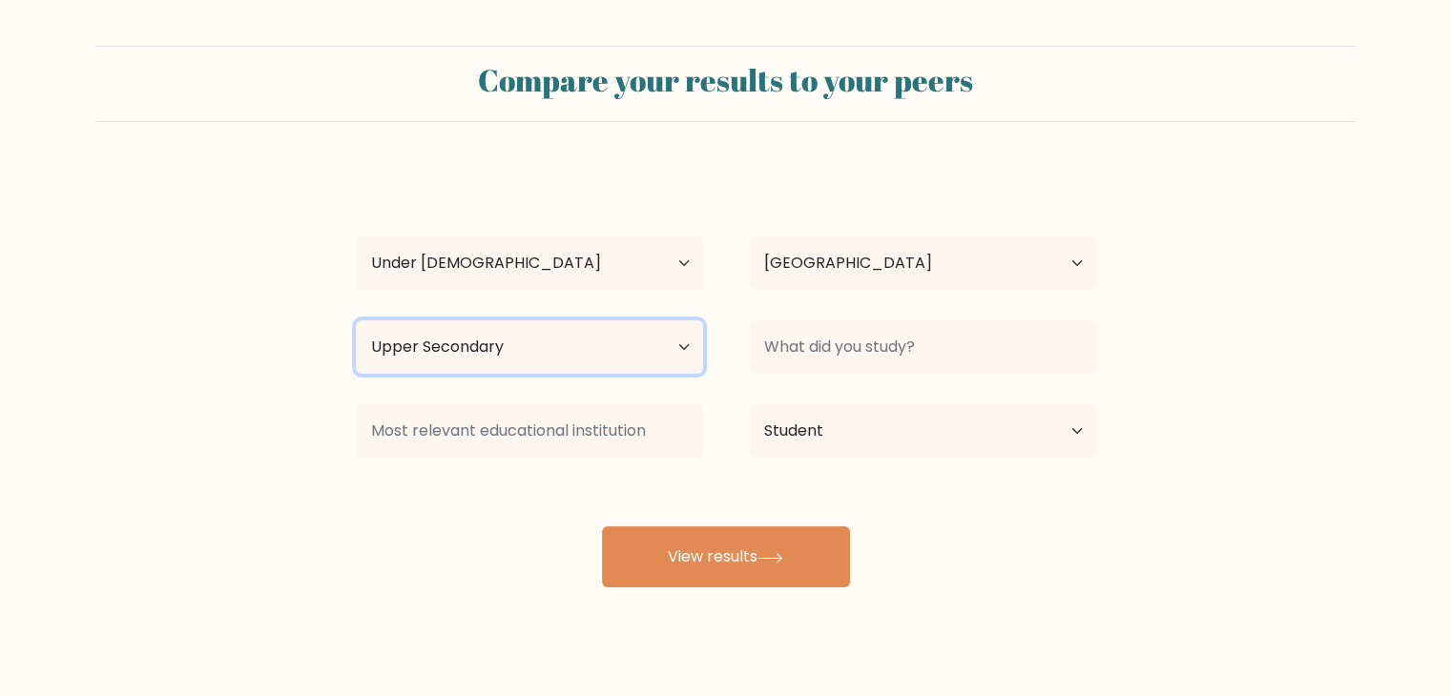
click at [633, 353] on select "Highest education level No schooling Primary Lower Secondary Upper Secondary Oc…" at bounding box center [529, 346] width 347 height 53
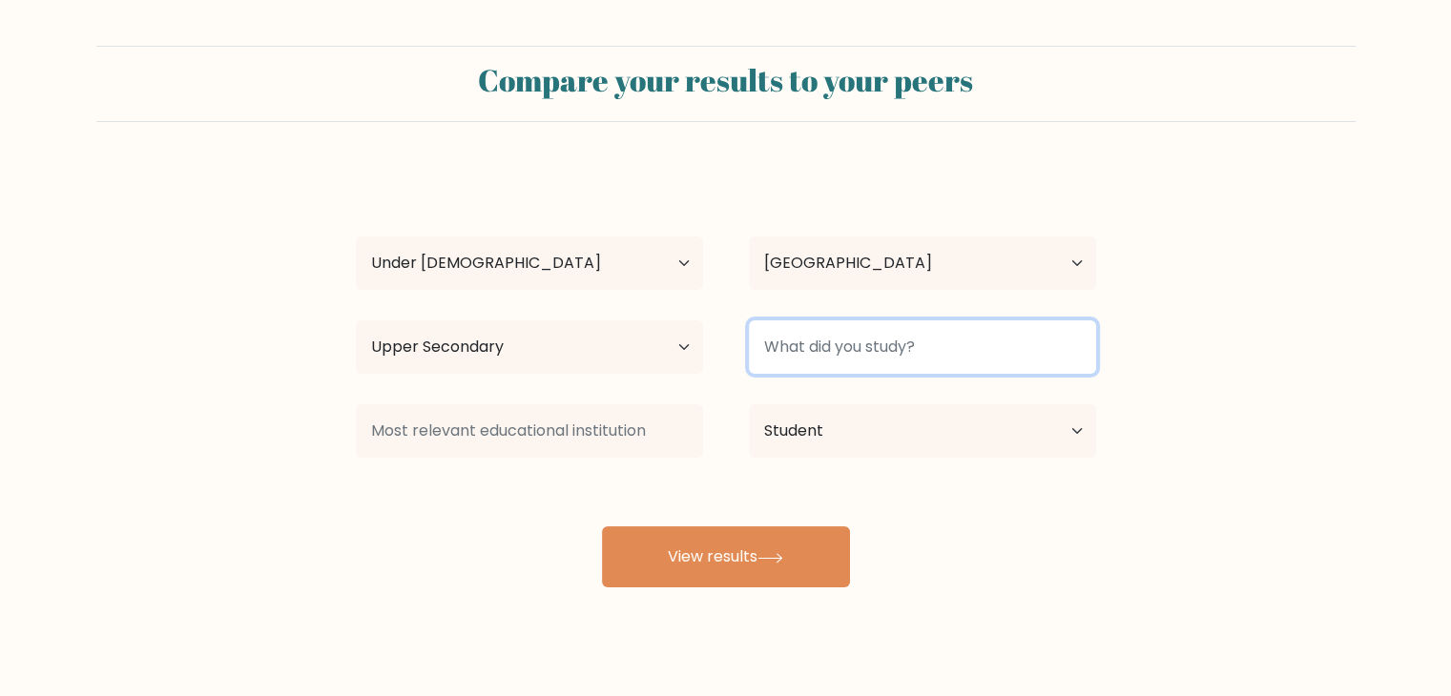
click at [847, 363] on input at bounding box center [922, 346] width 347 height 53
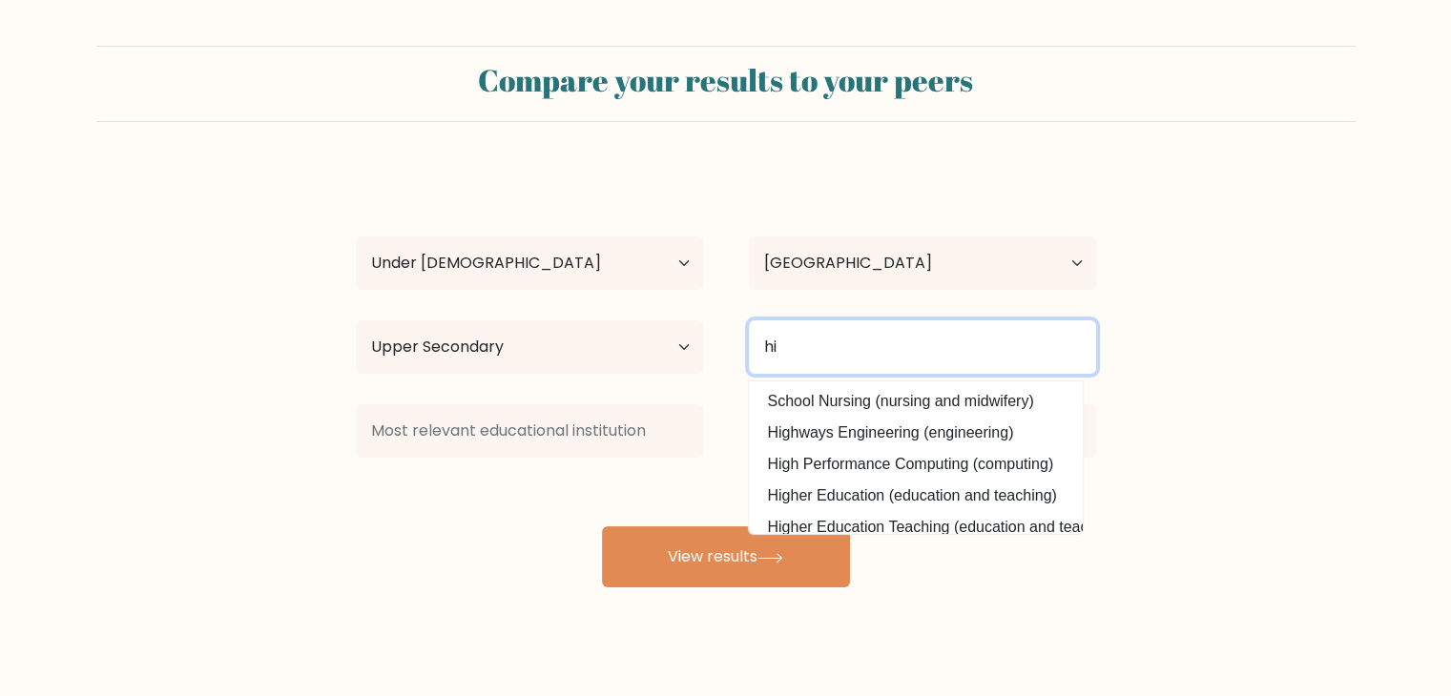
type input "h"
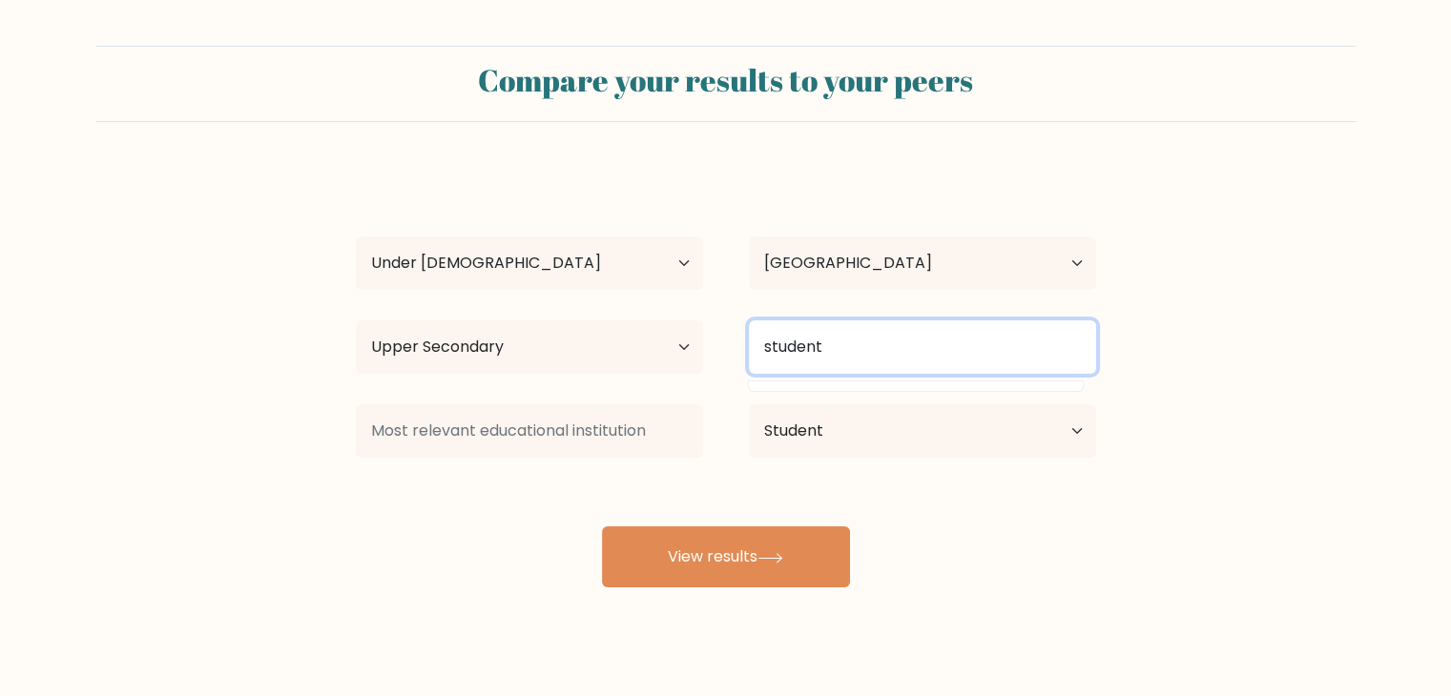
type input "student"
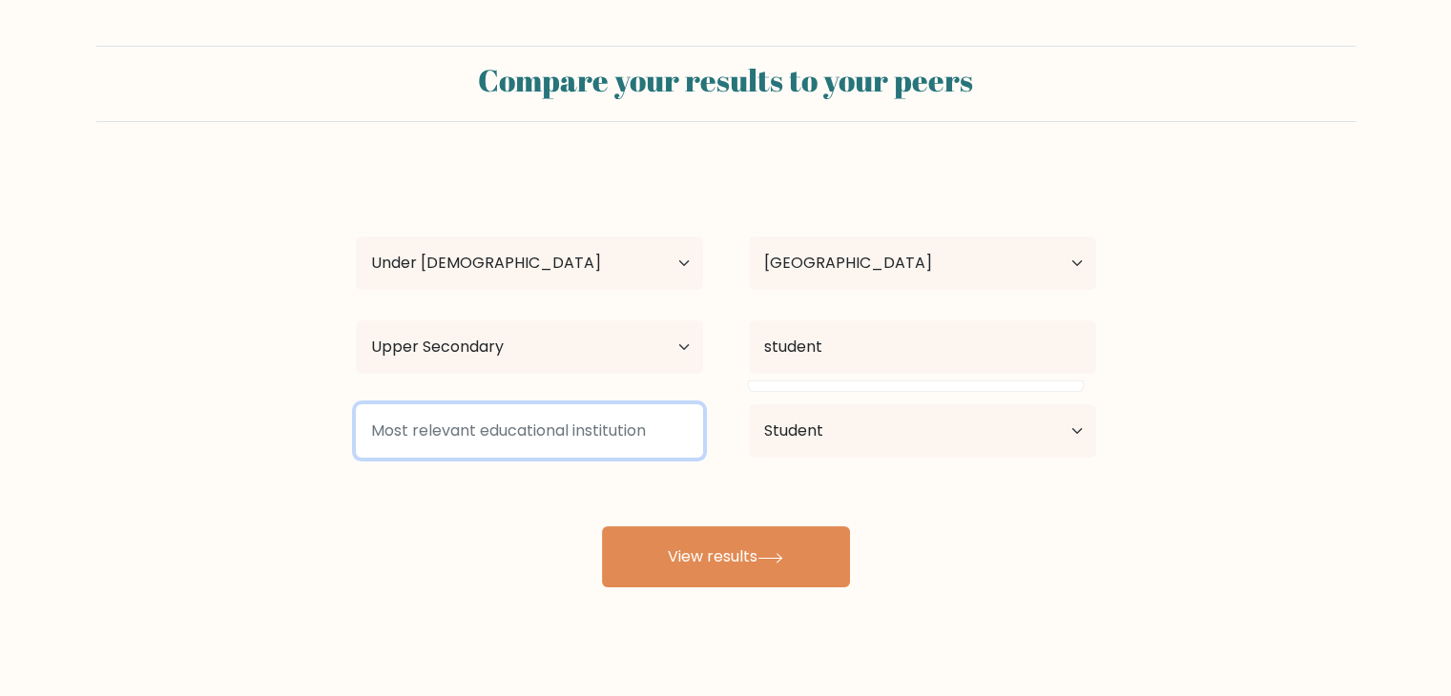
click at [606, 443] on input at bounding box center [529, 430] width 347 height 53
type input "n"
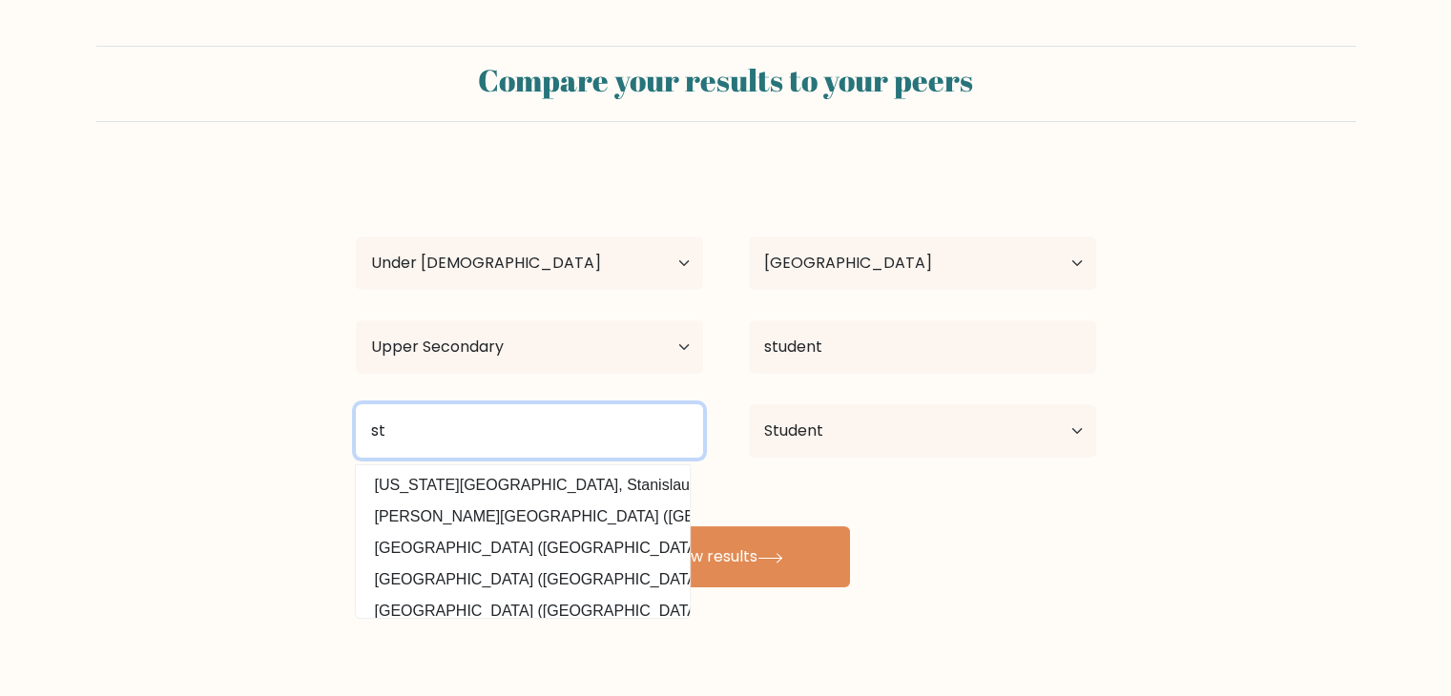
type input "st"
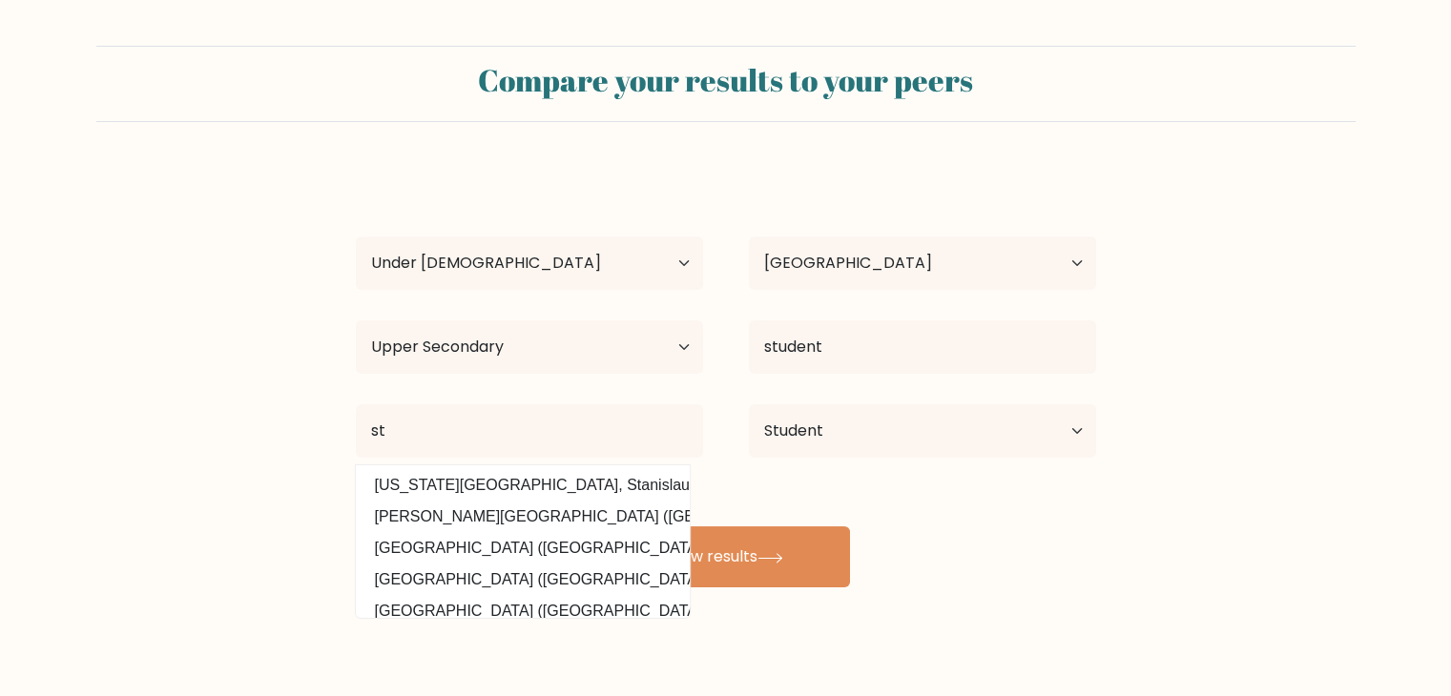
click at [908, 500] on div "tyler jones Age Under 18 years old 18-24 years old 25-34 years old 35-44 years …" at bounding box center [725, 378] width 763 height 420
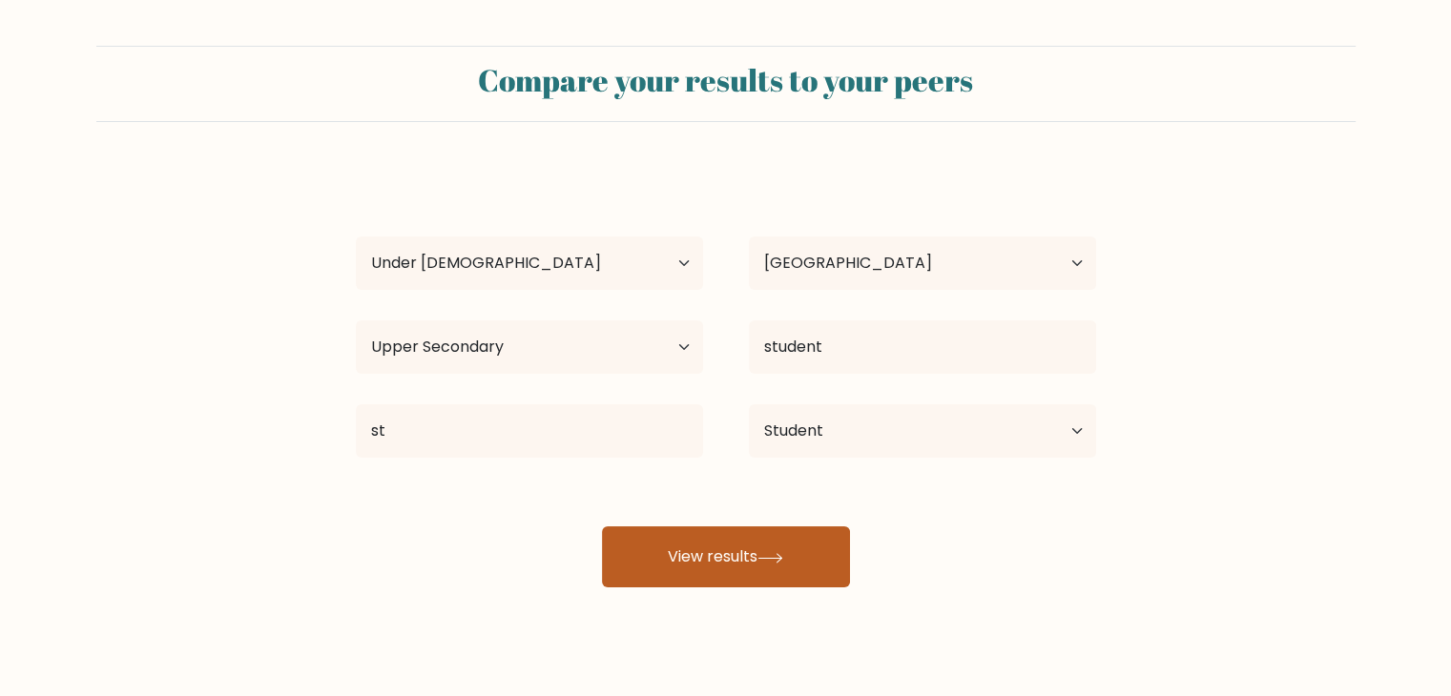
click at [755, 548] on button "View results" at bounding box center [726, 556] width 248 height 61
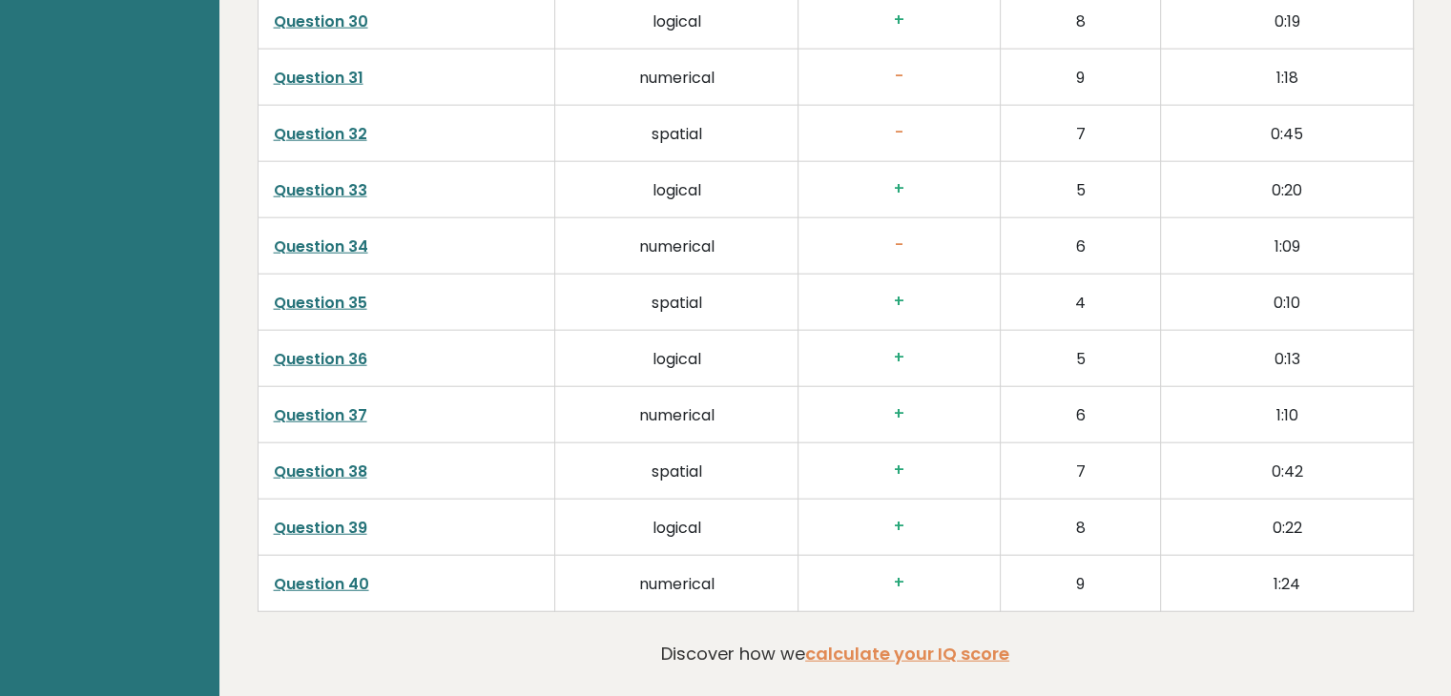
scroll to position [4871, 0]
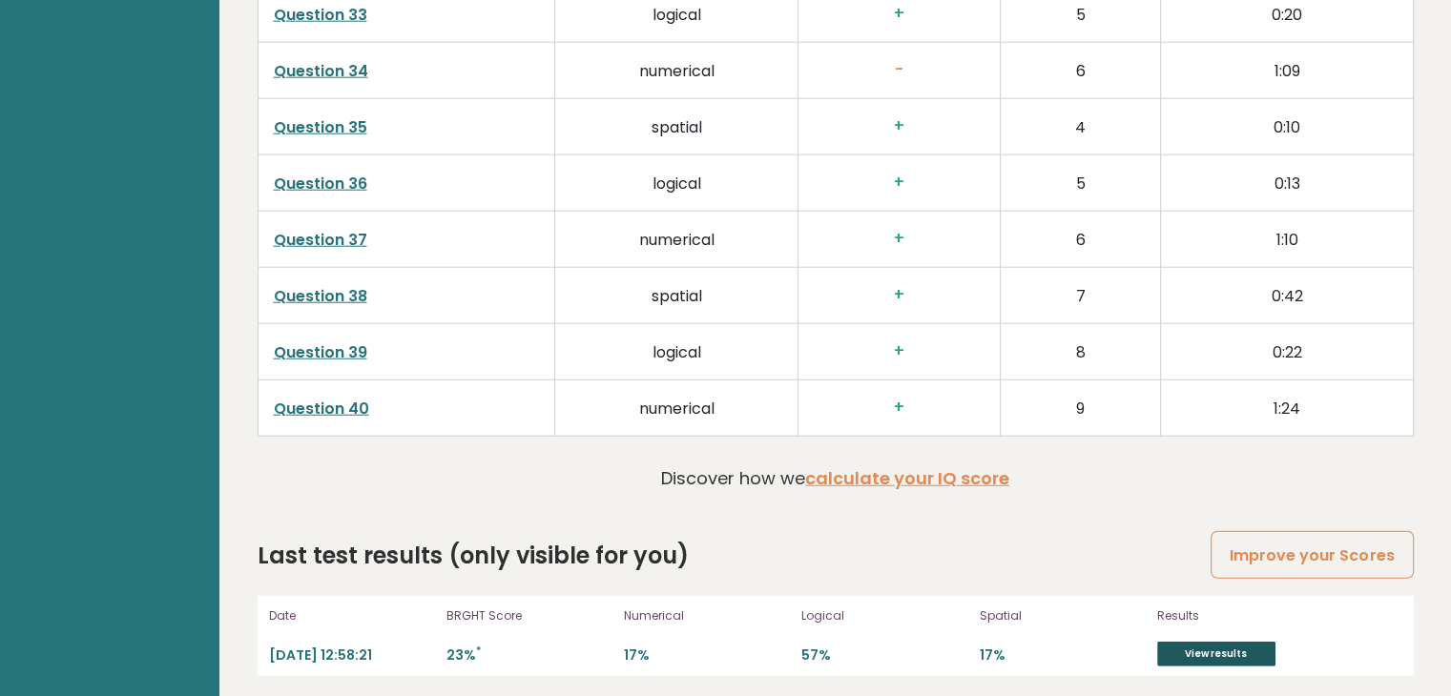
click at [1179, 648] on link "View results" at bounding box center [1216, 654] width 118 height 25
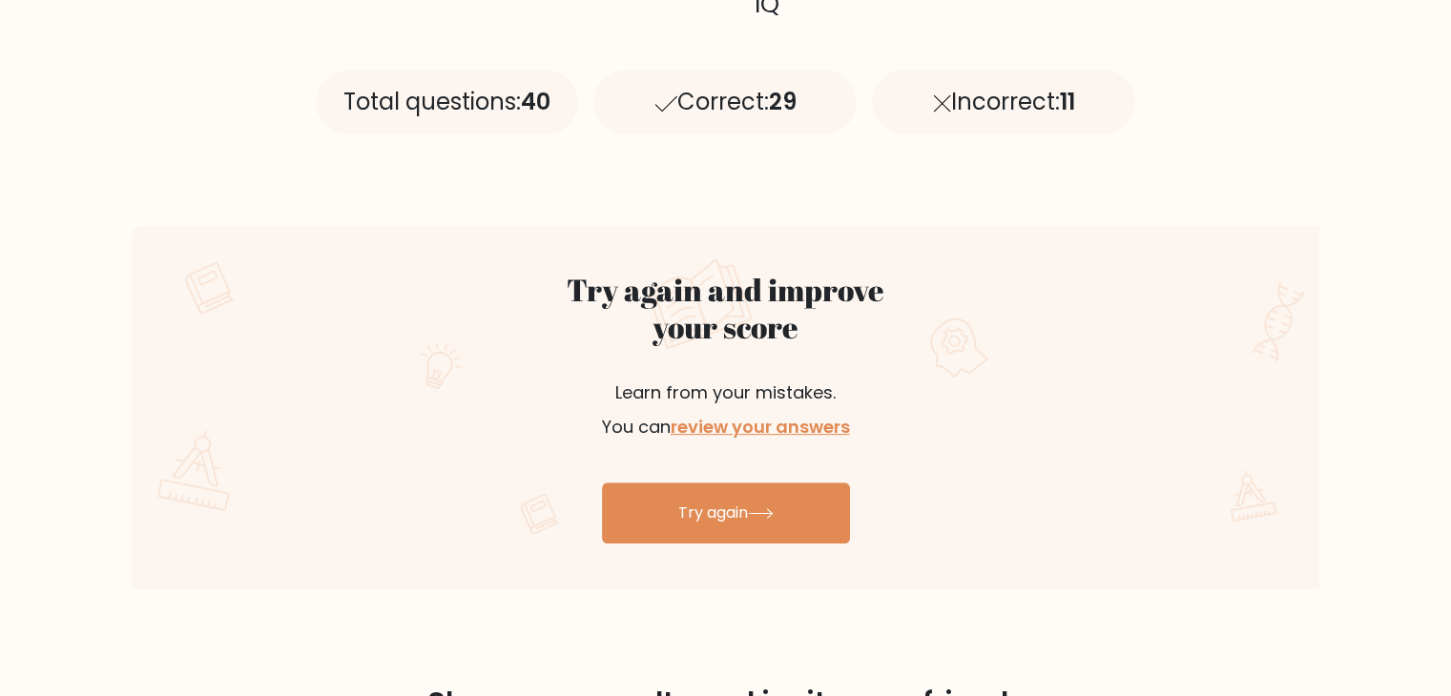
scroll to position [887, 0]
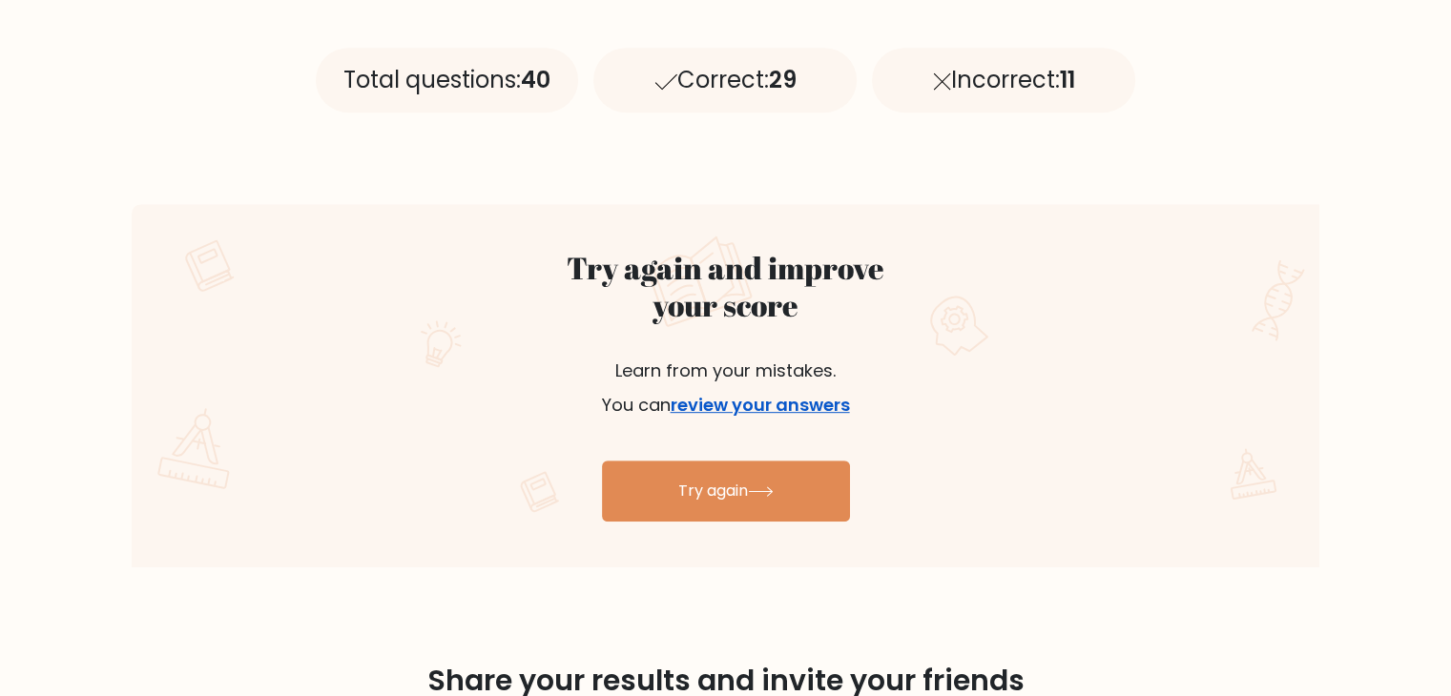
click at [780, 403] on link "review your answers" at bounding box center [759, 405] width 179 height 24
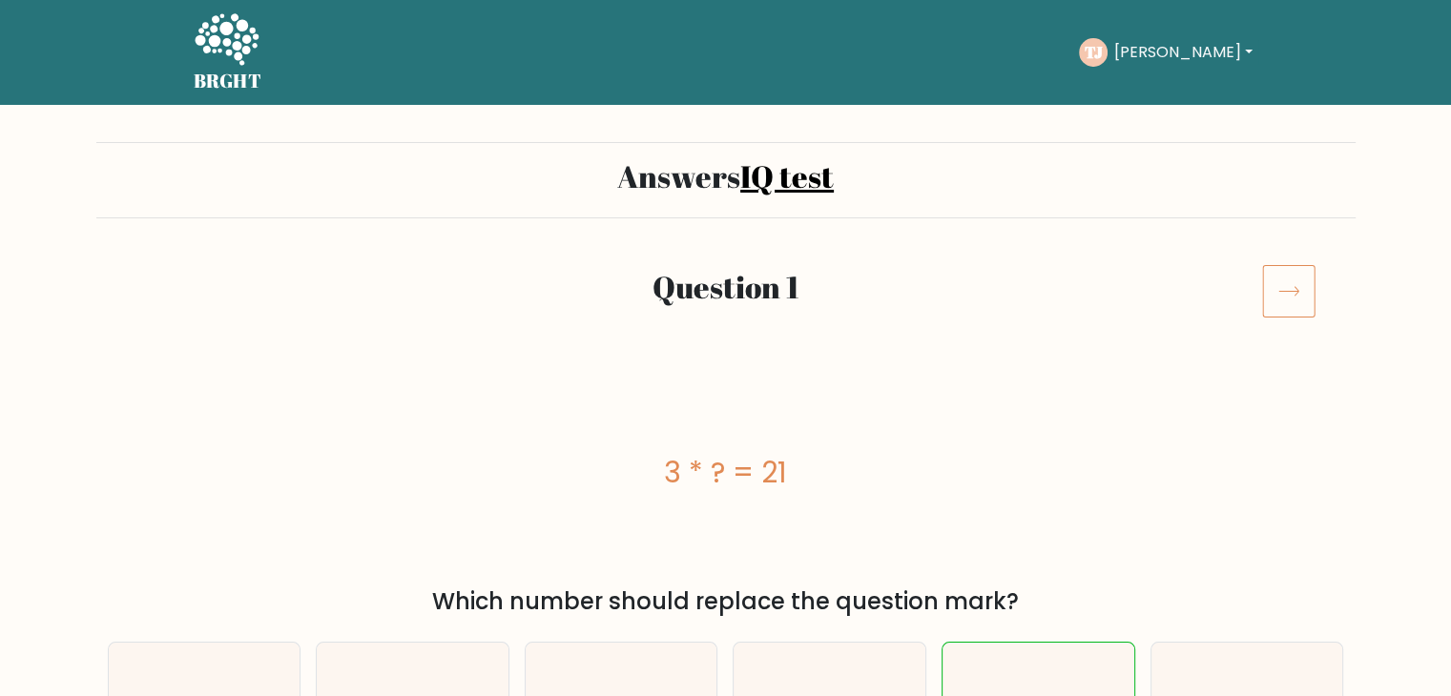
click at [1289, 314] on icon at bounding box center [1288, 290] width 53 height 53
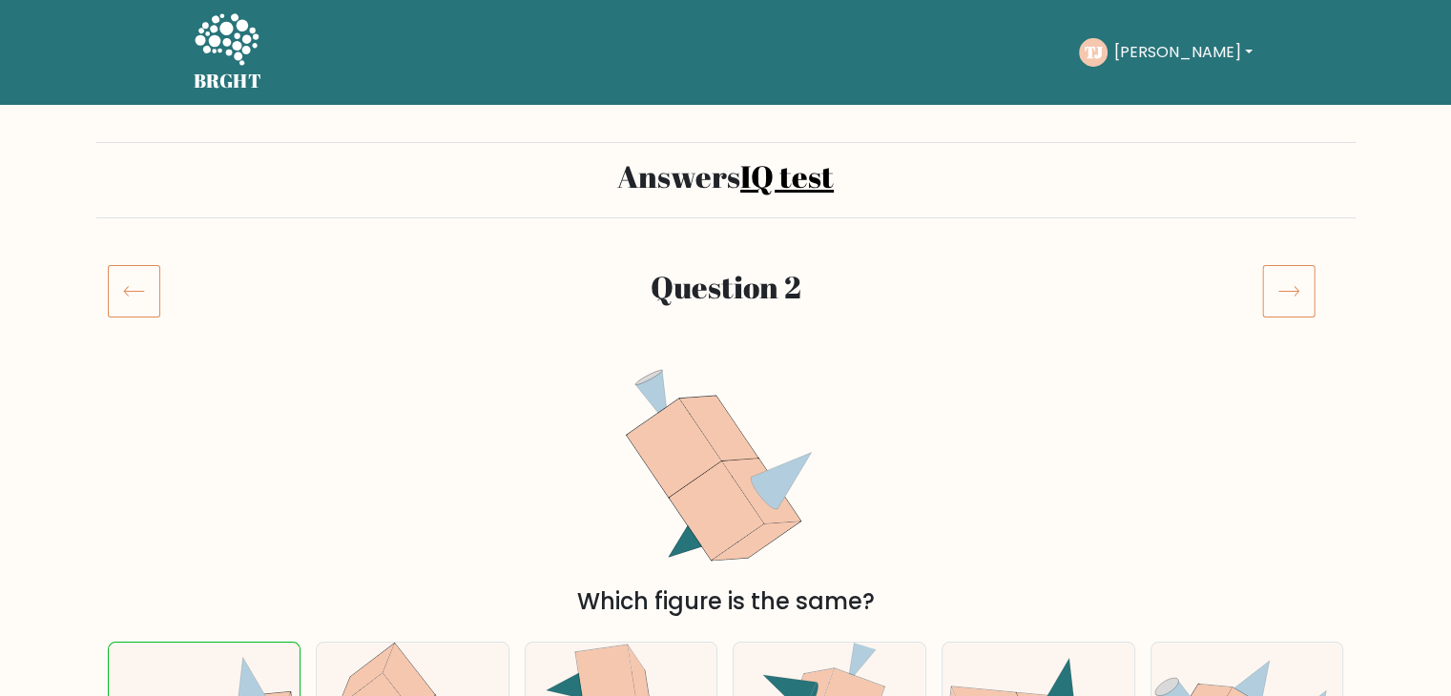
click at [1284, 299] on icon at bounding box center [1288, 290] width 53 height 53
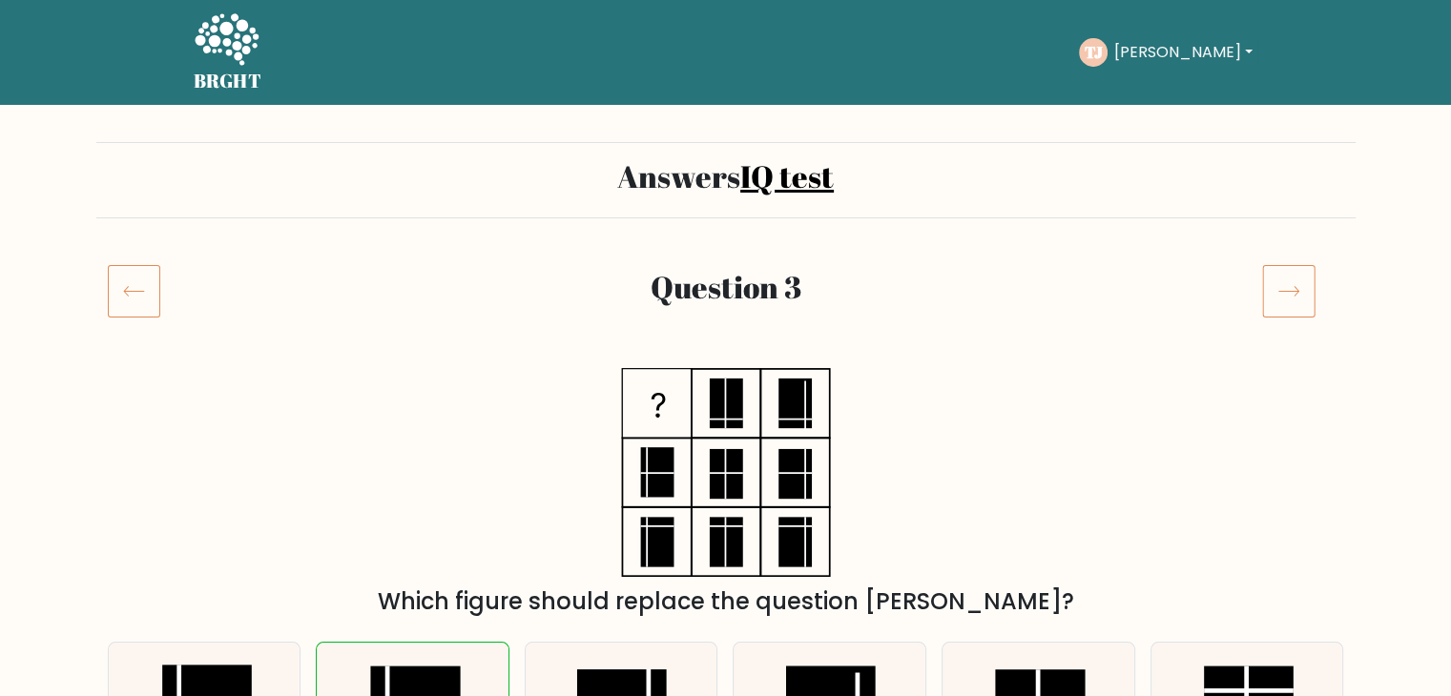
click at [1293, 274] on icon at bounding box center [1288, 290] width 53 height 53
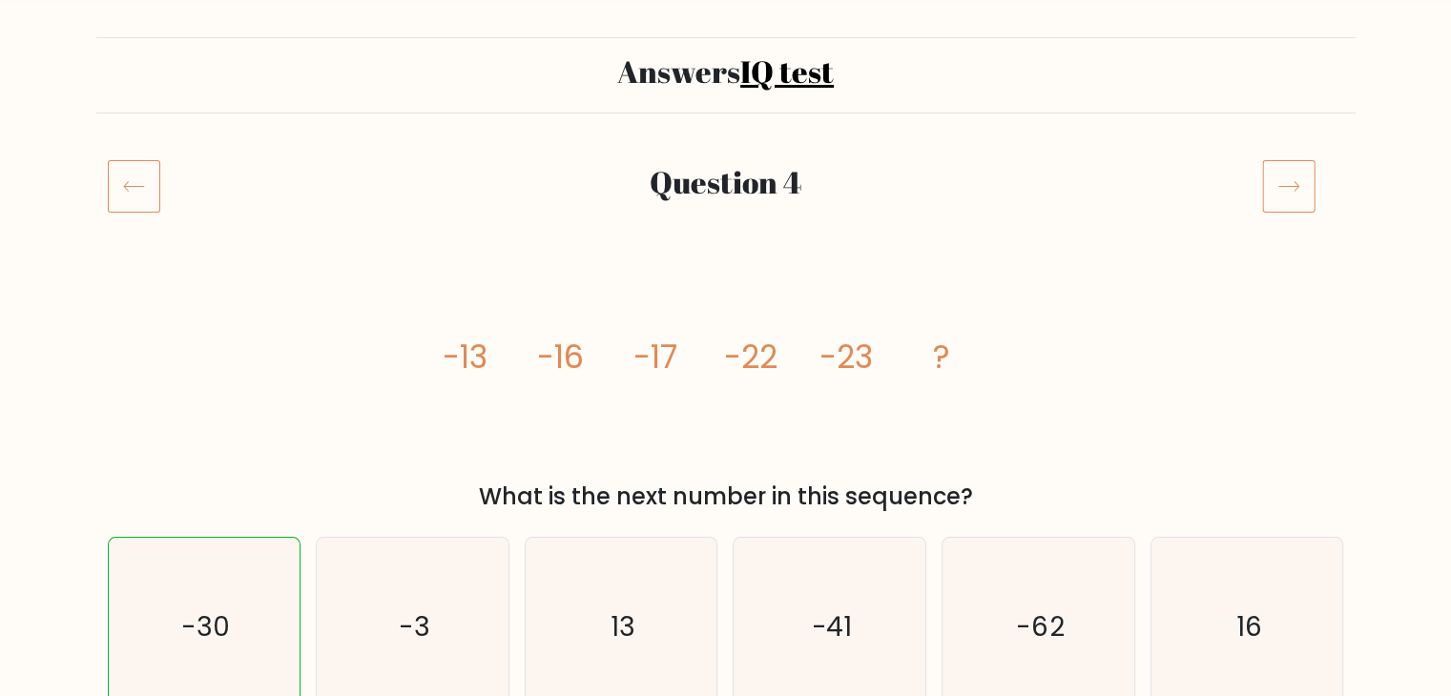
scroll to position [95, 0]
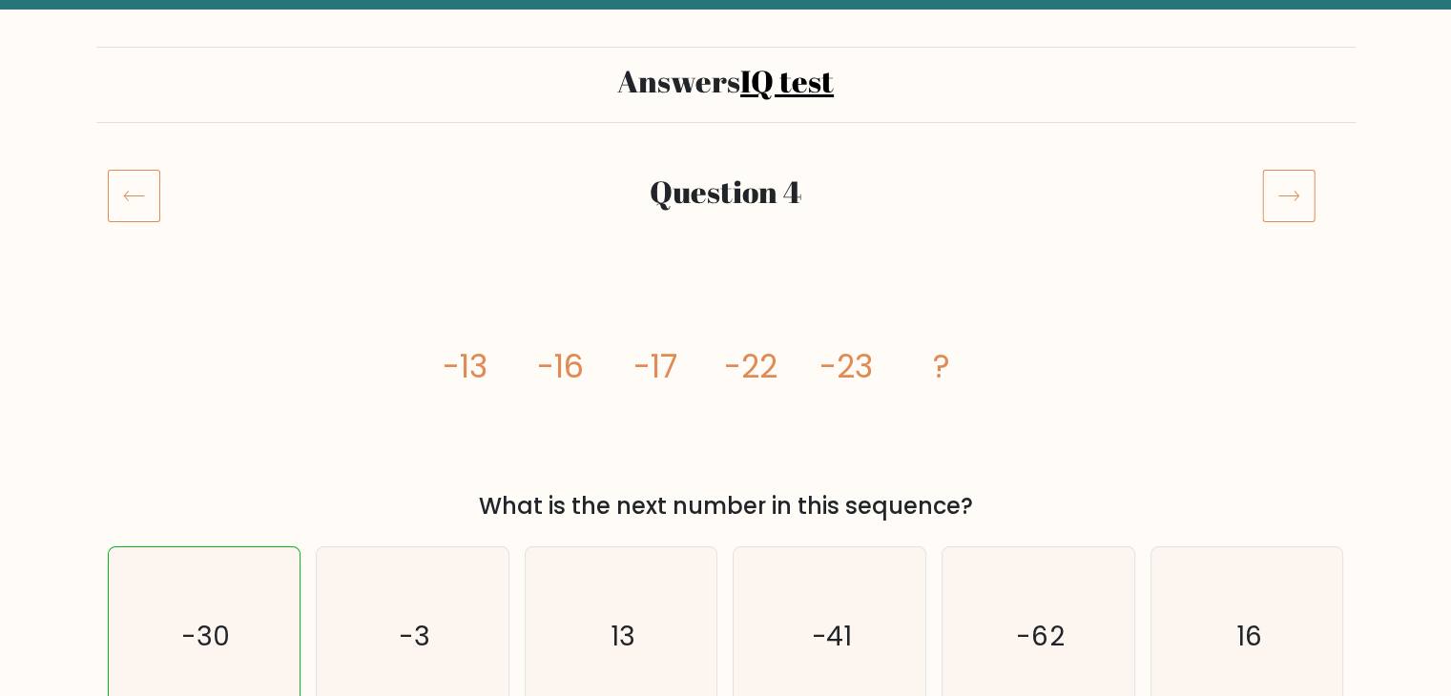
click at [1282, 202] on icon at bounding box center [1288, 195] width 53 height 53
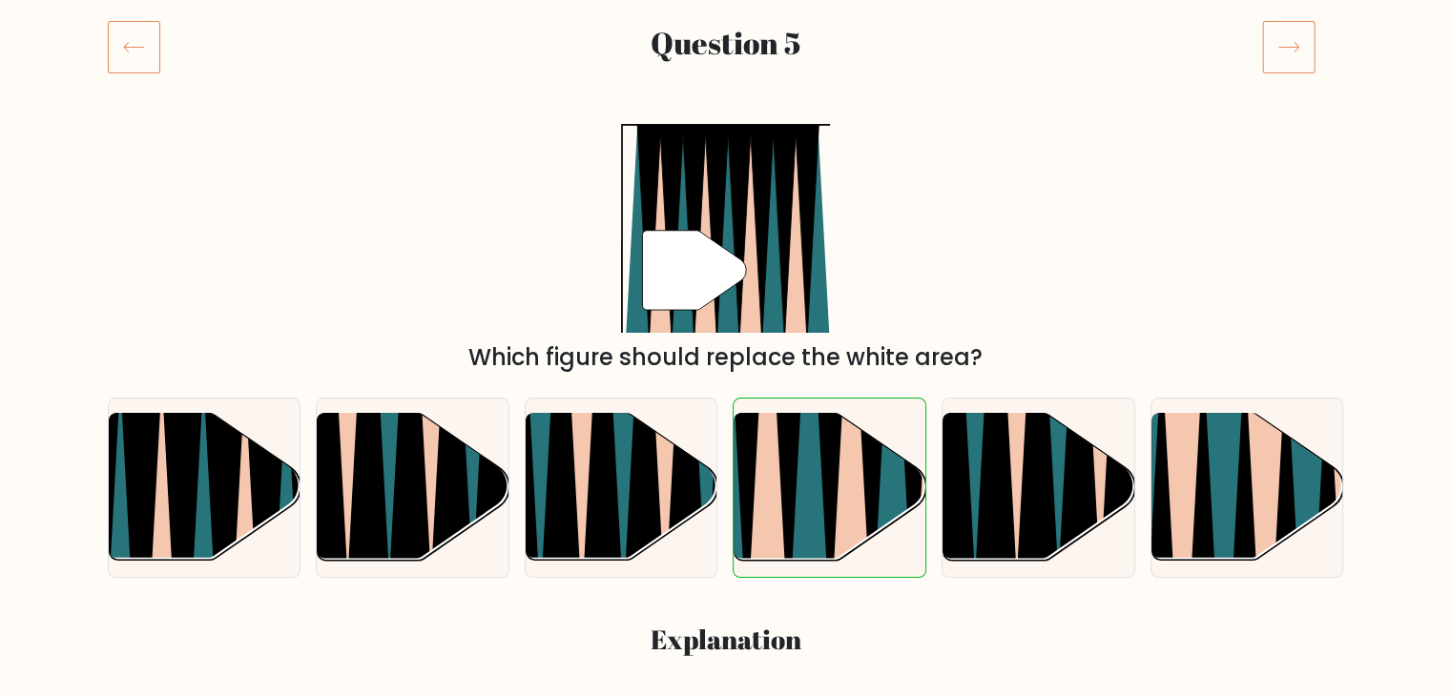
scroll to position [240, 0]
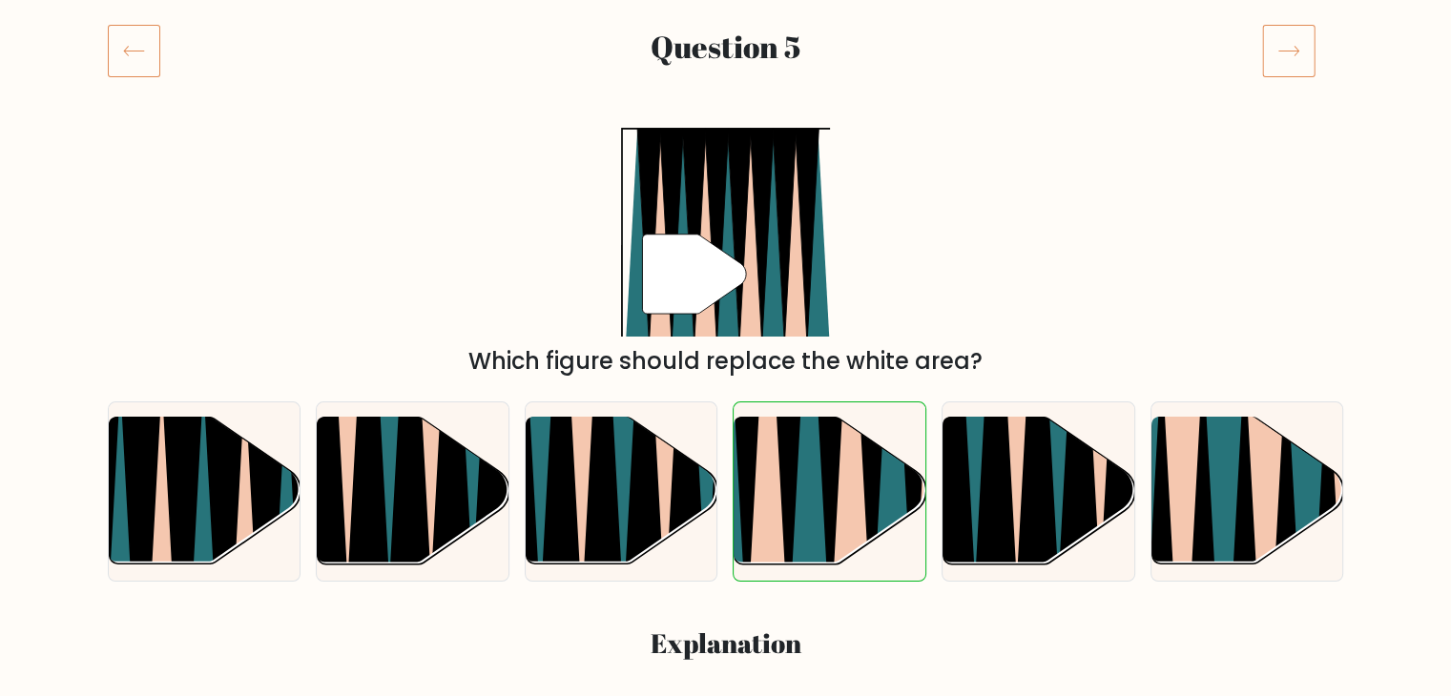
click at [1287, 81] on div "Question 5" at bounding box center [725, 73] width 1259 height 99
click at [1273, 64] on icon at bounding box center [1288, 50] width 53 height 53
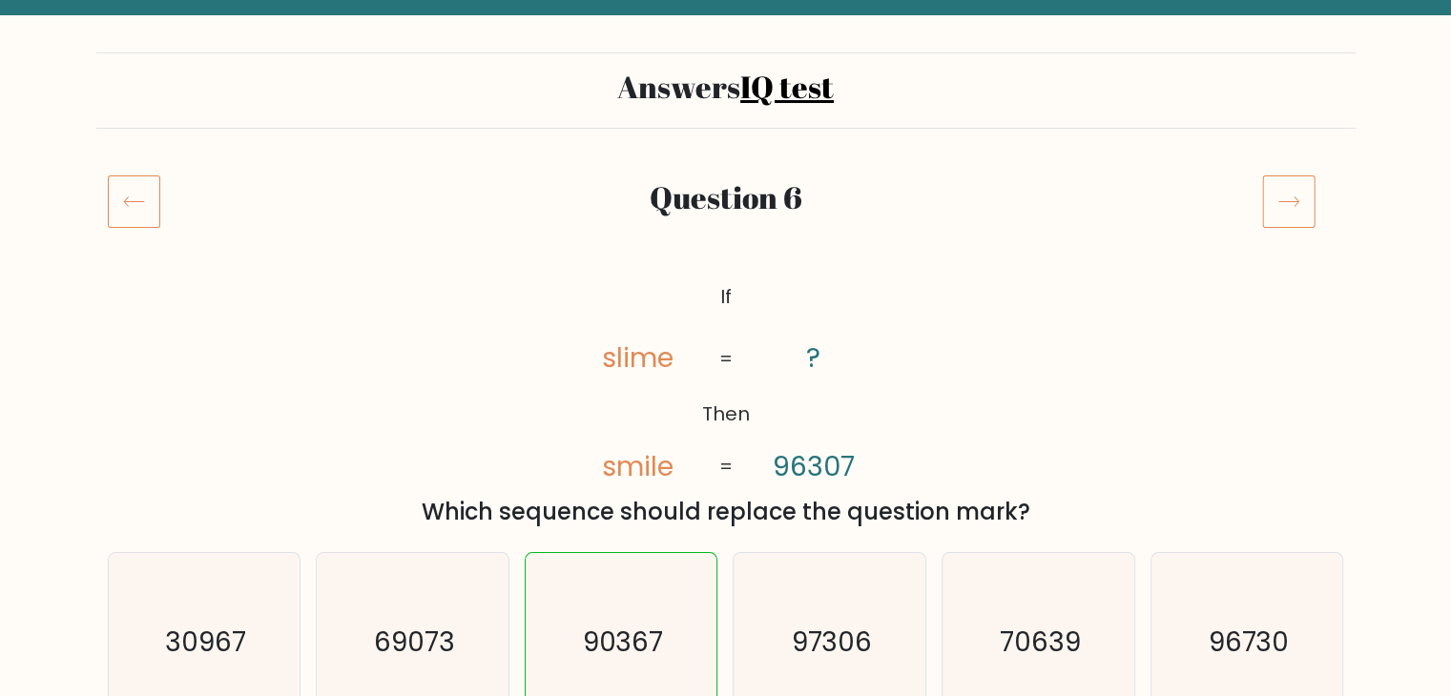
scroll to position [91, 0]
click at [1273, 210] on icon at bounding box center [1288, 200] width 53 height 53
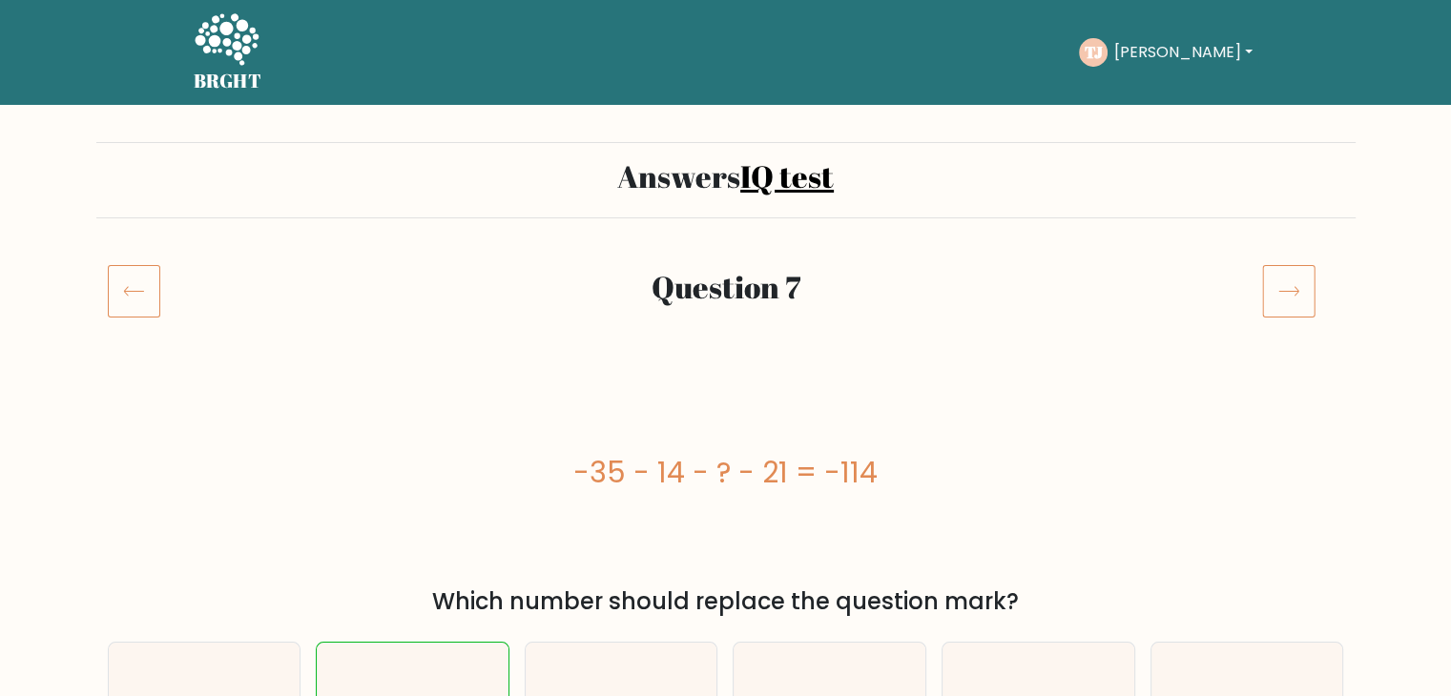
click at [1297, 287] on icon at bounding box center [1288, 290] width 53 height 53
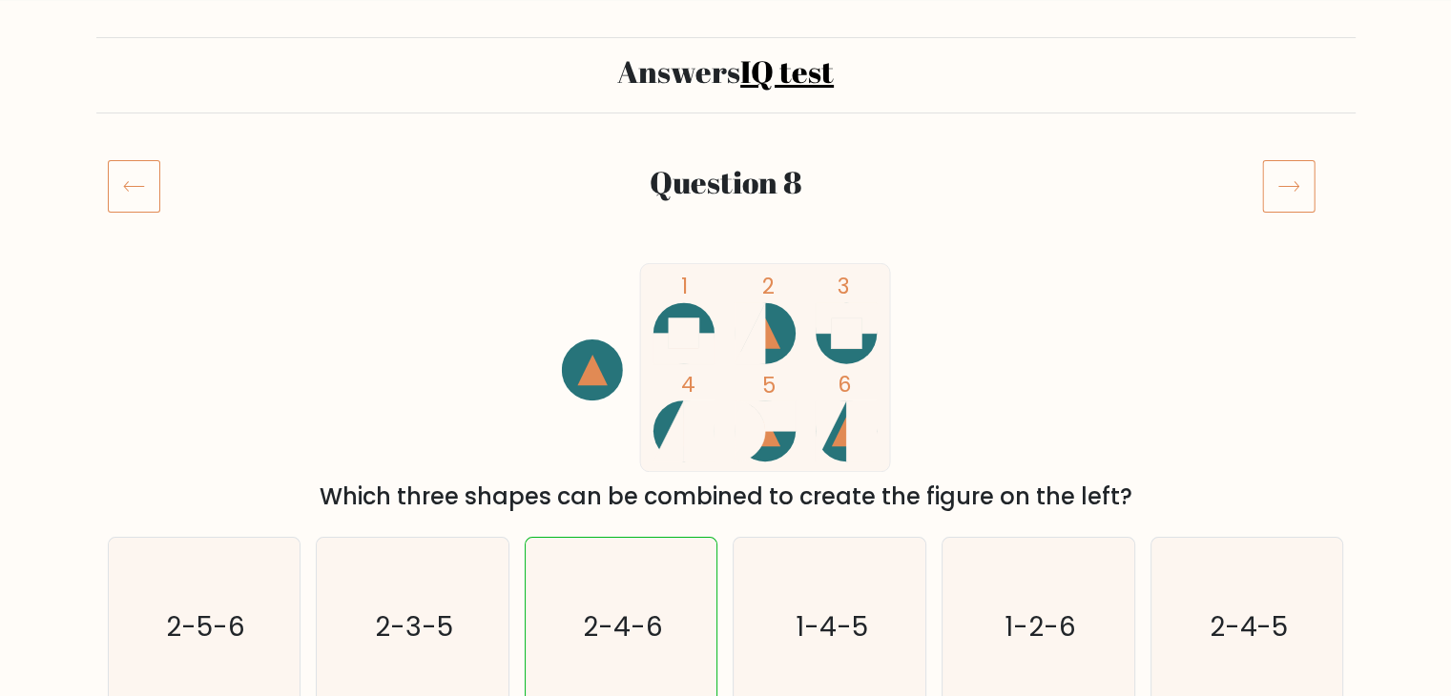
scroll to position [94, 0]
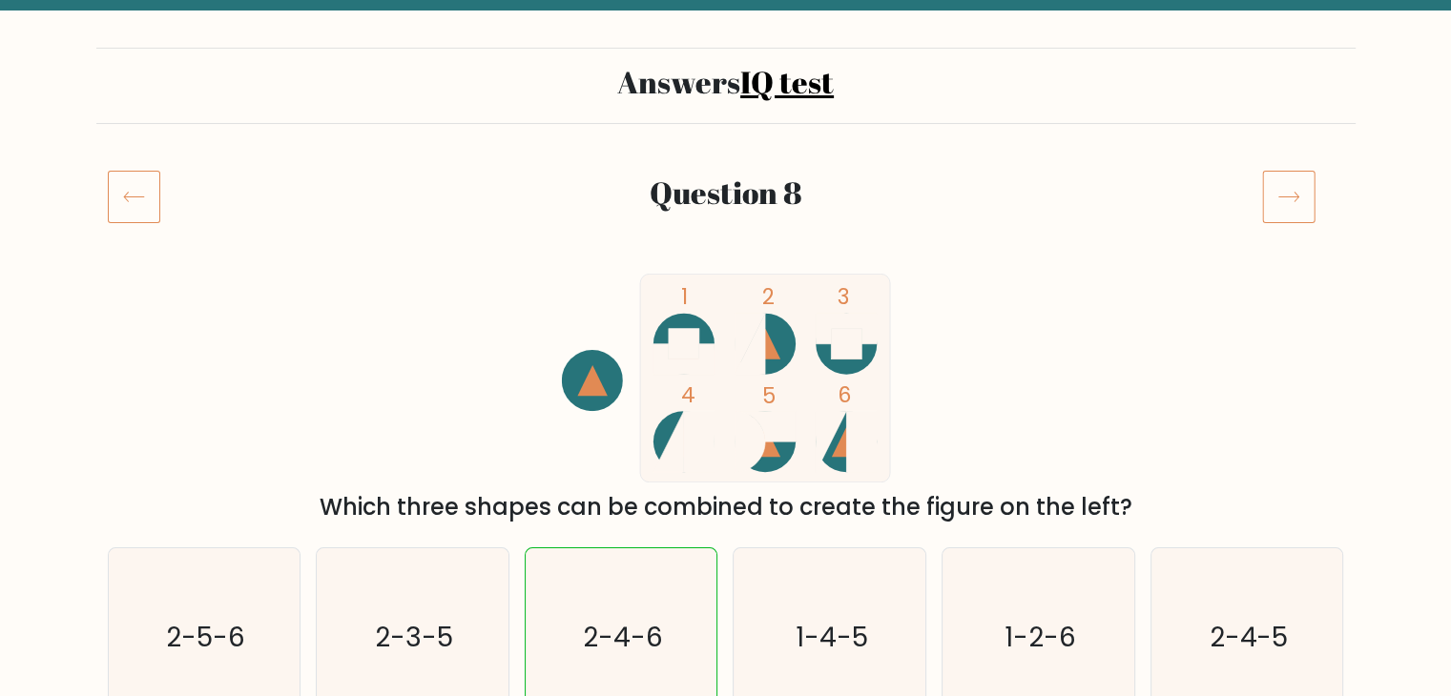
click at [1287, 211] on icon at bounding box center [1288, 196] width 53 height 53
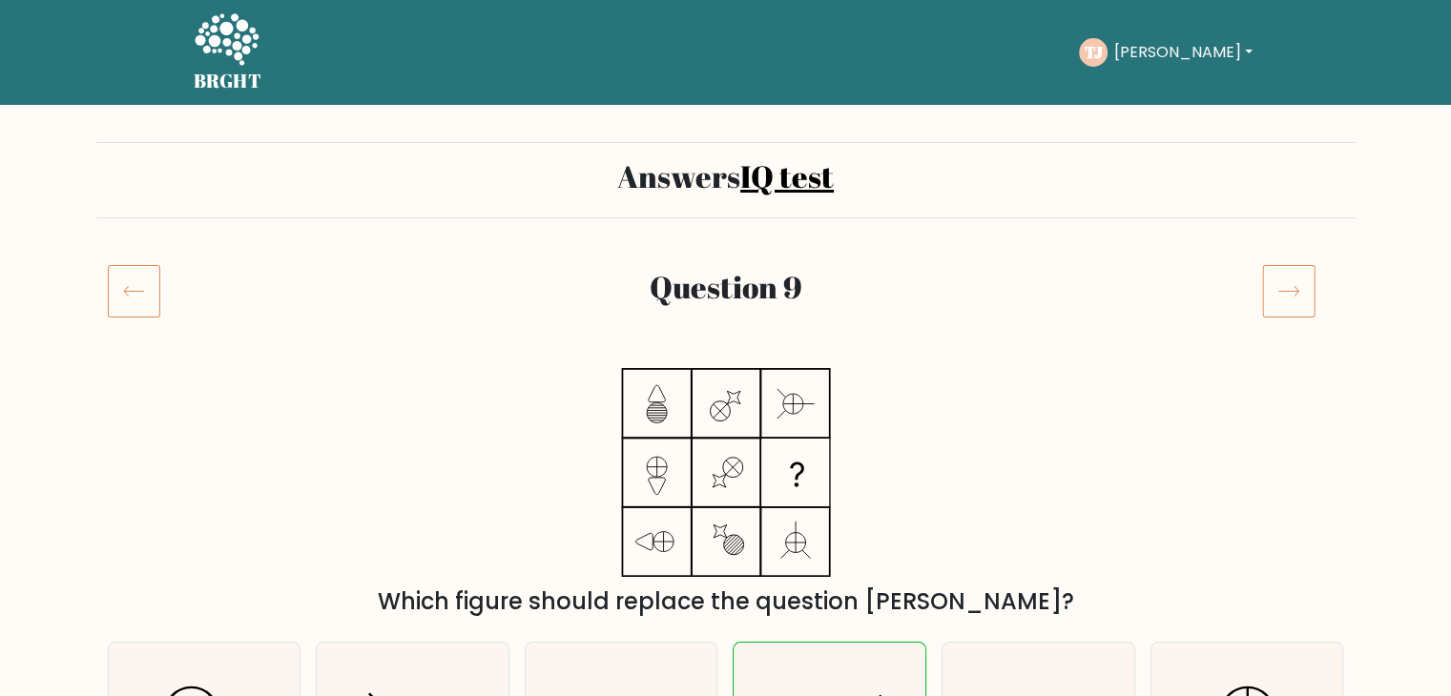
click at [1289, 287] on icon at bounding box center [1288, 290] width 53 height 53
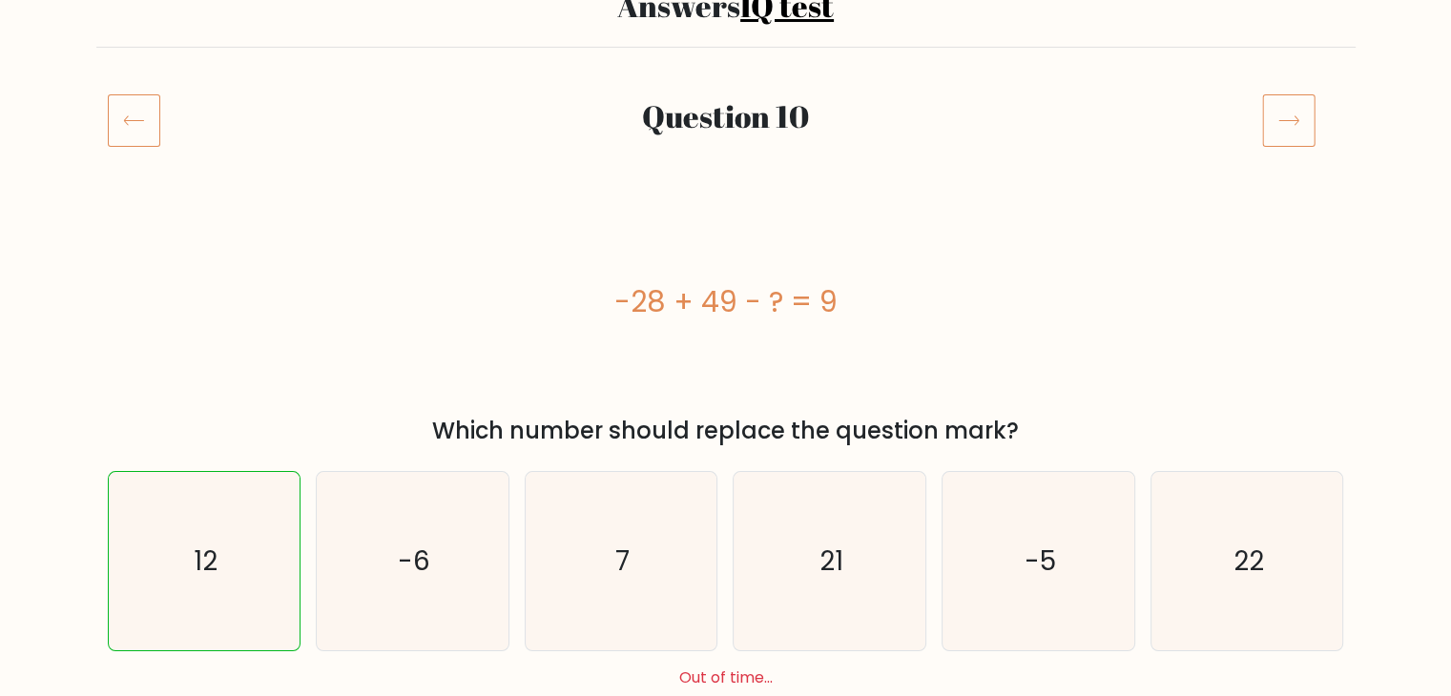
scroll to position [170, 0]
click at [133, 133] on icon at bounding box center [134, 120] width 52 height 53
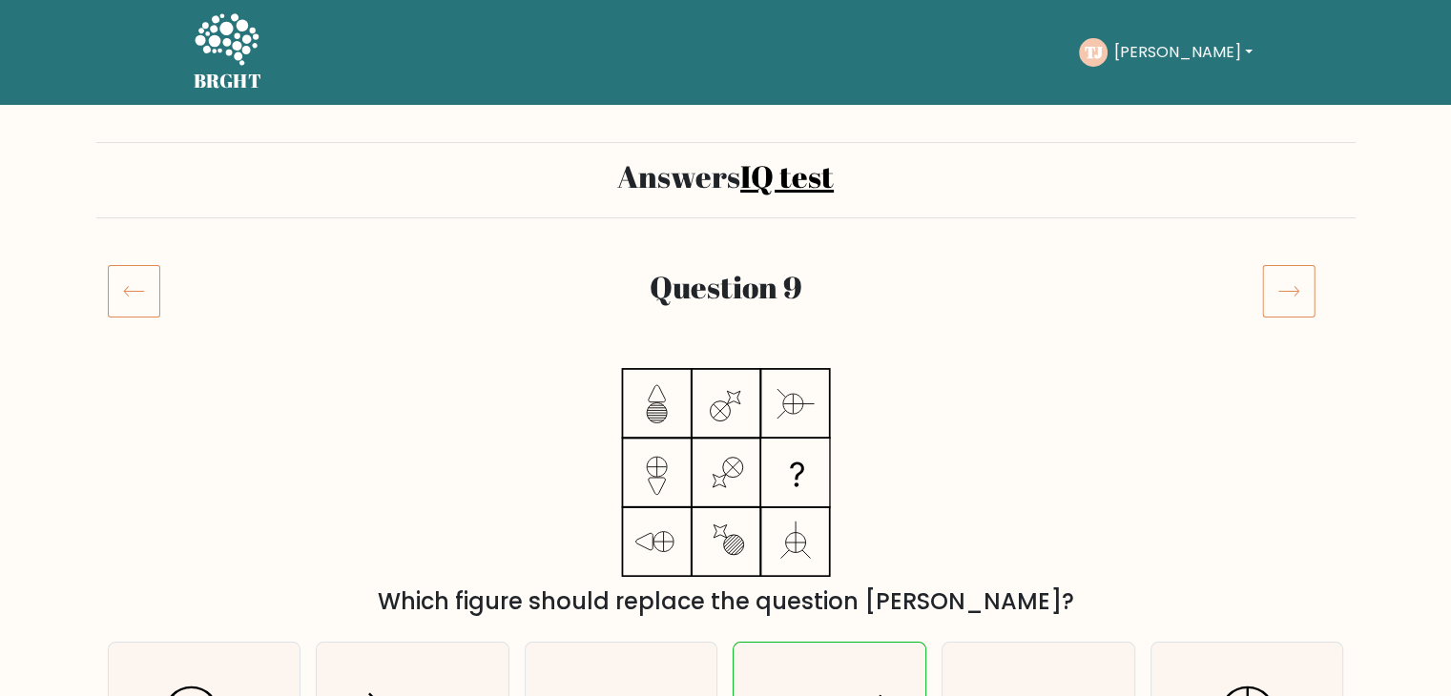
click at [138, 286] on icon at bounding box center [134, 290] width 52 height 53
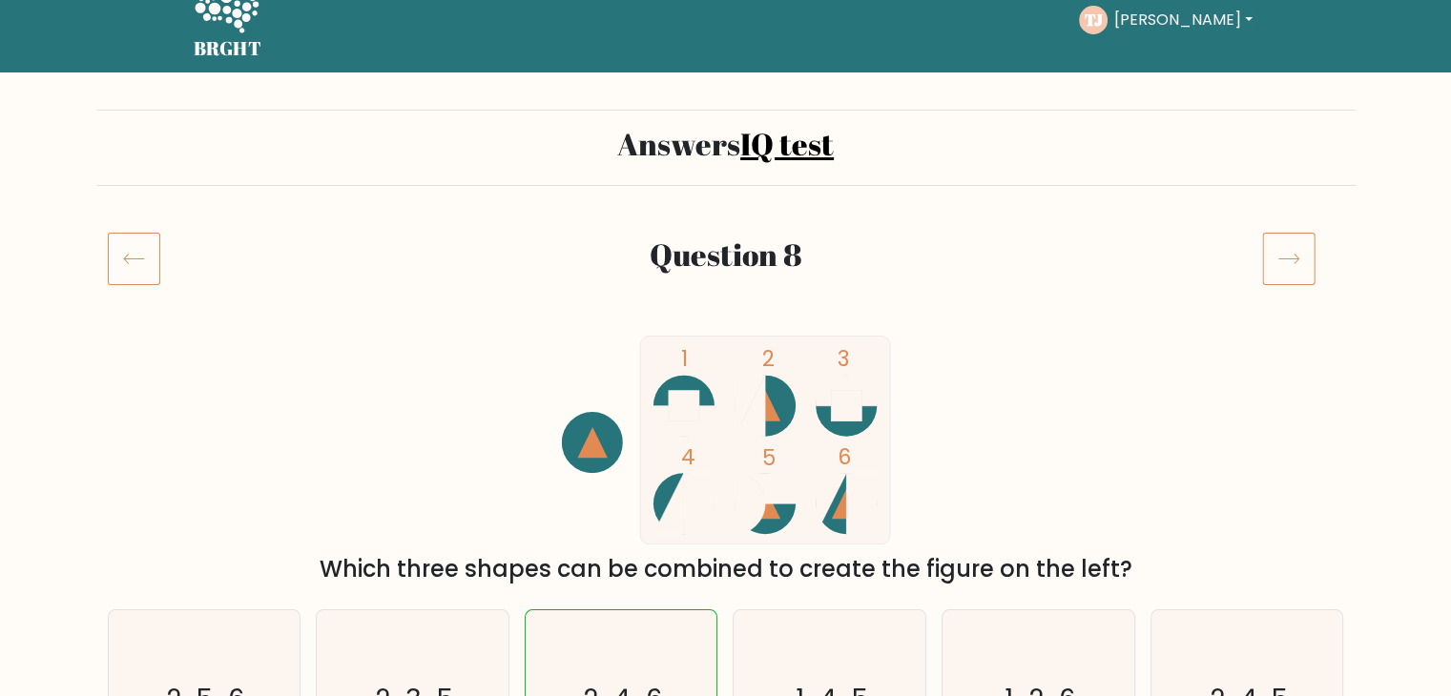
scroll to position [22, 0]
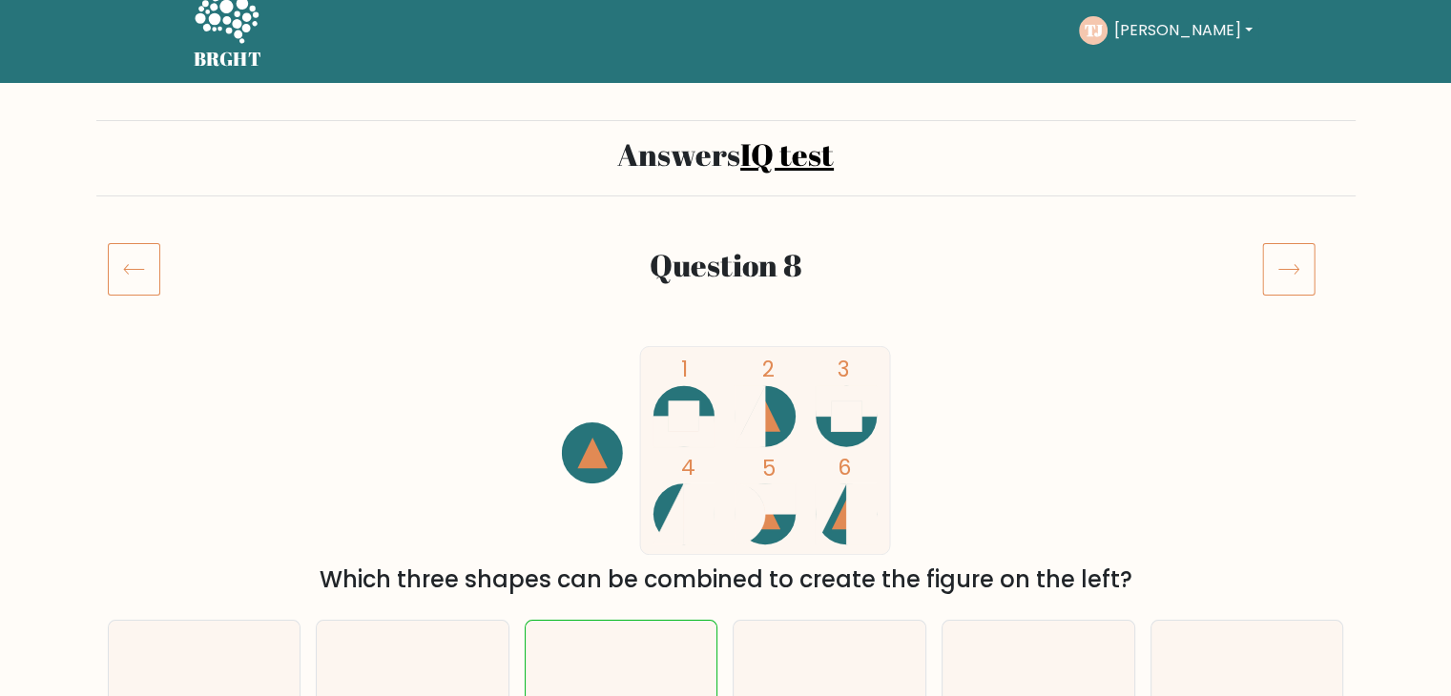
click at [1282, 279] on icon at bounding box center [1288, 268] width 53 height 53
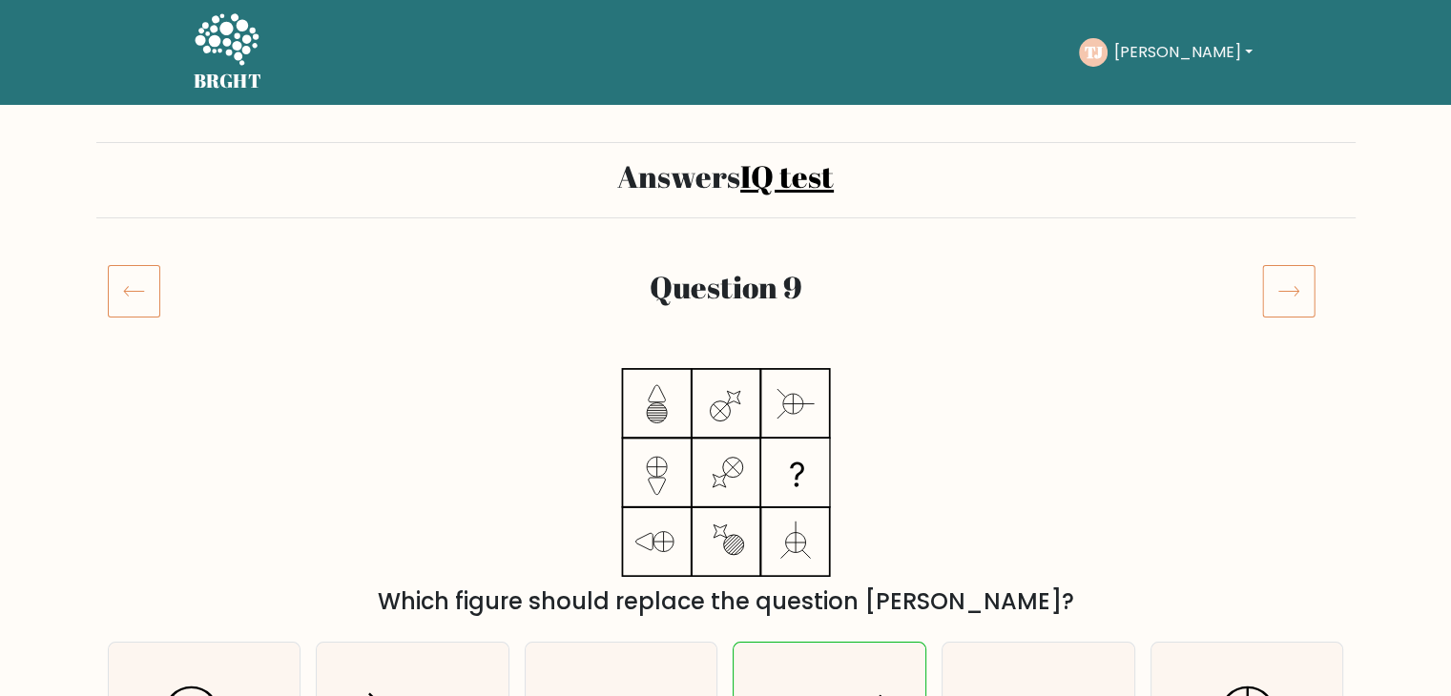
click at [1282, 279] on icon at bounding box center [1288, 290] width 53 height 53
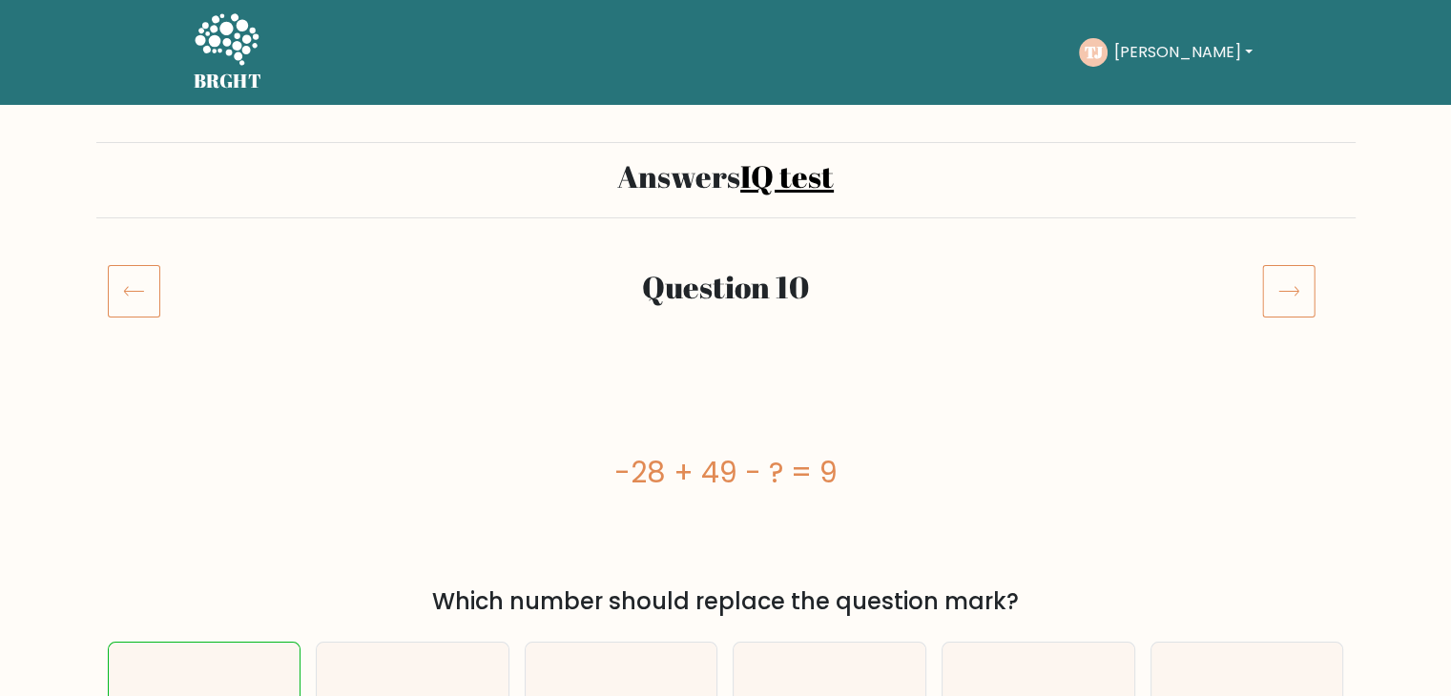
click at [1282, 279] on icon at bounding box center [1288, 290] width 53 height 53
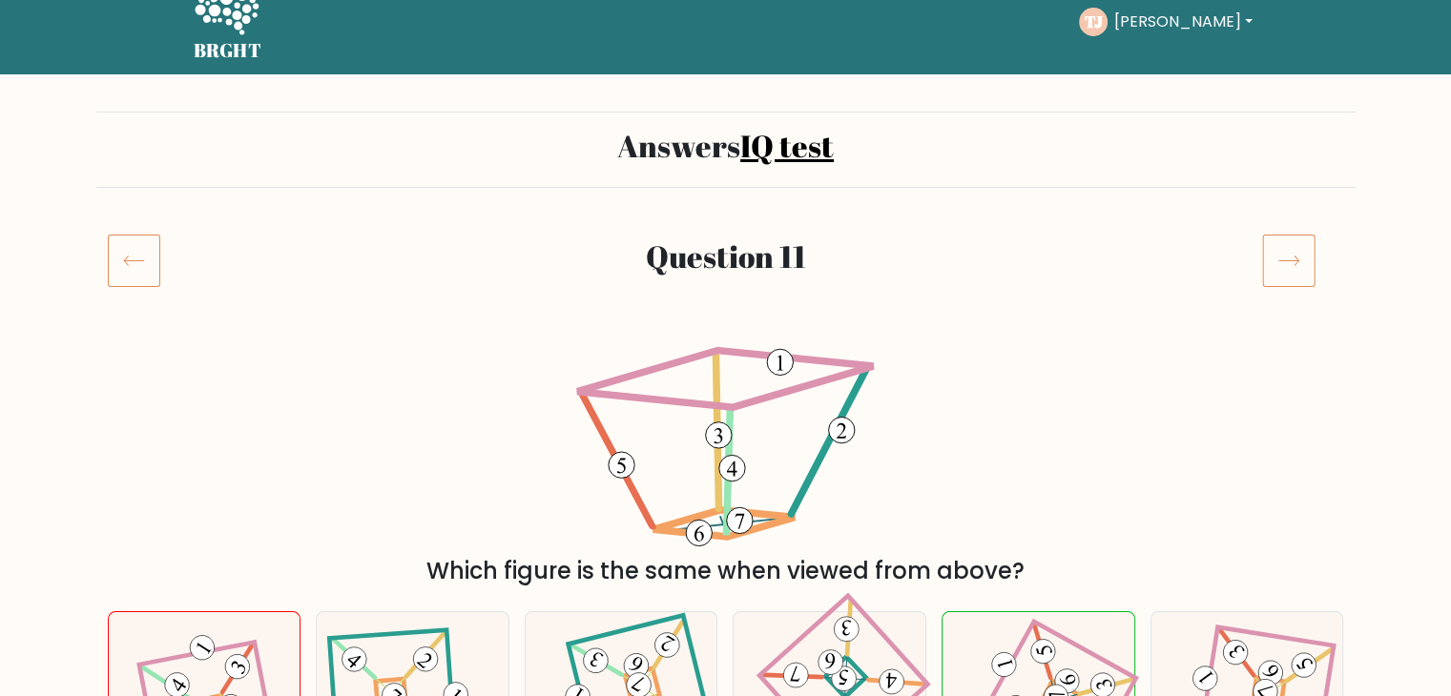
scroll to position [8, 0]
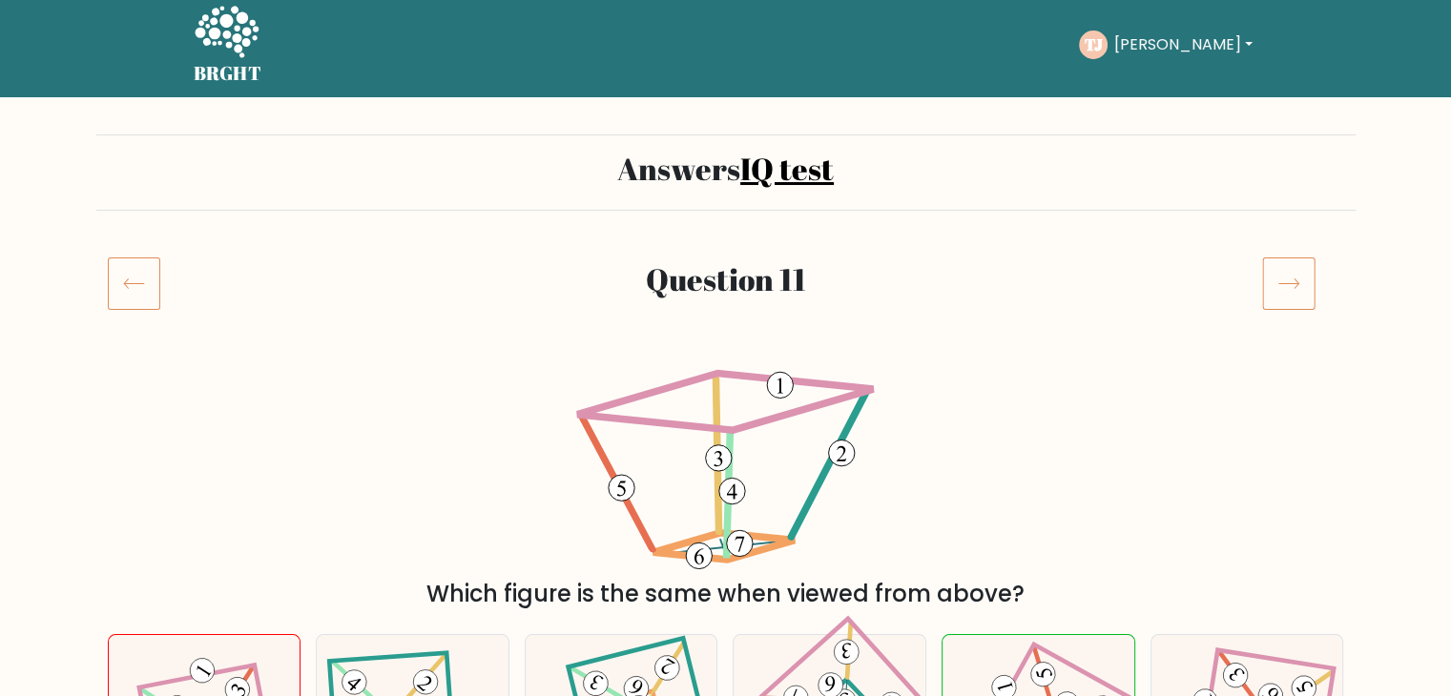
click at [1295, 290] on icon at bounding box center [1288, 283] width 53 height 53
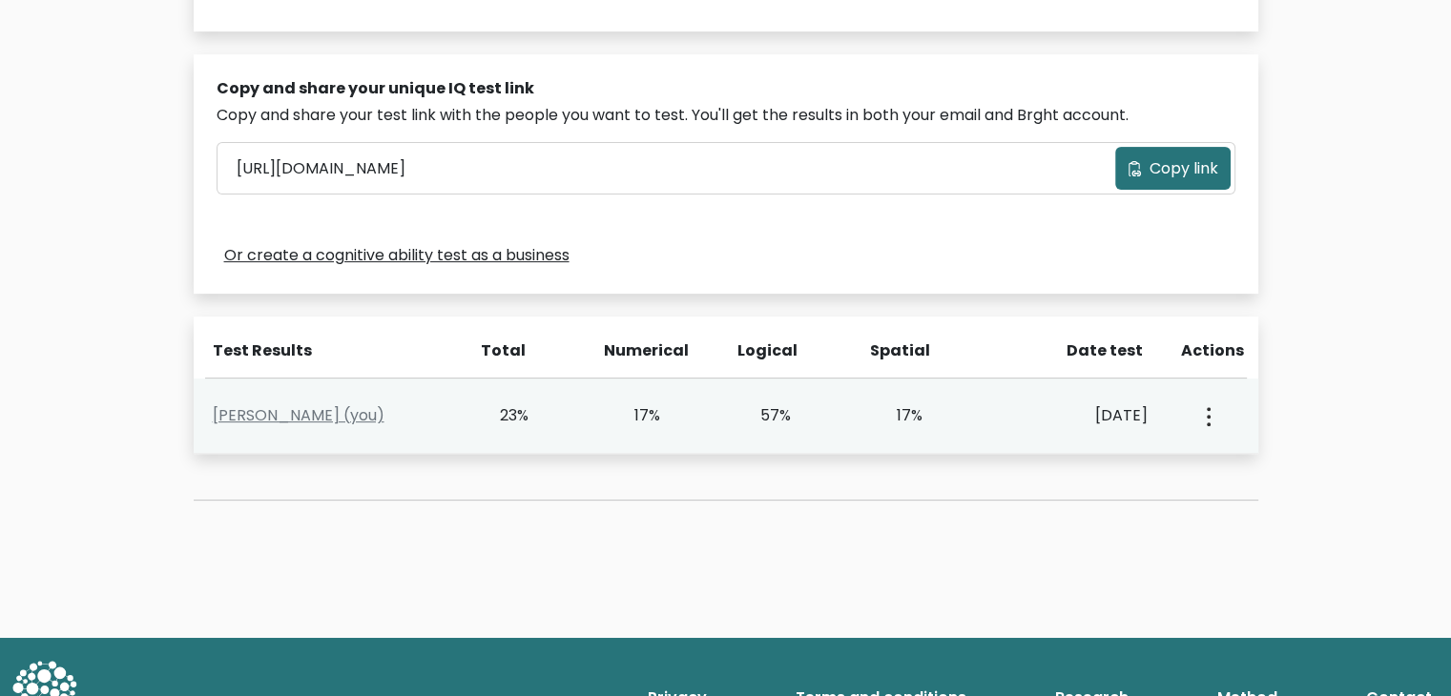
scroll to position [606, 0]
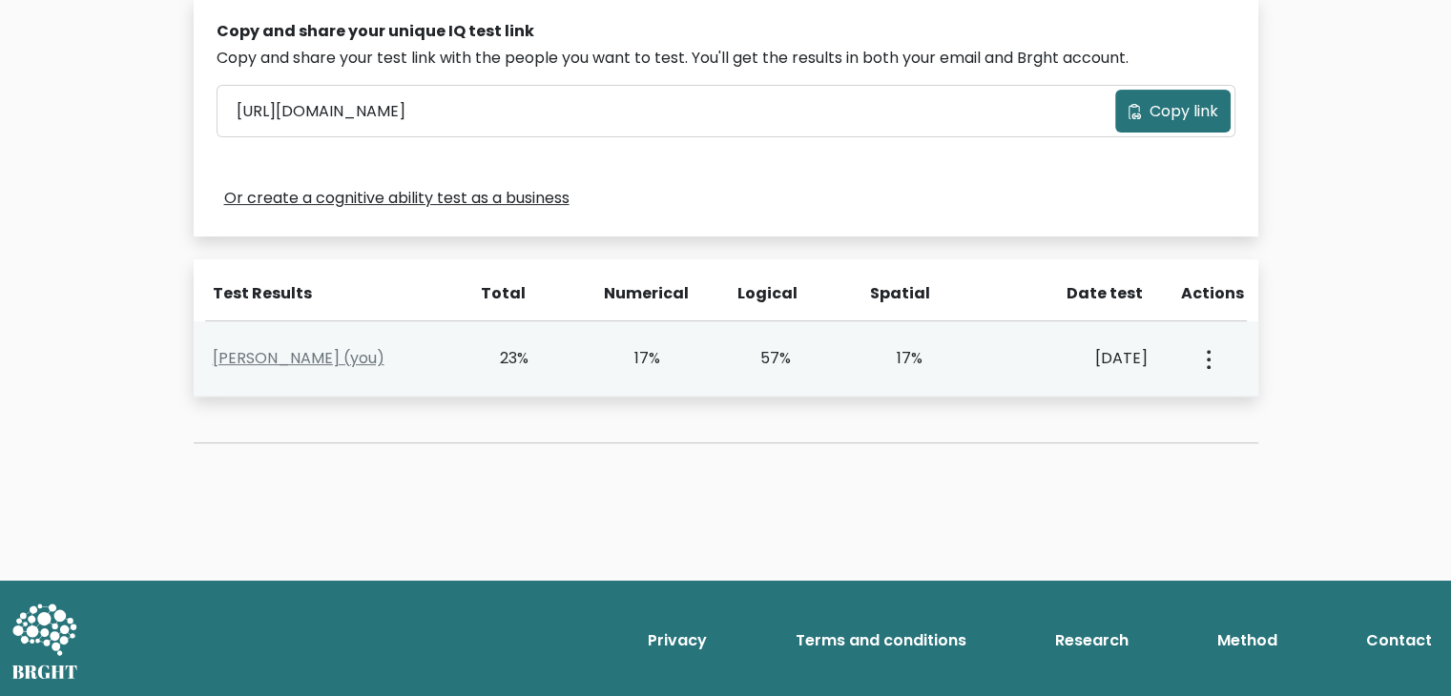
drag, startPoint x: 1214, startPoint y: 367, endPoint x: 1201, endPoint y: 354, distance: 18.9
click at [1201, 354] on div "View Profile" at bounding box center [1206, 358] width 65 height 59
click at [1201, 354] on button "button" at bounding box center [1206, 358] width 15 height 59
click at [1245, 407] on link "View Profile" at bounding box center [1274, 414] width 151 height 31
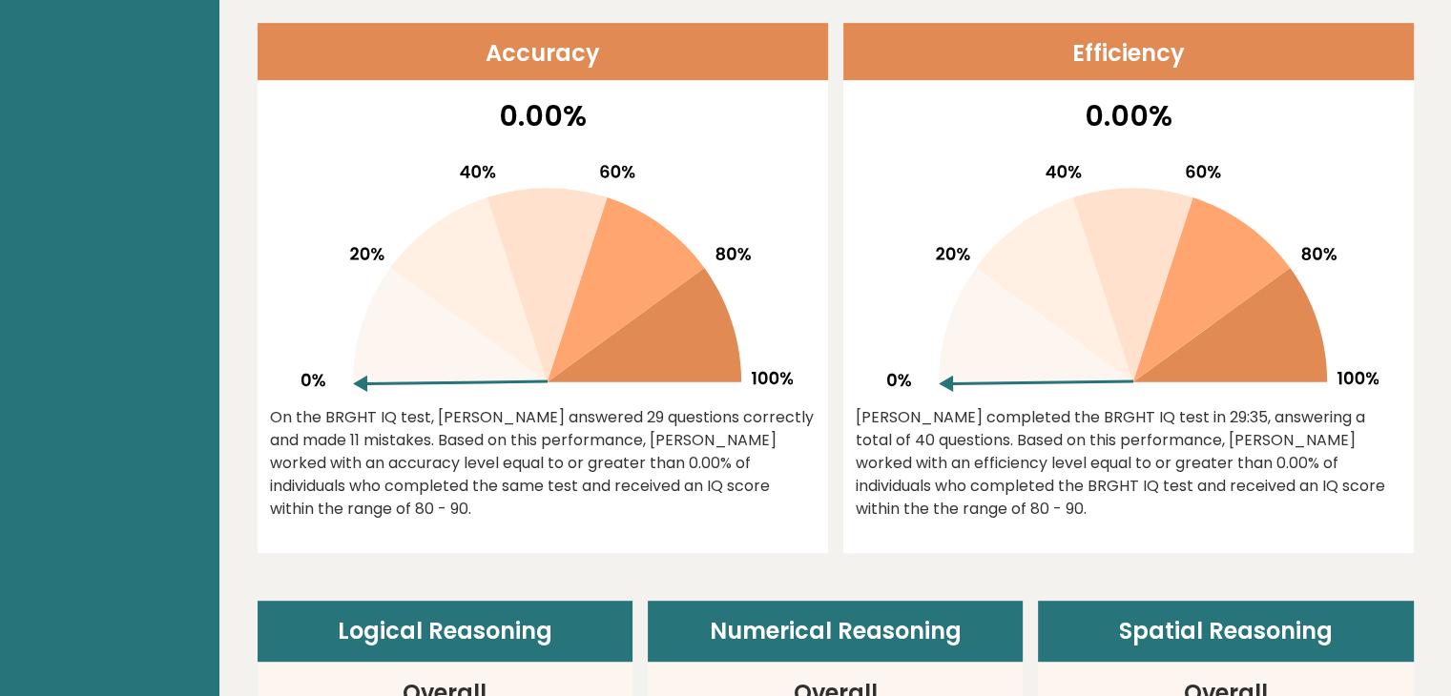
scroll to position [808, 0]
